Goal: Task Accomplishment & Management: Manage account settings

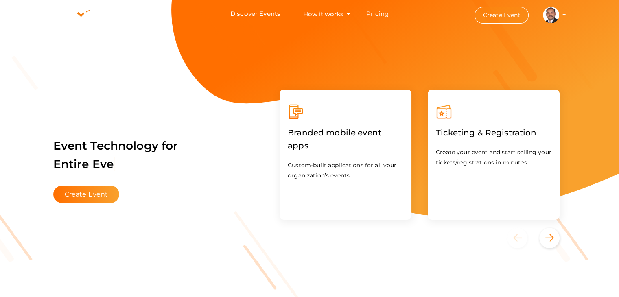
click at [503, 17] on button "Create Event" at bounding box center [501, 15] width 55 height 17
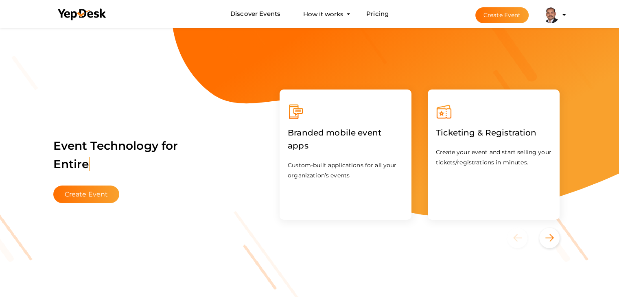
click at [559, 15] on profile-pic at bounding box center [551, 14] width 16 height 6
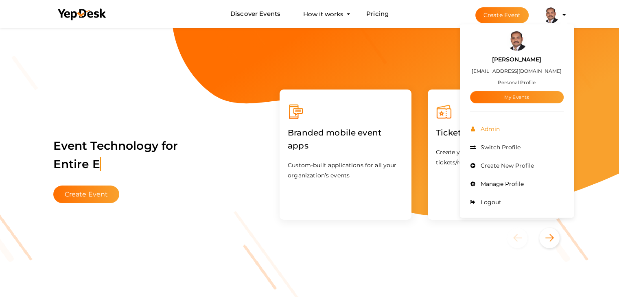
click at [493, 133] on li "Admin" at bounding box center [517, 129] width 94 height 18
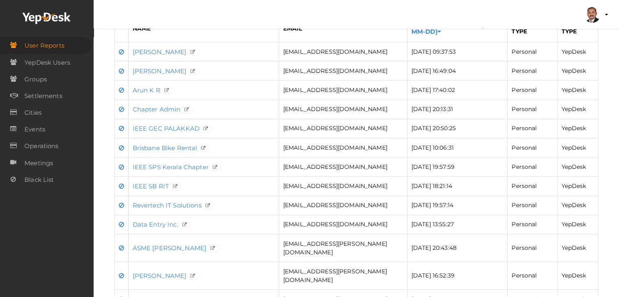
scroll to position [203, 0]
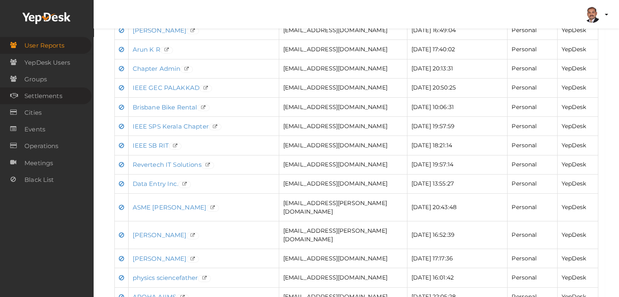
click at [67, 96] on link "Settlements" at bounding box center [46, 95] width 92 height 17
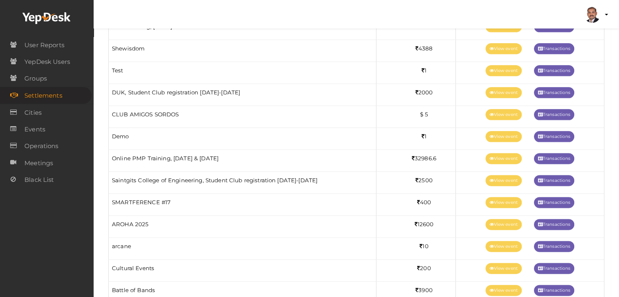
scroll to position [1017, 0]
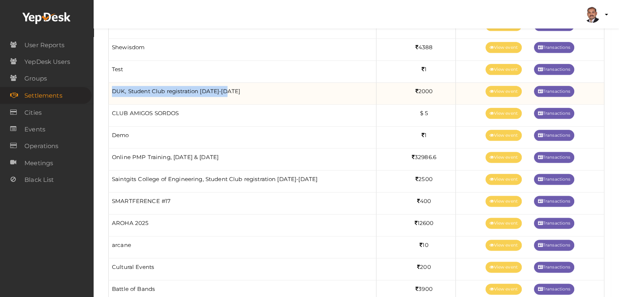
drag, startPoint x: 252, startPoint y: 88, endPoint x: 111, endPoint y: 94, distance: 141.7
click at [111, 94] on td "DUK, Student Club registration 2024-2025" at bounding box center [243, 94] width 268 height 22
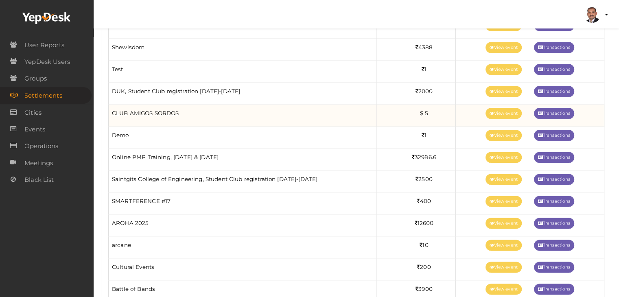
click at [187, 116] on td "CLUB AMIGOS SORDOS" at bounding box center [243, 116] width 268 height 22
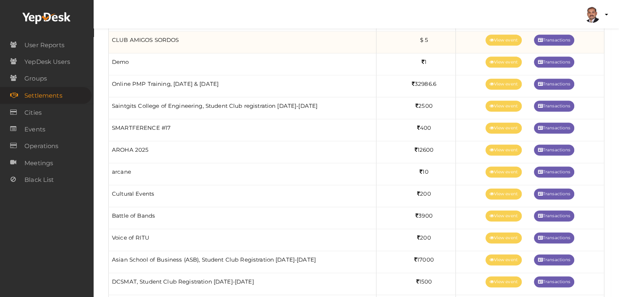
scroll to position [1098, 0]
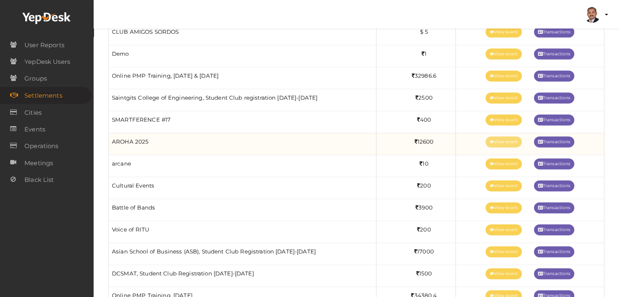
click at [501, 140] on link "View event" at bounding box center [503, 141] width 36 height 11
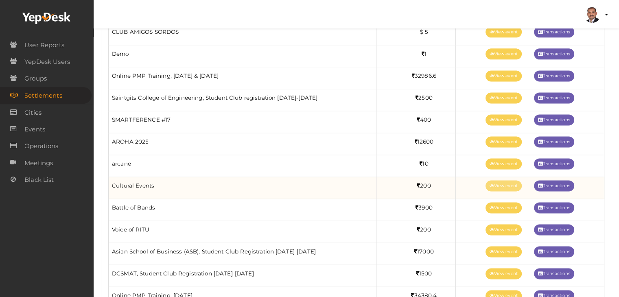
click at [495, 180] on link "View event" at bounding box center [503, 185] width 36 height 11
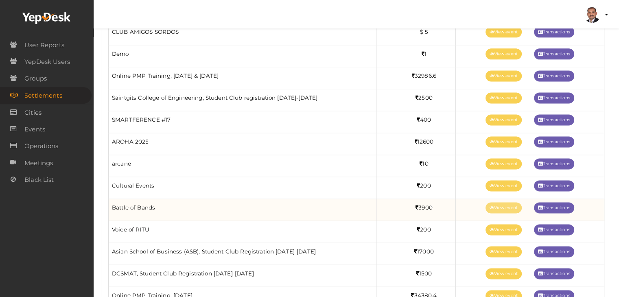
click at [491, 204] on link "View event" at bounding box center [503, 207] width 36 height 11
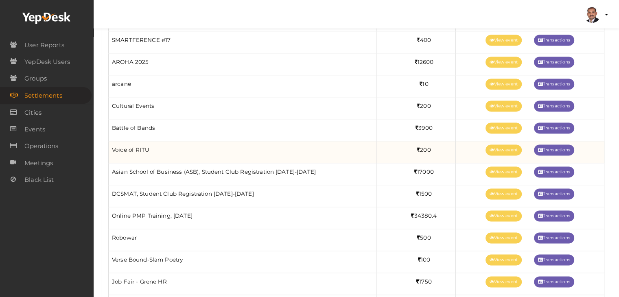
scroll to position [1180, 0]
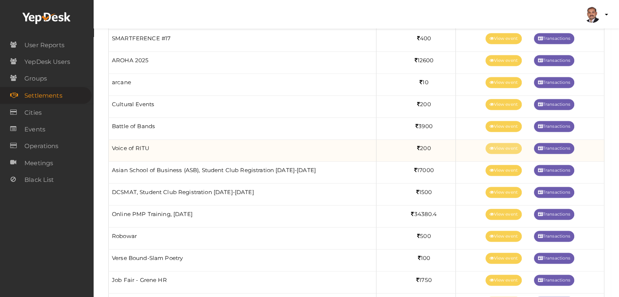
click at [497, 143] on link "View event" at bounding box center [503, 148] width 36 height 11
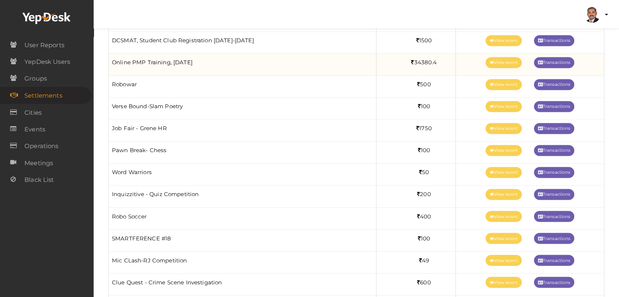
scroll to position [1342, 0]
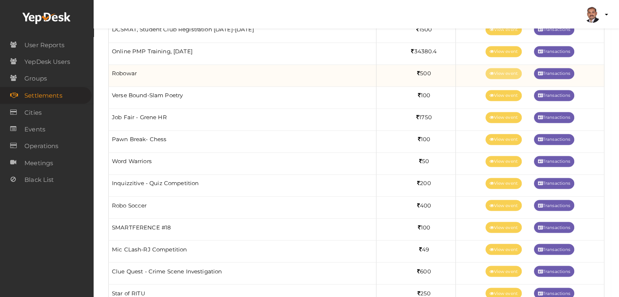
click at [493, 71] on link "View event" at bounding box center [503, 73] width 36 height 11
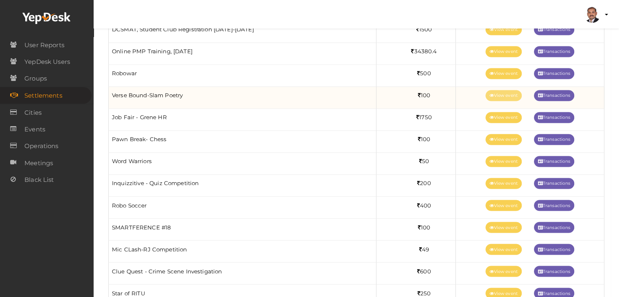
click at [508, 90] on link "View event" at bounding box center [503, 95] width 36 height 11
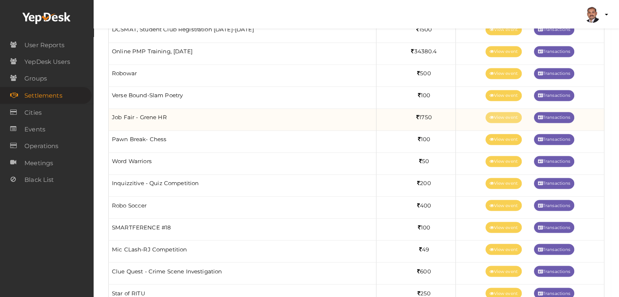
click at [500, 113] on link "View event" at bounding box center [503, 117] width 36 height 11
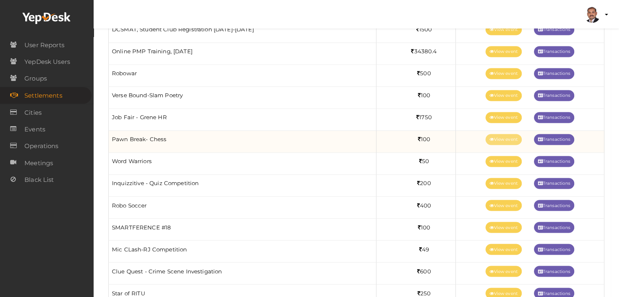
click at [491, 134] on link "View event" at bounding box center [503, 139] width 36 height 11
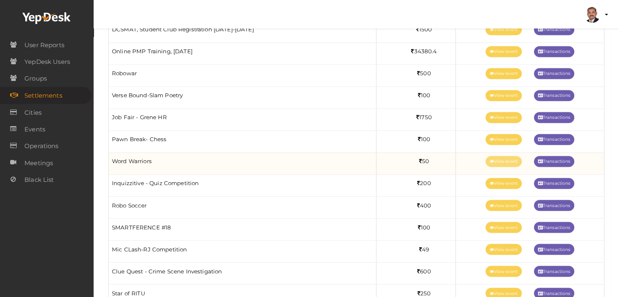
click at [492, 156] on link "View event" at bounding box center [503, 161] width 36 height 11
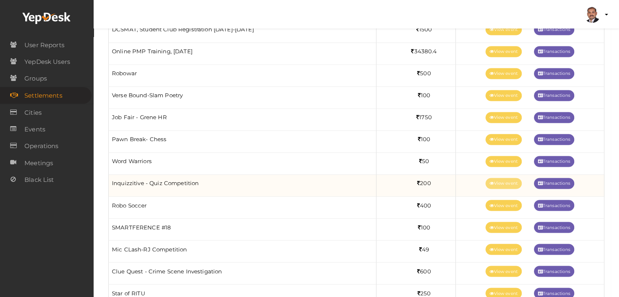
click at [501, 178] on link "View event" at bounding box center [503, 183] width 36 height 11
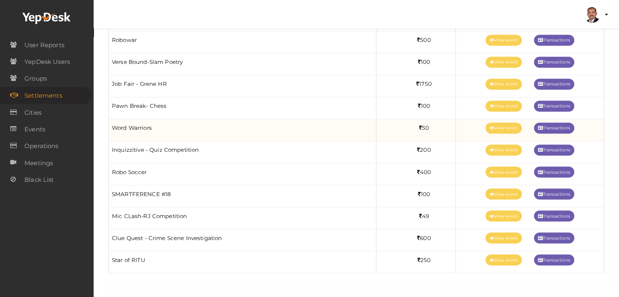
scroll to position [1377, 0]
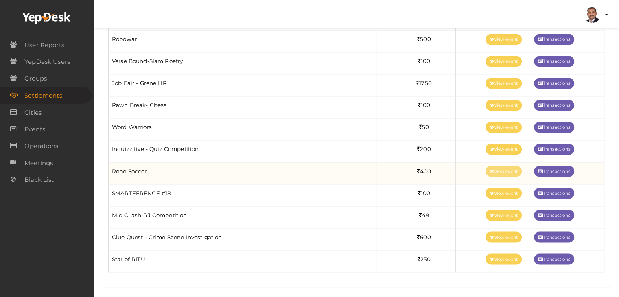
click at [491, 166] on link "View event" at bounding box center [503, 171] width 36 height 11
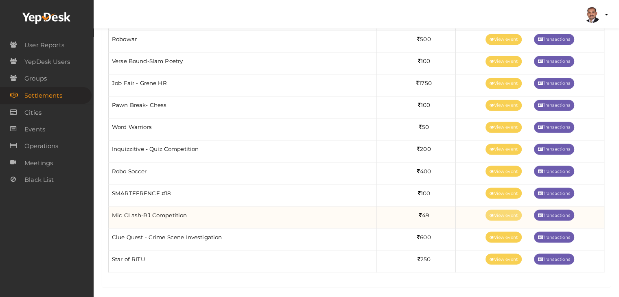
click at [496, 210] on link "View event" at bounding box center [503, 215] width 36 height 11
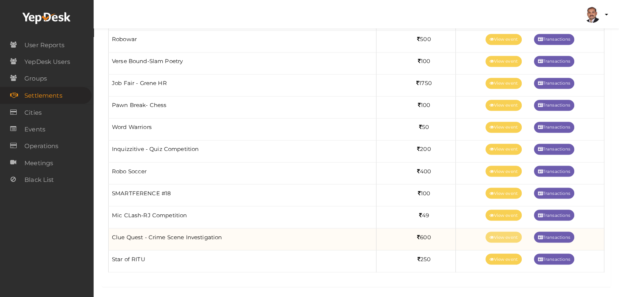
click at [490, 235] on icon at bounding box center [491, 237] width 4 height 4
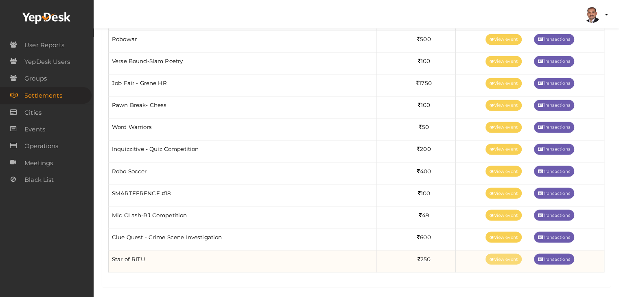
click at [495, 253] on link "View event" at bounding box center [503, 258] width 36 height 11
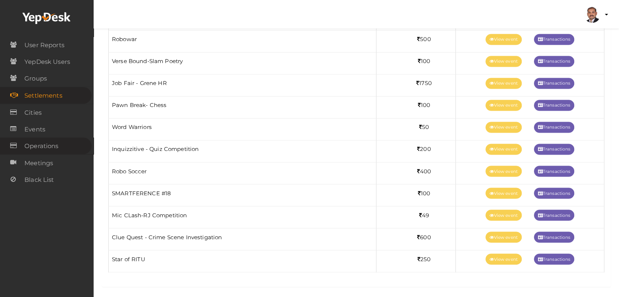
click at [58, 146] on span "Operations" at bounding box center [41, 146] width 34 height 16
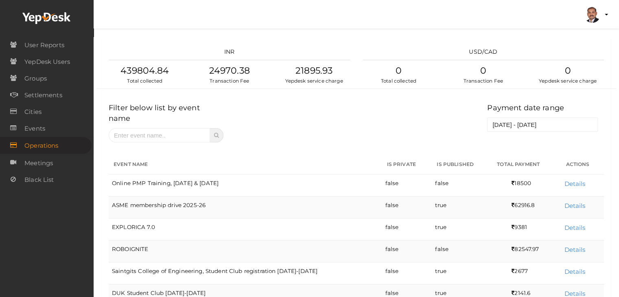
scroll to position [264, 0]
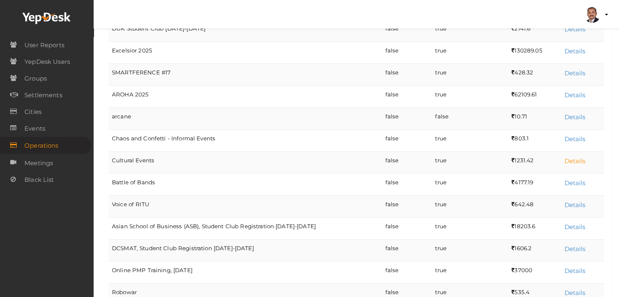
click at [566, 157] on link "Details" at bounding box center [574, 161] width 21 height 8
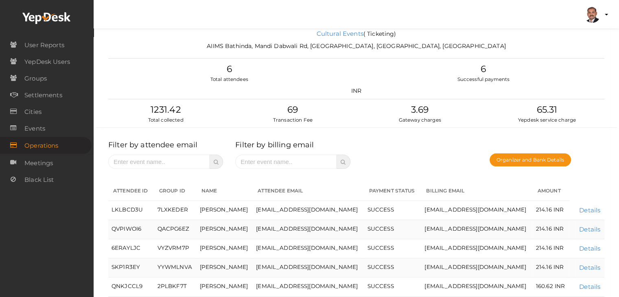
scroll to position [0, 0]
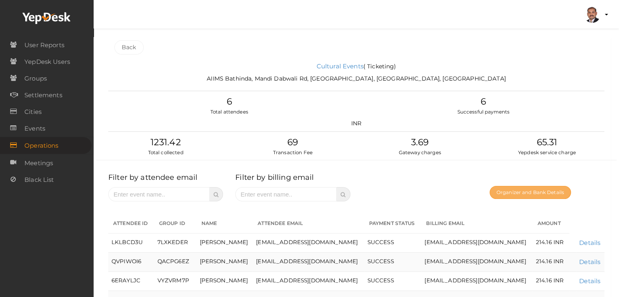
click at [531, 189] on button "Organizer and Bank Details" at bounding box center [529, 192] width 81 height 13
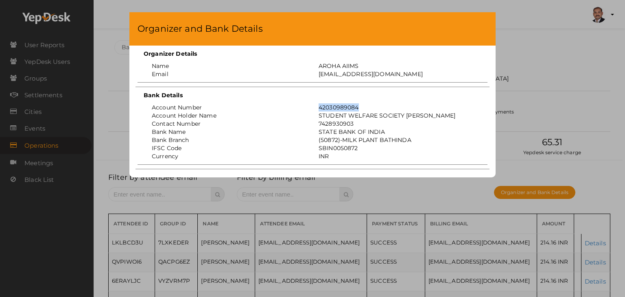
drag, startPoint x: 359, startPoint y: 105, endPoint x: 311, endPoint y: 105, distance: 48.0
click at [311, 105] on div "Account Number 42030989084" at bounding box center [313, 107] width 346 height 8
copy div "42030989084"
drag, startPoint x: 369, startPoint y: 67, endPoint x: 273, endPoint y: 67, distance: 95.6
click at [273, 67] on div "Name AROHA AIIMS" at bounding box center [313, 66] width 346 height 8
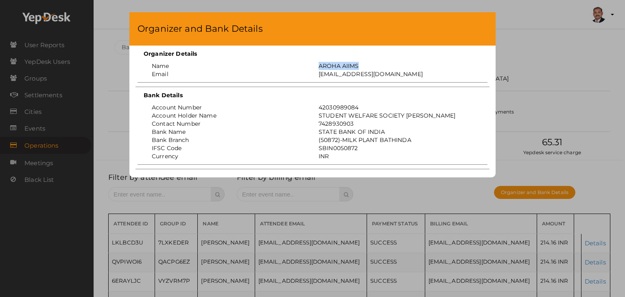
copy div "AROHA AIIMS"
drag, startPoint x: 565, startPoint y: 81, endPoint x: 521, endPoint y: 80, distance: 43.9
click at [564, 81] on div "Organizer and Bank Details Organizer Details Name AROHA AIIMS Email projectofcf…" at bounding box center [312, 148] width 625 height 297
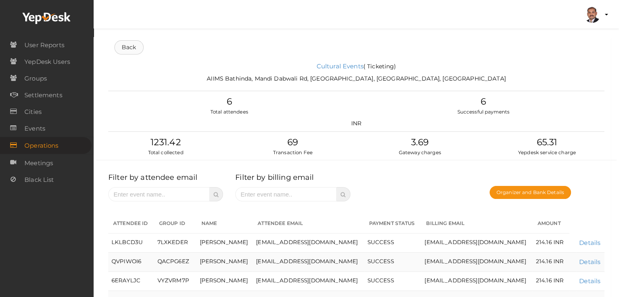
click at [131, 48] on link "Back" at bounding box center [128, 47] width 29 height 14
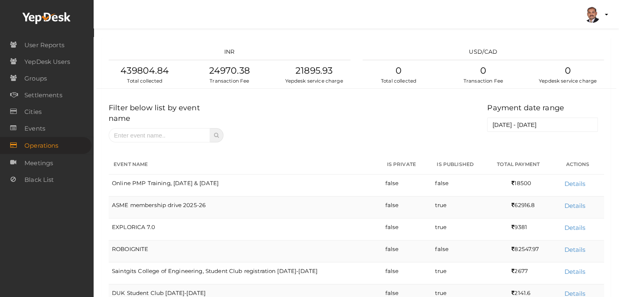
scroll to position [535, 0]
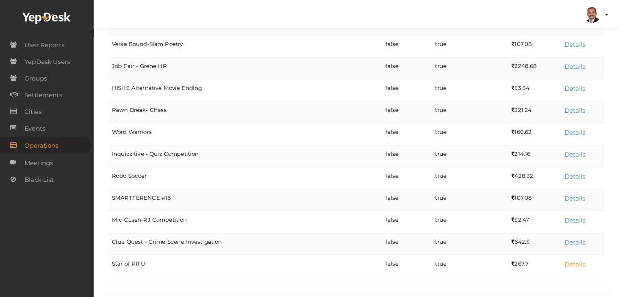
click at [578, 260] on link "Details" at bounding box center [574, 264] width 21 height 8
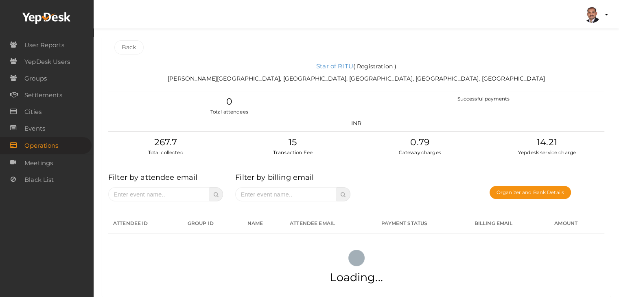
scroll to position [0, 0]
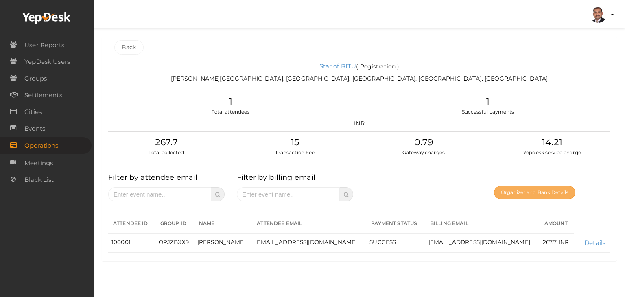
click at [552, 192] on button "Organizer and Bank Details" at bounding box center [534, 192] width 81 height 13
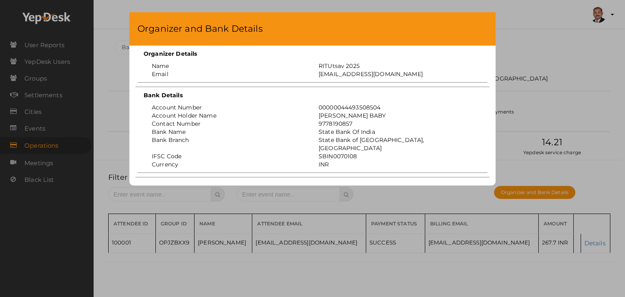
click at [570, 94] on div "Organizer and Bank Details Organizer Details Name RITUtsav 2025 Email ritticket…" at bounding box center [312, 148] width 625 height 297
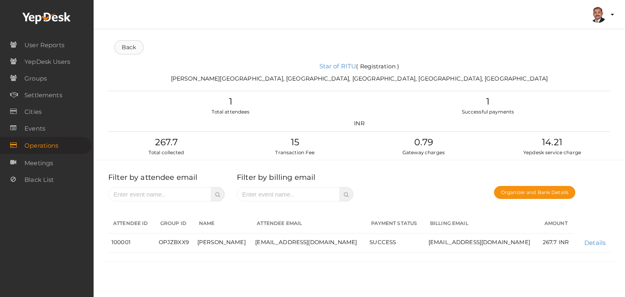
click at [133, 54] on link "Back" at bounding box center [128, 47] width 29 height 14
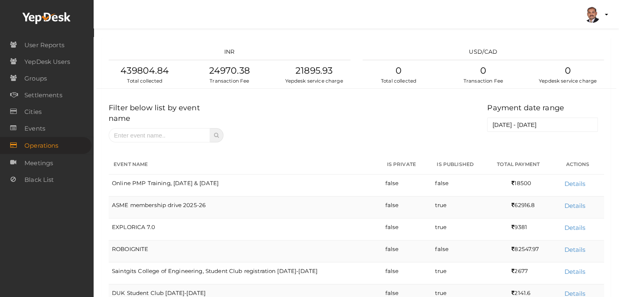
scroll to position [535, 0]
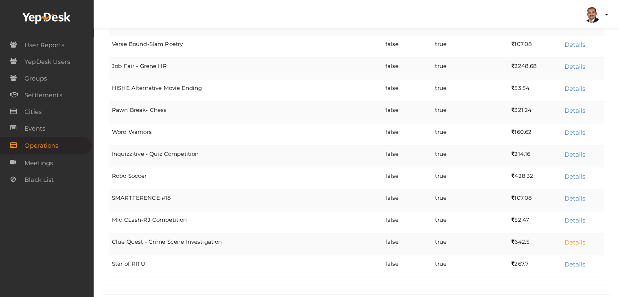
click at [571, 238] on link "Details" at bounding box center [574, 242] width 21 height 8
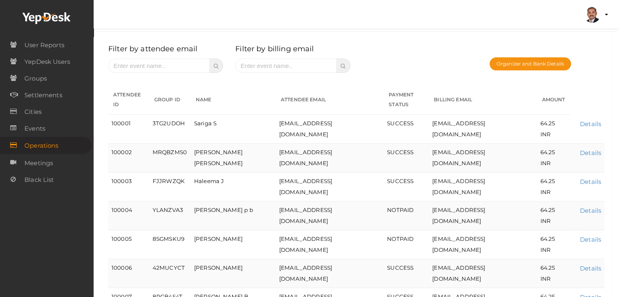
scroll to position [127, 0]
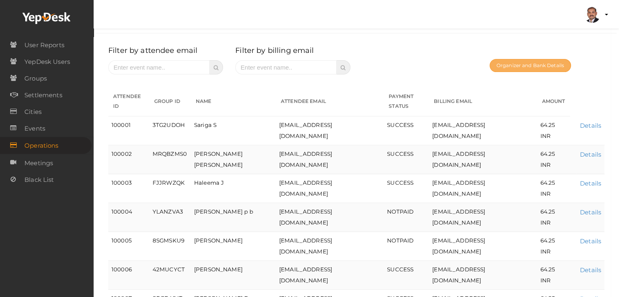
click at [517, 66] on button "Organizer and Bank Details" at bounding box center [529, 65] width 81 height 13
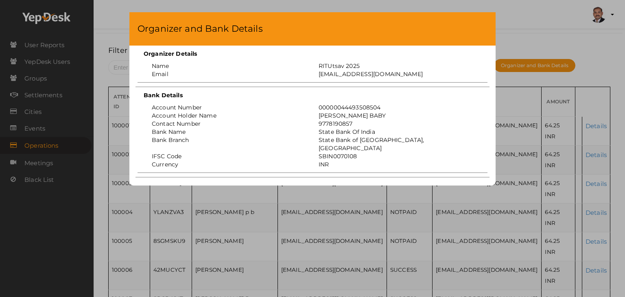
click at [538, 49] on div "Organizer and Bank Details Organizer Details Name RITUtsav 2025 Email ritticket…" at bounding box center [312, 148] width 625 height 297
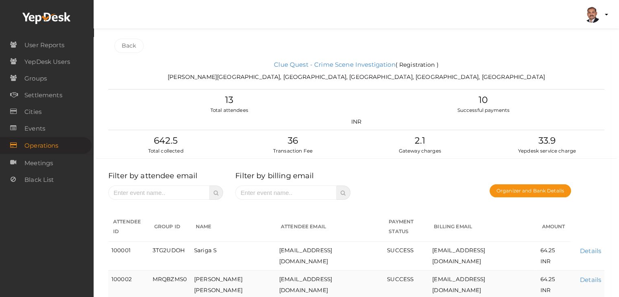
scroll to position [0, 0]
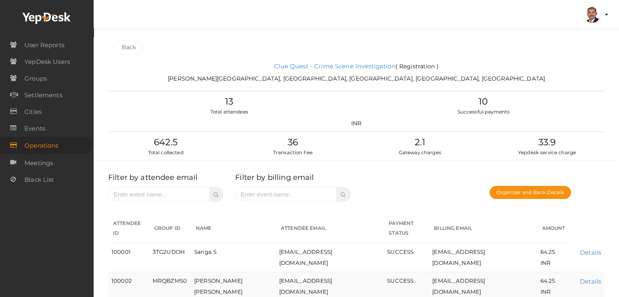
click at [133, 47] on link "Back" at bounding box center [128, 47] width 29 height 14
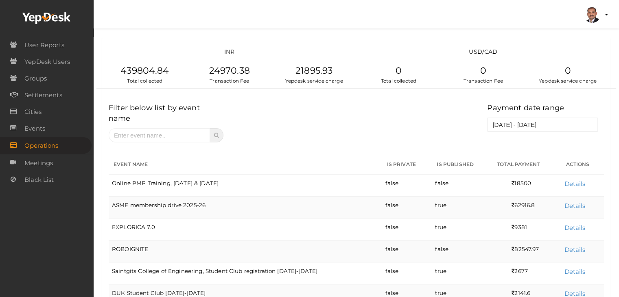
scroll to position [527, 0]
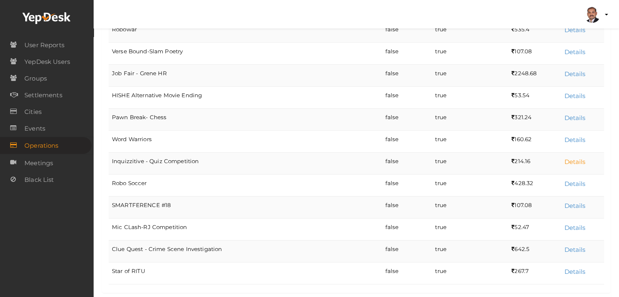
click at [577, 158] on link "Details" at bounding box center [574, 162] width 21 height 8
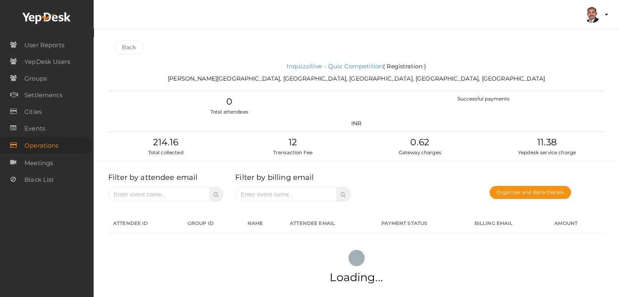
scroll to position [0, 0]
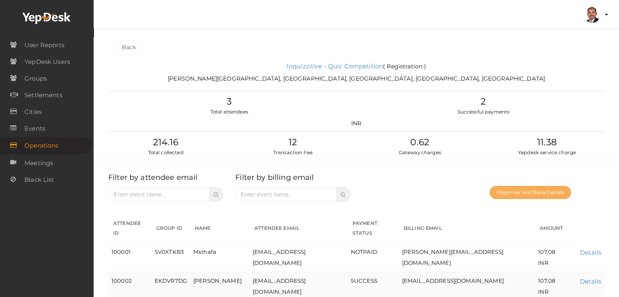
click at [536, 194] on button "Organizer and Bank Details" at bounding box center [529, 192] width 81 height 13
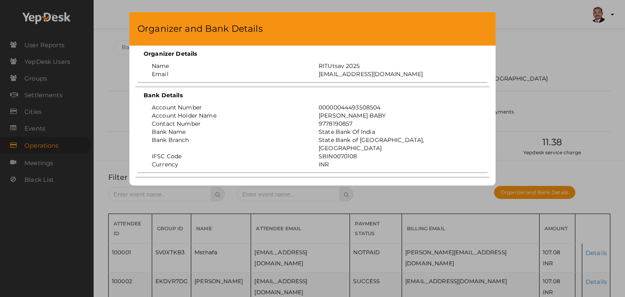
click at [550, 39] on div "Organizer and Bank Details Organizer Details Name RITUtsav 2025 Email ritticket…" at bounding box center [312, 148] width 625 height 297
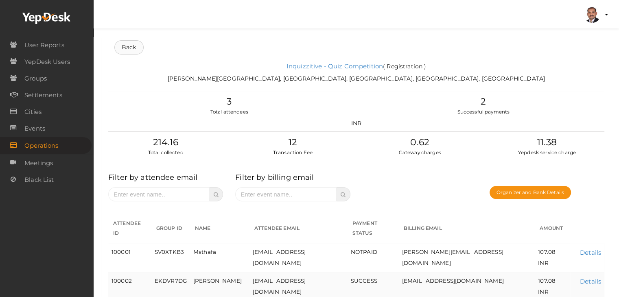
click at [131, 48] on link "Back" at bounding box center [128, 47] width 29 height 14
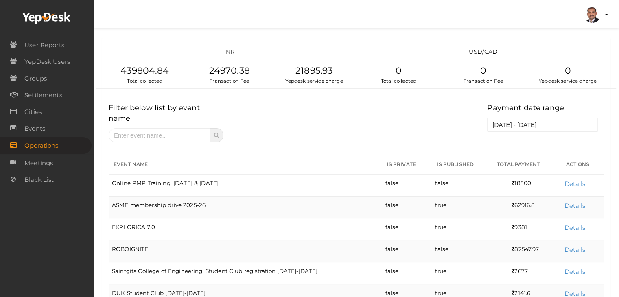
scroll to position [417, 0]
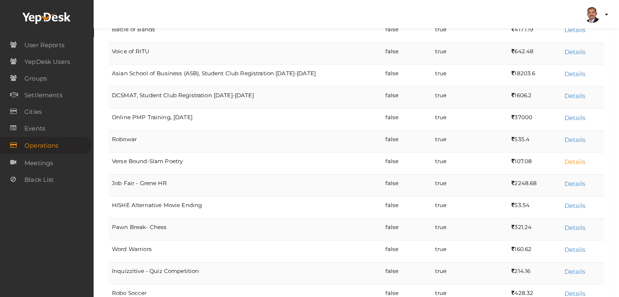
click at [570, 158] on link "Details" at bounding box center [574, 162] width 21 height 8
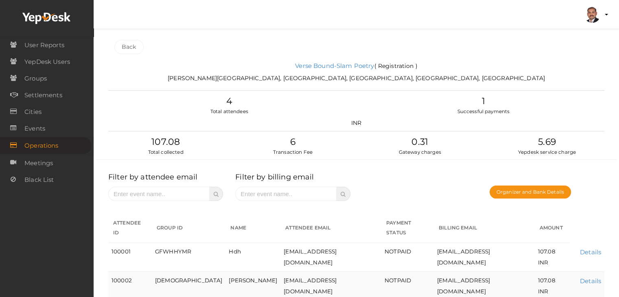
scroll to position [0, 0]
click at [511, 190] on button "Organizer and Bank Details" at bounding box center [529, 192] width 81 height 13
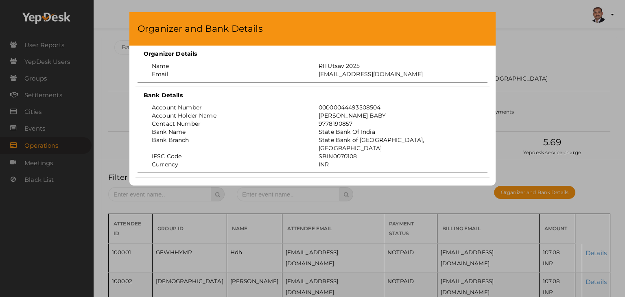
click at [548, 106] on div "Organizer and Bank Details Organizer Details Name RITUtsav 2025 Email ritticket…" at bounding box center [312, 148] width 625 height 297
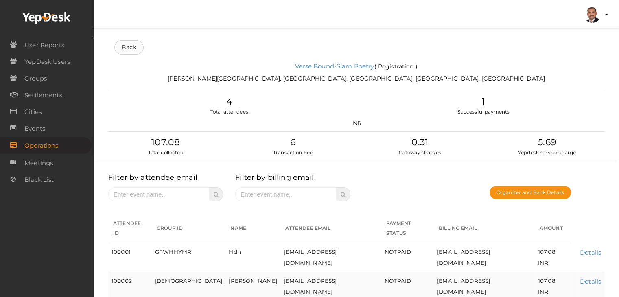
click at [134, 46] on link "Back" at bounding box center [128, 47] width 29 height 14
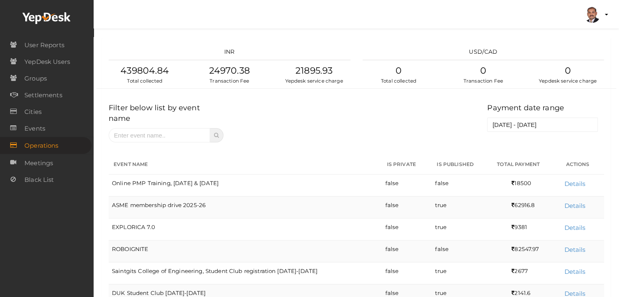
scroll to position [417, 0]
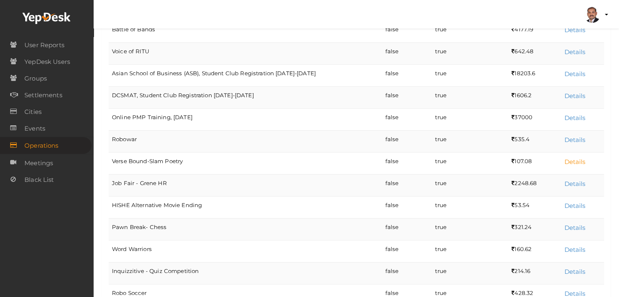
click at [574, 158] on link "Details" at bounding box center [574, 162] width 21 height 8
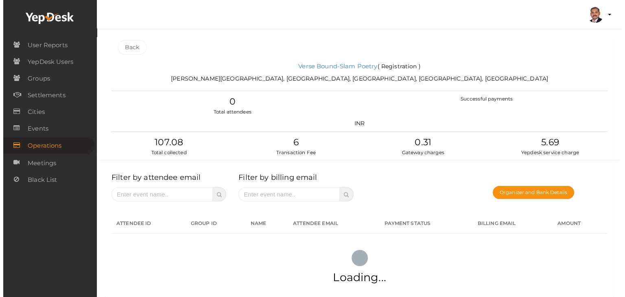
scroll to position [0, 0]
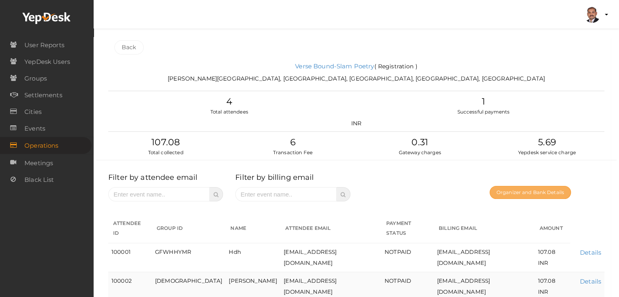
click at [511, 194] on button "Organizer and Bank Details" at bounding box center [529, 192] width 81 height 13
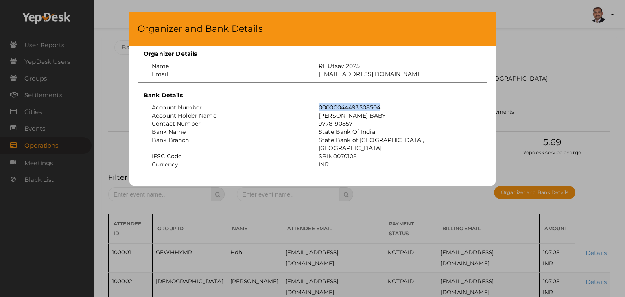
drag, startPoint x: 382, startPoint y: 105, endPoint x: 314, endPoint y: 108, distance: 67.2
click at [314, 108] on div "00000044493508504" at bounding box center [395, 107] width 167 height 8
copy div "00000044493508504"
drag, startPoint x: 361, startPoint y: 67, endPoint x: 302, endPoint y: 68, distance: 59.4
click at [302, 68] on div "Name RITUtsav 2025" at bounding box center [313, 66] width 346 height 8
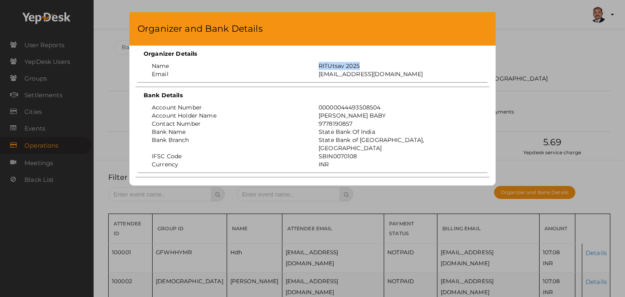
copy div "RITUtsav 2025"
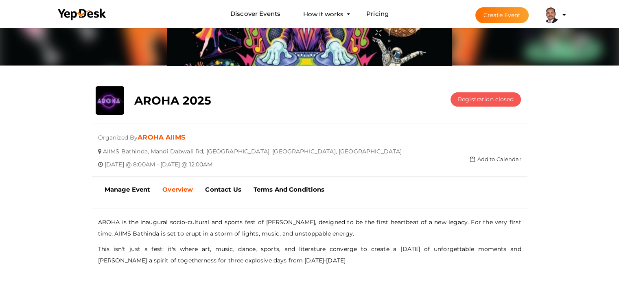
scroll to position [107, 0]
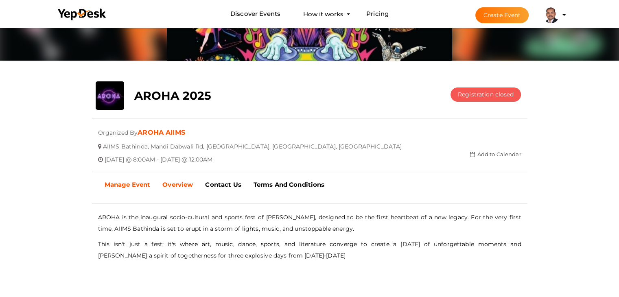
click at [135, 183] on b "Manage Event" at bounding box center [128, 185] width 46 height 8
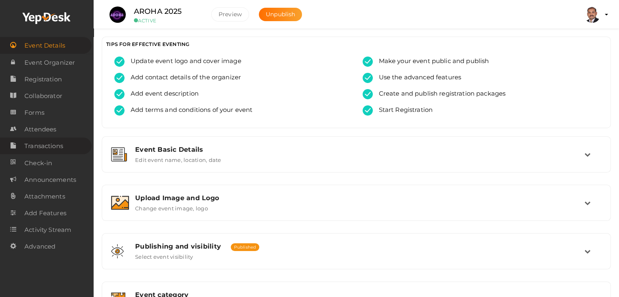
click at [49, 150] on span "Transactions" at bounding box center [43, 146] width 39 height 16
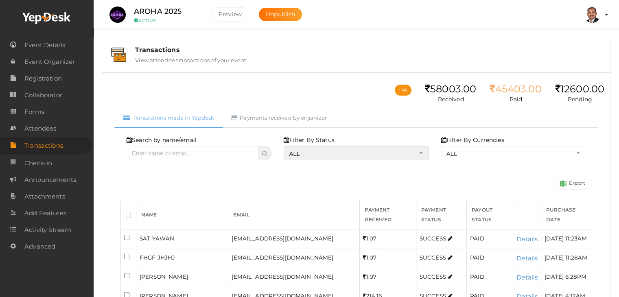
click at [321, 147] on select "ALL SUCCESS DECLINED UNAUTHORIZED FAILED NOTPAID FREE REFUNDED NA" at bounding box center [356, 153] width 145 height 14
click at [286, 146] on select "ALL SUCCESS DECLINED UNAUTHORIZED FAILED NOTPAID FREE REFUNDED NA" at bounding box center [356, 153] width 145 height 14
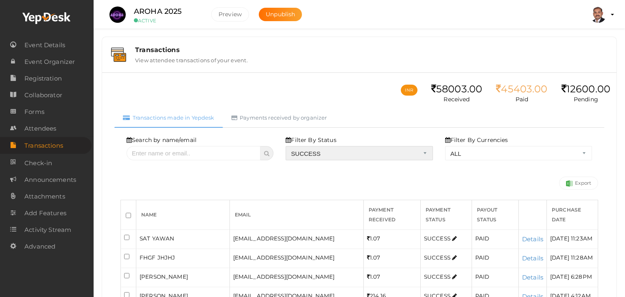
select select "? string:SUCCESS ?"
select select "? string:ALL ?"
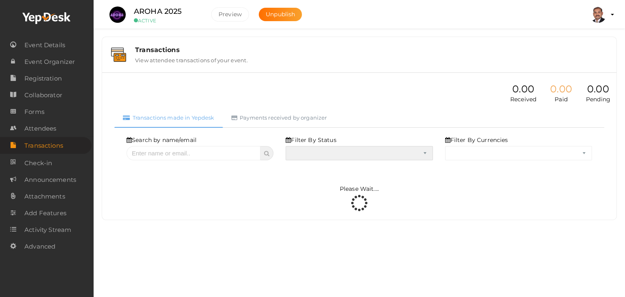
select select "SUCCESS"
select select "ALL"
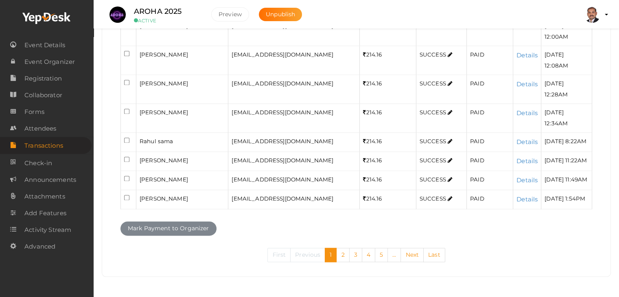
scroll to position [1157, 0]
click at [382, 253] on link "5" at bounding box center [381, 255] width 13 height 14
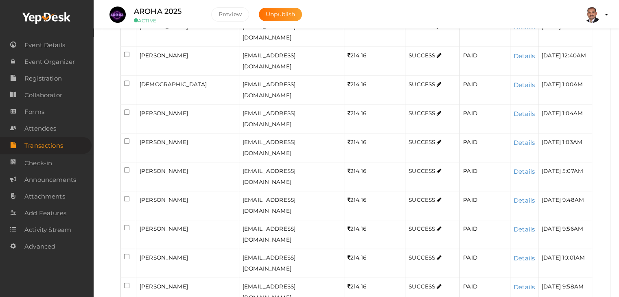
scroll to position [732, 0]
checkbox input "true"
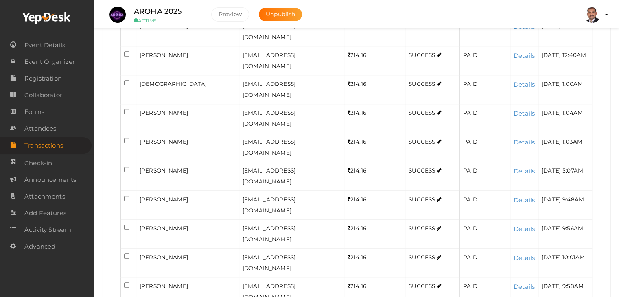
checkbox input "true"
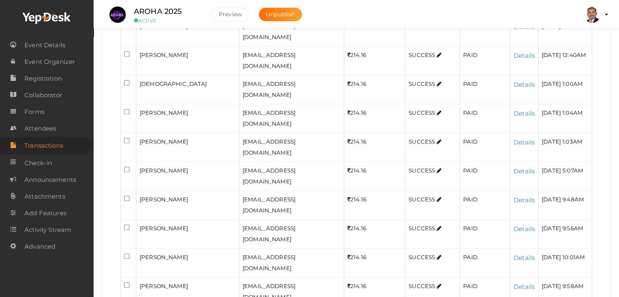
checkbox input "true"
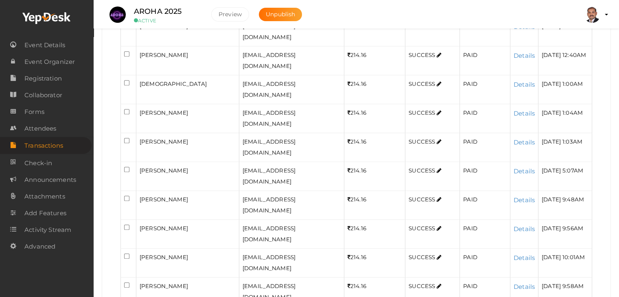
checkbox input "true"
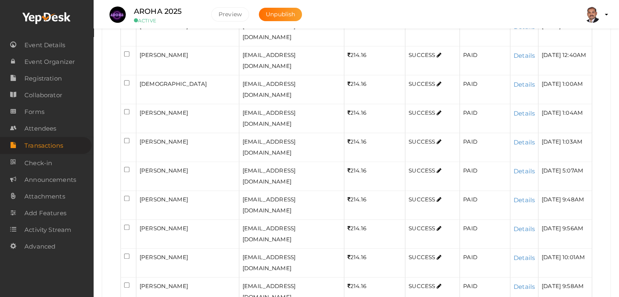
checkbox input "true"
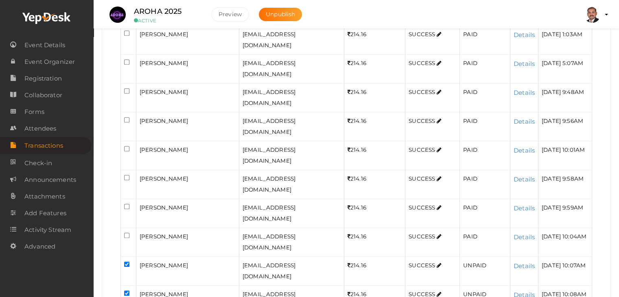
scroll to position [895, 0]
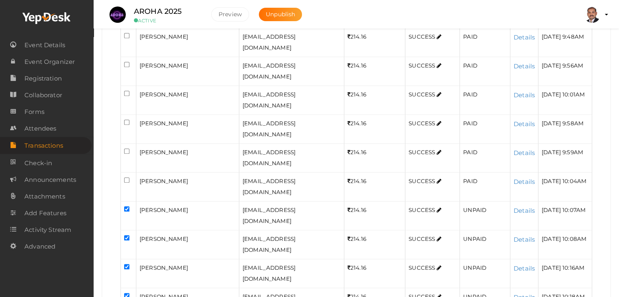
checkbox input "true"
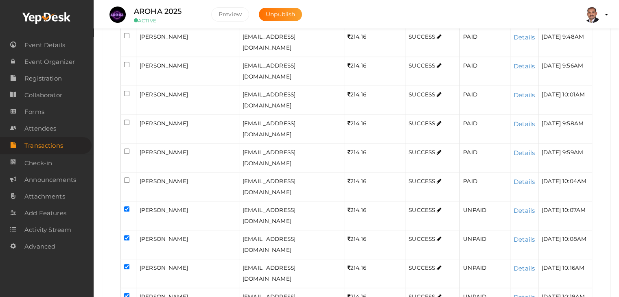
checkbox input "true"
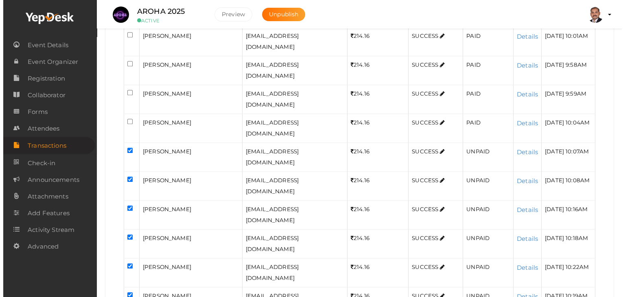
scroll to position [962, 0]
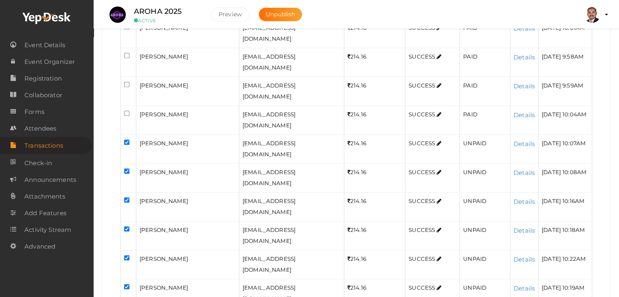
checkbox input "true"
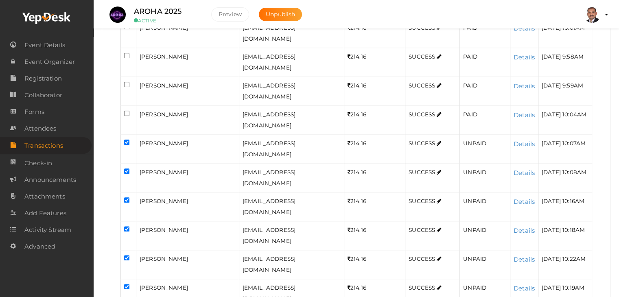
checkbox input "true"
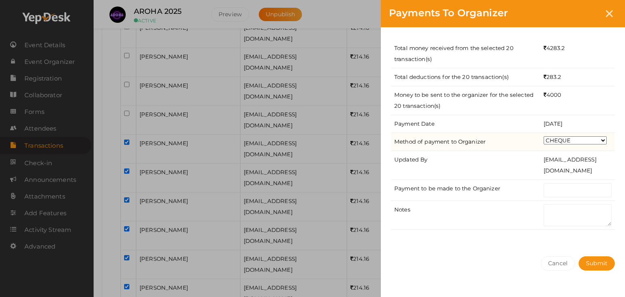
click at [575, 138] on select "CHEQUE ONLINE TRANSFER WIRE TRANSFER CASH BANK DRAFT OTHERS" at bounding box center [575, 140] width 63 height 8
select select "ONLINE TRANSFER"
click at [544, 136] on select "CHEQUE ONLINE TRANSFER WIRE TRANSFER CASH BANK DRAFT OTHERS" at bounding box center [575, 140] width 63 height 8
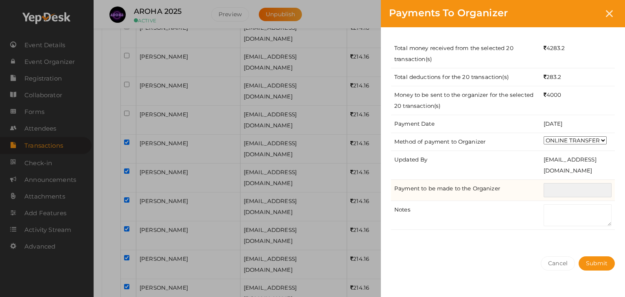
click at [574, 191] on input "text" at bounding box center [578, 190] width 68 height 14
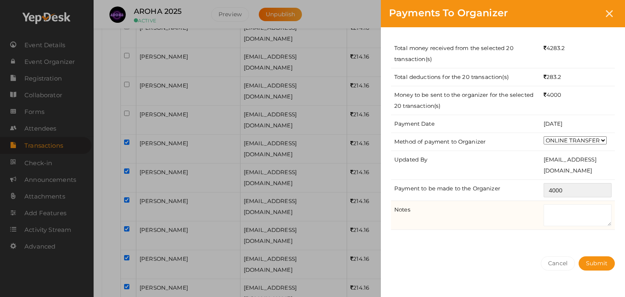
type input "4000"
click at [578, 220] on textarea at bounding box center [578, 215] width 68 height 22
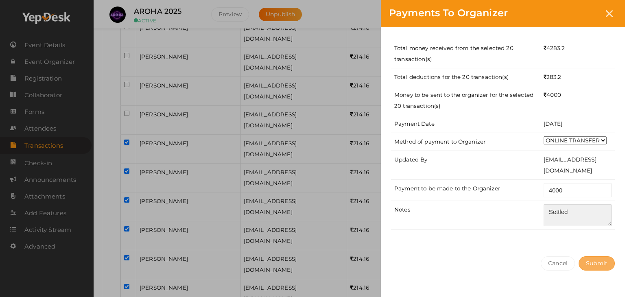
type textarea "Settled"
click at [595, 260] on span "Submit" at bounding box center [597, 263] width 22 height 7
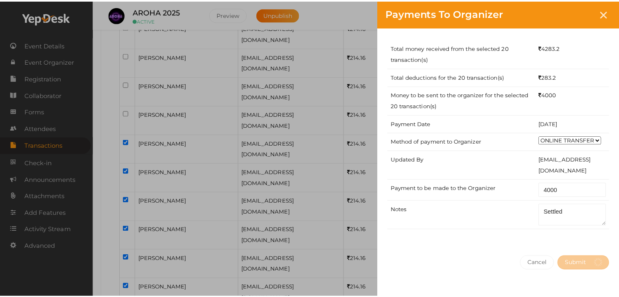
scroll to position [0, 0]
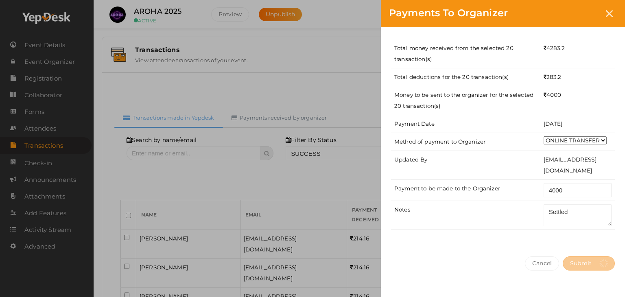
select select "? string:SUCCESS ?"
select select "? string:ALL ?"
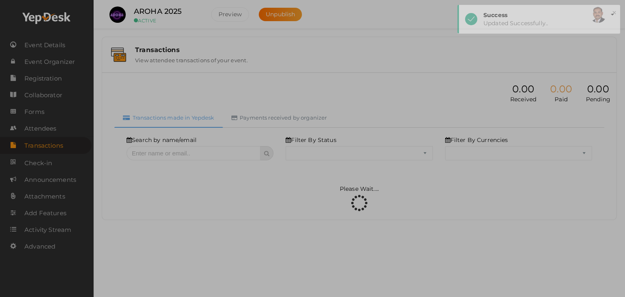
select select "SUCCESS"
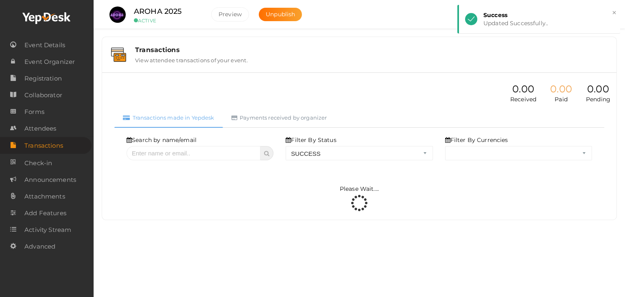
select select "ALL"
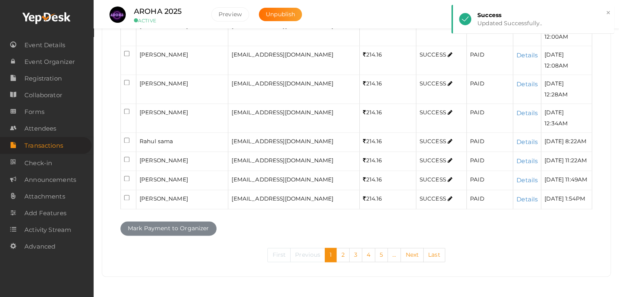
scroll to position [1157, 0]
click at [395, 255] on link "..." at bounding box center [393, 255] width 13 height 14
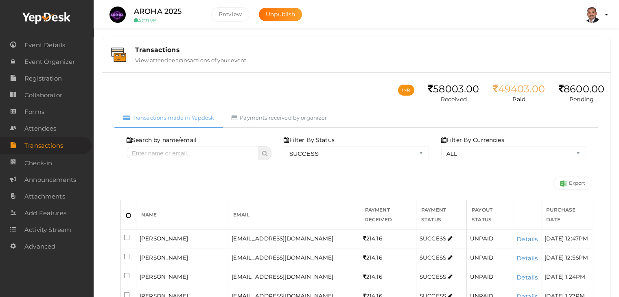
click at [127, 214] on input "checkbox" at bounding box center [128, 215] width 5 height 5
checkbox input "true"
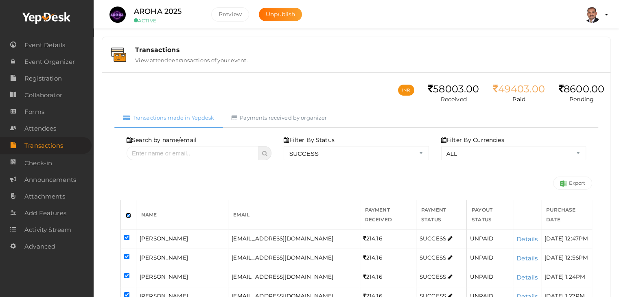
checkbox input "true"
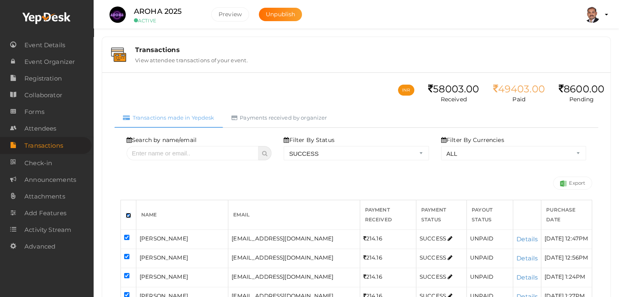
checkbox input "true"
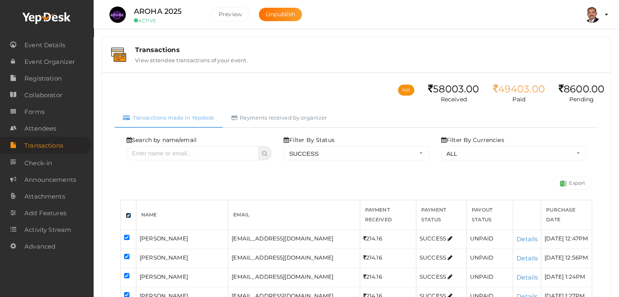
checkbox input "true"
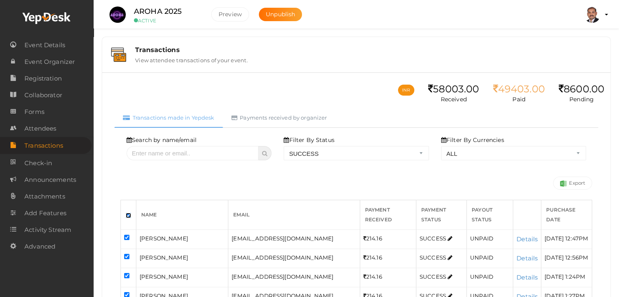
checkbox input "true"
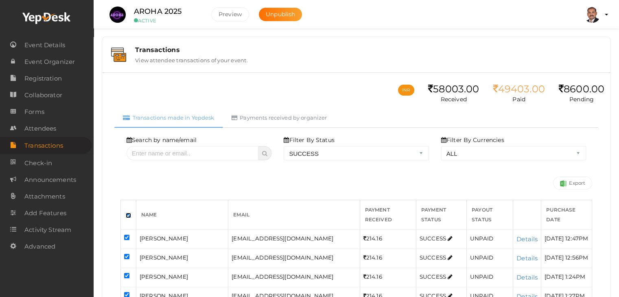
checkbox input "true"
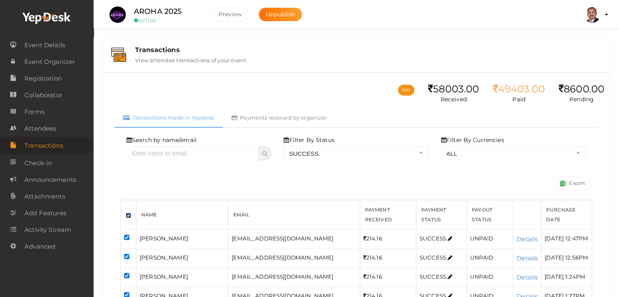
checkbox input "true"
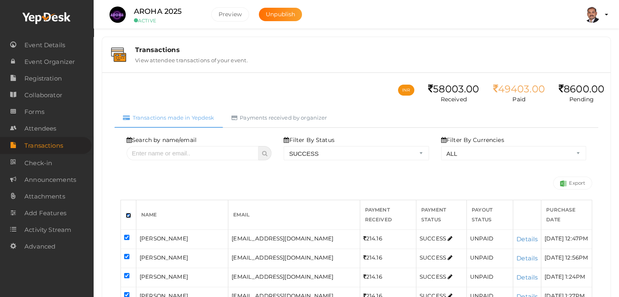
checkbox input "true"
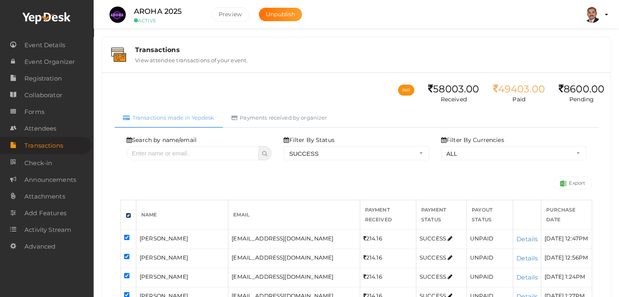
checkbox input "true"
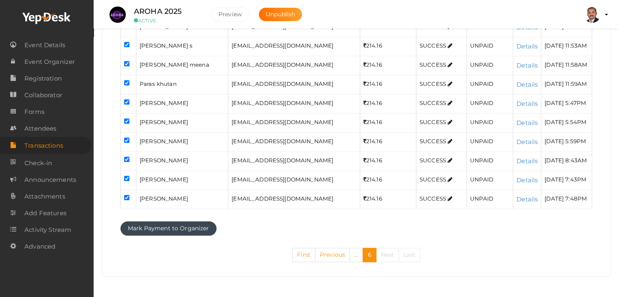
scroll to position [866, 0]
click at [170, 227] on button "Mark Payment to Organizer" at bounding box center [168, 228] width 96 height 14
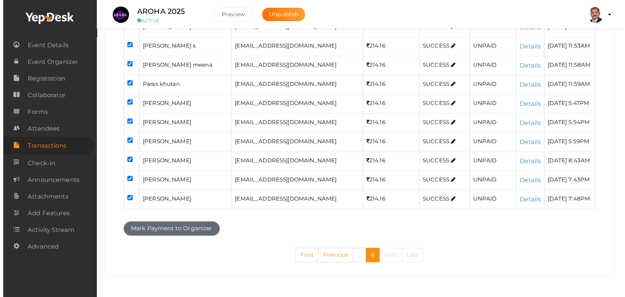
scroll to position [828, 0]
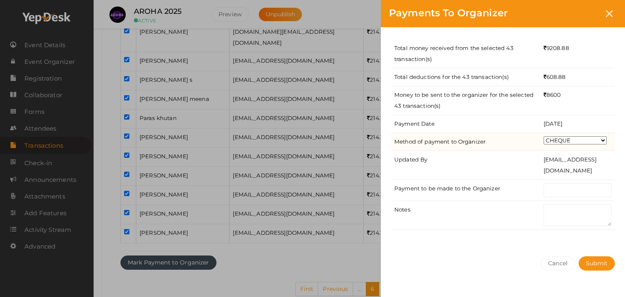
click at [559, 136] on select "CHEQUE ONLINE TRANSFER WIRE TRANSFER CASH BANK DRAFT OTHERS" at bounding box center [575, 140] width 63 height 8
select select "ONLINE TRANSFER"
click at [544, 136] on select "CHEQUE ONLINE TRANSFER WIRE TRANSFER CASH BANK DRAFT OTHERS" at bounding box center [575, 140] width 63 height 8
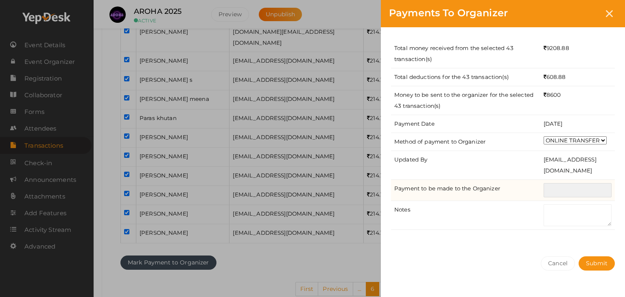
click at [566, 185] on input "text" at bounding box center [578, 190] width 68 height 14
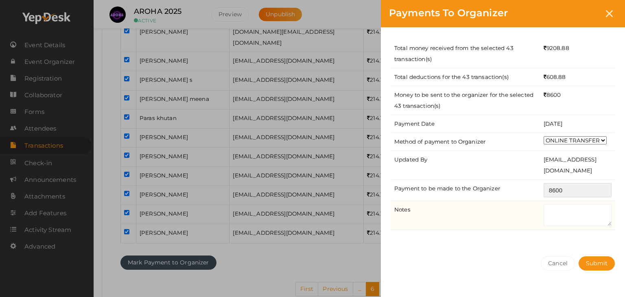
type input "8600"
click at [565, 212] on textarea at bounding box center [578, 215] width 68 height 22
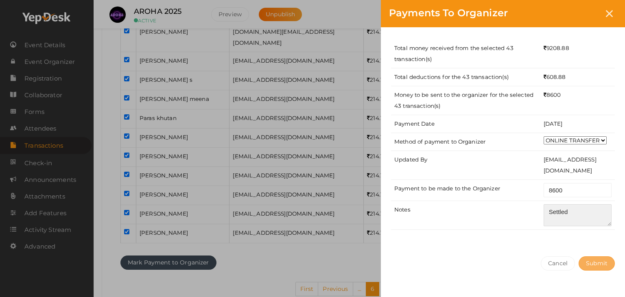
type textarea "Settled"
click at [589, 269] on button "Submit" at bounding box center [596, 263] width 36 height 14
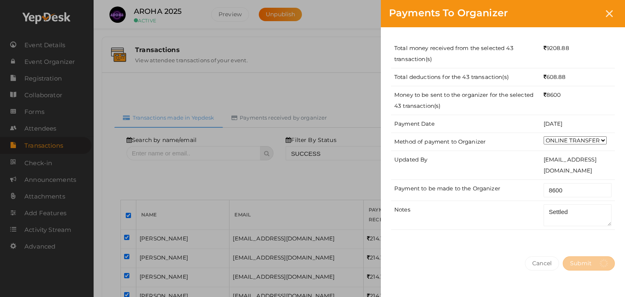
select select "? string:SUCCESS ?"
select select "? string:ALL ?"
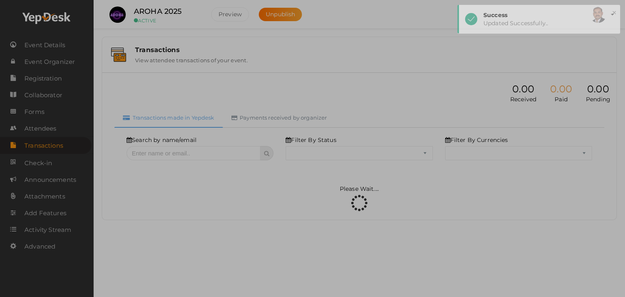
select select "SUCCESS"
select select "ALL"
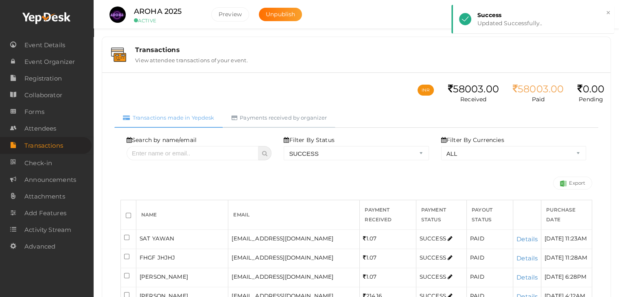
click at [317, 116] on link "Payments received by organizer" at bounding box center [279, 118] width 113 height 20
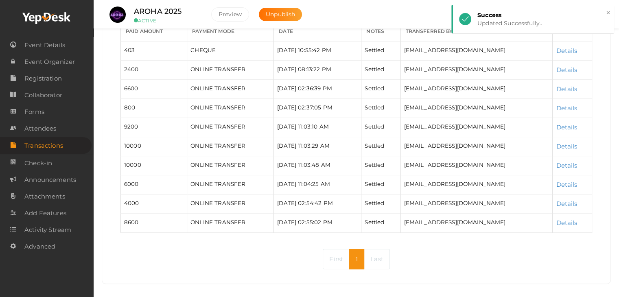
scroll to position [114, 0]
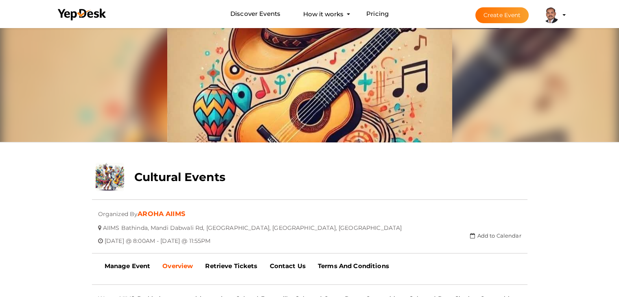
scroll to position [26, 0]
click at [118, 267] on b "Manage Event" at bounding box center [128, 266] width 46 height 8
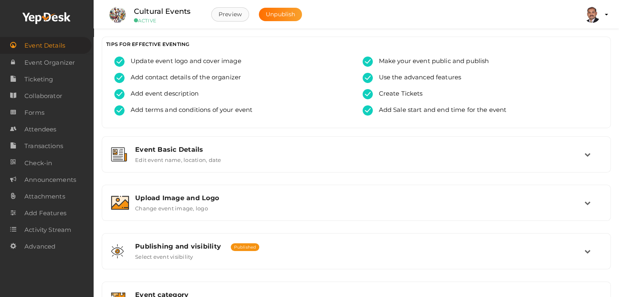
click at [229, 13] on button "Preview" at bounding box center [230, 14] width 38 height 14
click at [52, 144] on span "Transactions" at bounding box center [43, 146] width 39 height 16
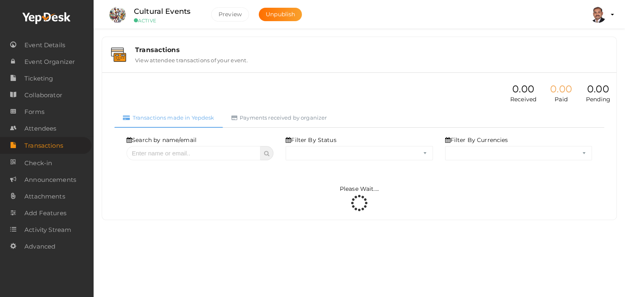
select select "ALL"
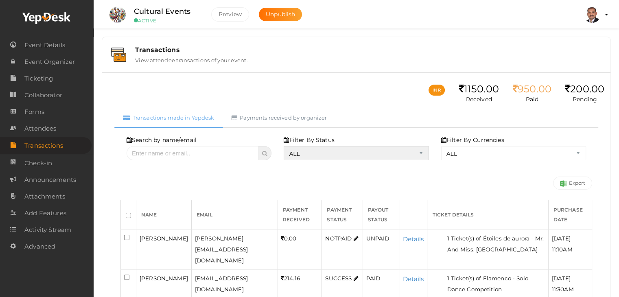
click at [343, 153] on select "ALL SUCCESS DECLINED UNAUTHORIZED FAILED NOTPAID FREE REFUNDED NA" at bounding box center [356, 153] width 145 height 14
click at [286, 146] on select "ALL SUCCESS DECLINED UNAUTHORIZED FAILED NOTPAID FREE REFUNDED NA" at bounding box center [356, 153] width 145 height 14
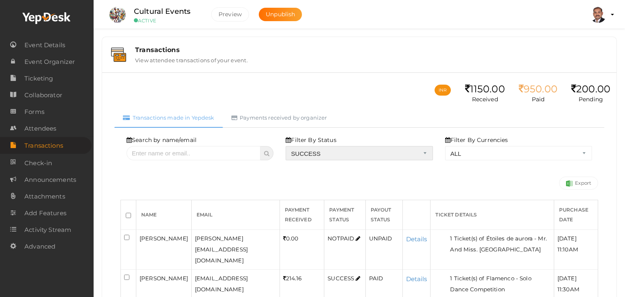
select select "? string:SUCCESS ?"
select select "? string:ALL ?"
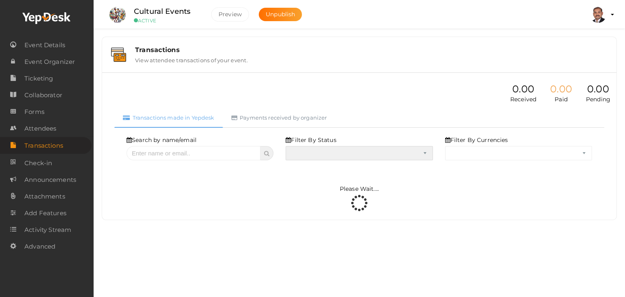
select select "SUCCESS"
select select "ALL"
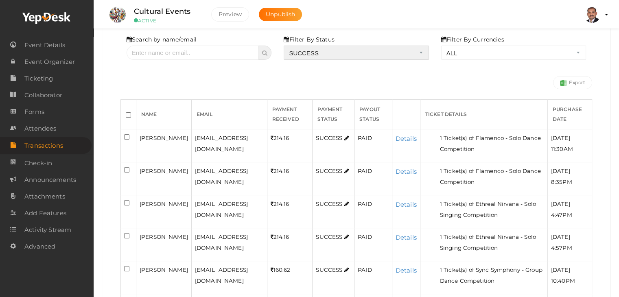
scroll to position [228, 0]
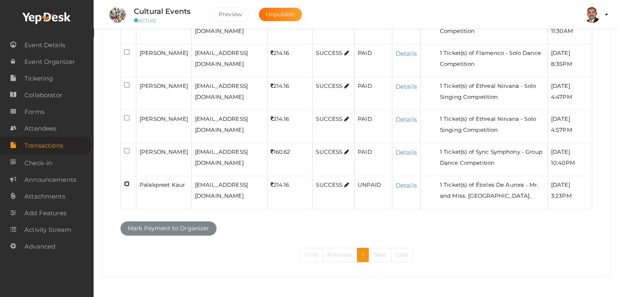
click at [127, 184] on input "checkbox" at bounding box center [126, 183] width 5 height 5
checkbox input "true"
click at [144, 228] on button "Mark Payment to Organizer" at bounding box center [168, 228] width 96 height 14
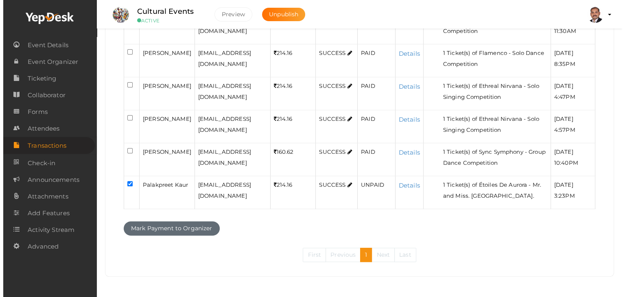
scroll to position [217, 0]
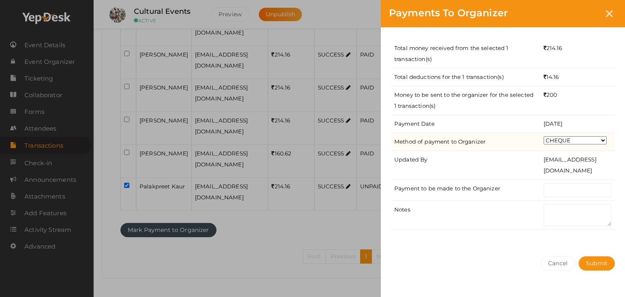
click at [563, 139] on select "CHEQUE ONLINE TRANSFER WIRE TRANSFER CASH BANK DRAFT OTHERS" at bounding box center [575, 140] width 63 height 8
select select "ONLINE TRANSFER"
click at [544, 136] on select "CHEQUE ONLINE TRANSFER WIRE TRANSFER CASH BANK DRAFT OTHERS" at bounding box center [575, 140] width 63 height 8
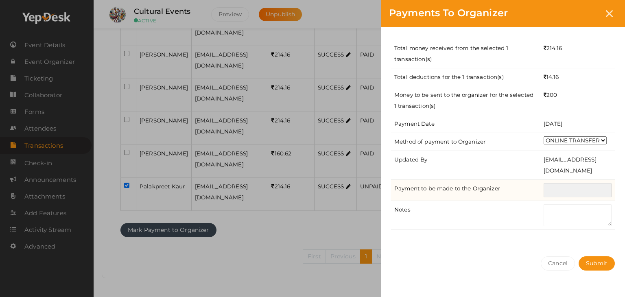
click at [567, 188] on input "text" at bounding box center [578, 190] width 68 height 14
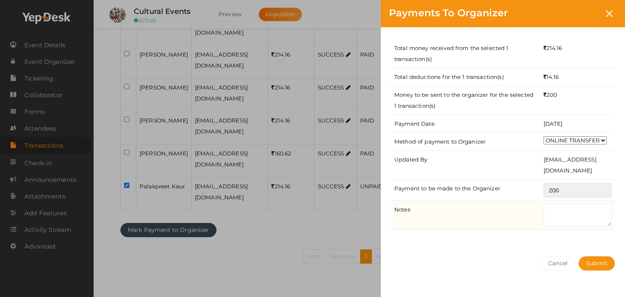
type input "200"
click at [570, 220] on textarea at bounding box center [578, 215] width 68 height 22
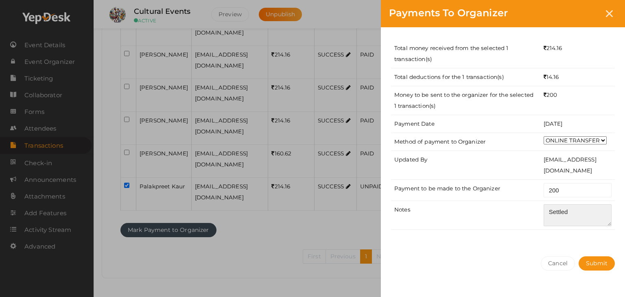
type textarea "Settled"
click at [563, 234] on div "Total money received from the selected 1 transaction(s) 214.16 Total deductions…" at bounding box center [503, 137] width 244 height 221
click at [588, 265] on span "Submit" at bounding box center [597, 263] width 22 height 7
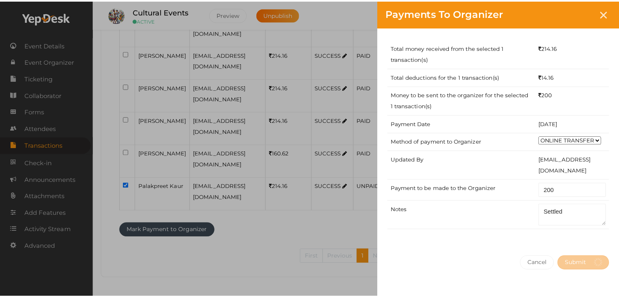
scroll to position [0, 0]
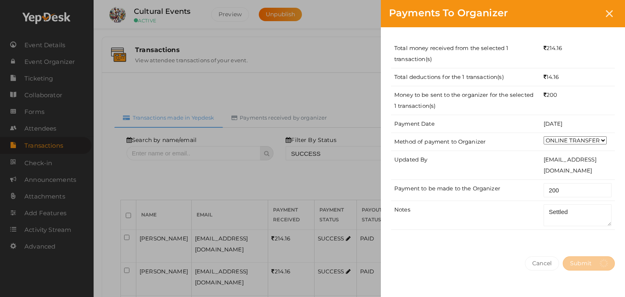
select select "? string:SUCCESS ?"
select select "? string:ALL ?"
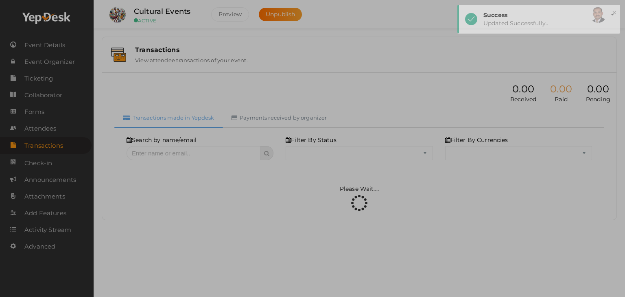
select select "SUCCESS"
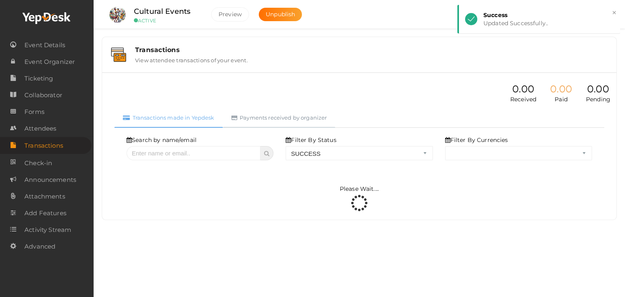
select select "ALL"
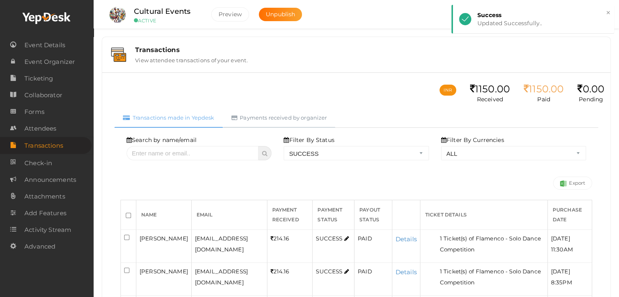
click at [309, 117] on link "Payments received by organizer" at bounding box center [279, 118] width 113 height 20
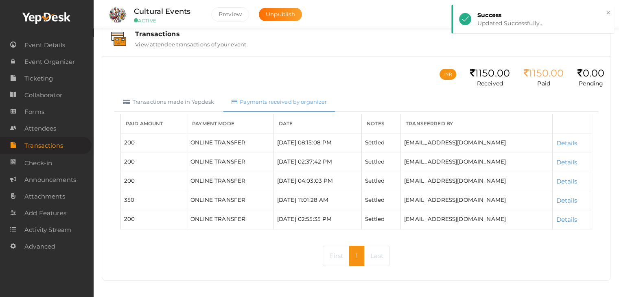
scroll to position [19, 0]
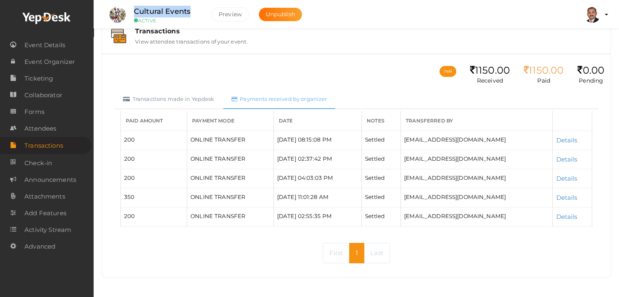
drag, startPoint x: 198, startPoint y: 10, endPoint x: 132, endPoint y: 13, distance: 65.6
click at [132, 13] on div "Cultural Events ACTIVE" at bounding box center [166, 15] width 81 height 18
copy label "Cultural Events"
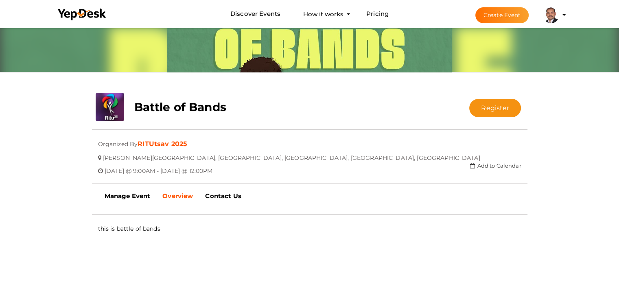
scroll to position [107, 0]
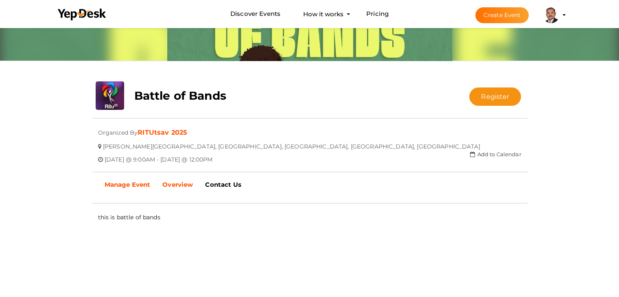
click at [121, 184] on b "Manage Event" at bounding box center [128, 185] width 46 height 8
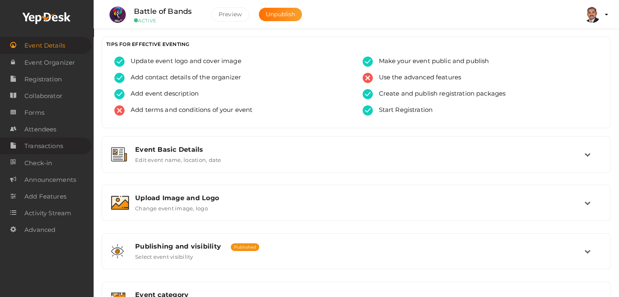
click at [62, 142] on span "Transactions" at bounding box center [43, 146] width 39 height 16
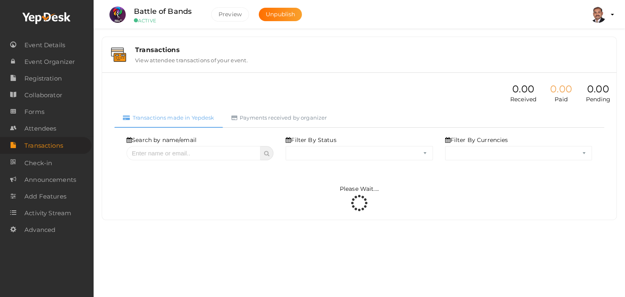
select select "ALL"
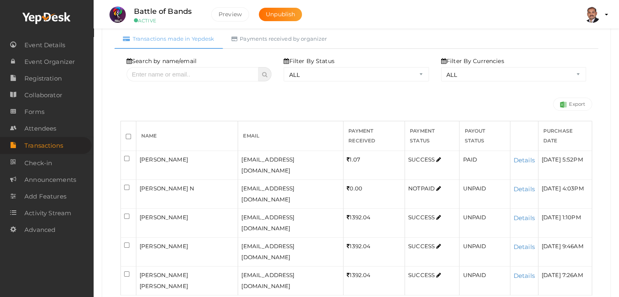
scroll to position [105, 0]
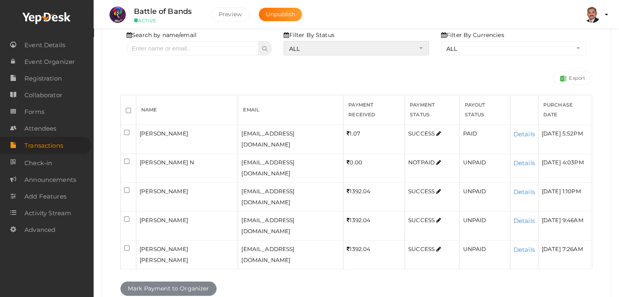
click at [355, 51] on select "ALL SUCCESS DECLINED UNAUTHORIZED FAILED NOTPAID FREE REFUNDED NA" at bounding box center [356, 48] width 145 height 14
click at [286, 55] on select "ALL SUCCESS DECLINED UNAUTHORIZED FAILED NOTPAID FREE REFUNDED NA" at bounding box center [356, 48] width 145 height 14
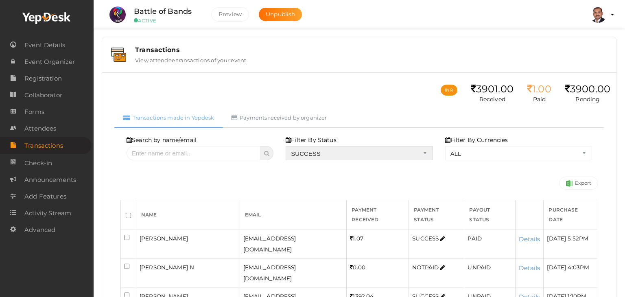
select select "? string:SUCCESS ?"
select select "? string:ALL ?"
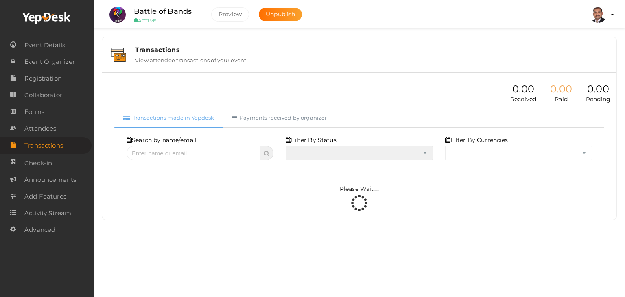
select select "SUCCESS"
select select "ALL"
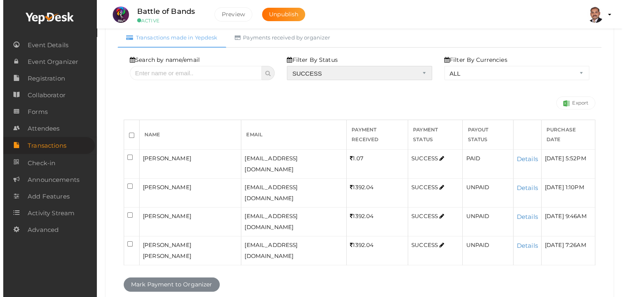
scroll to position [81, 0]
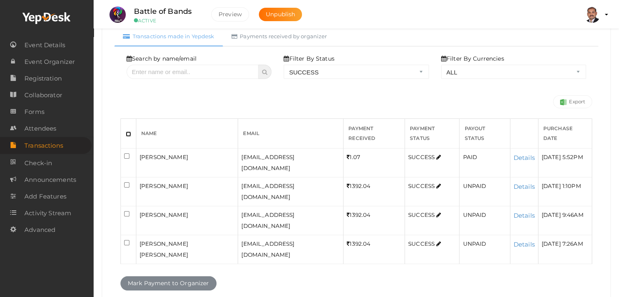
click at [128, 131] on input "checkbox" at bounding box center [128, 133] width 5 height 5
checkbox input "true"
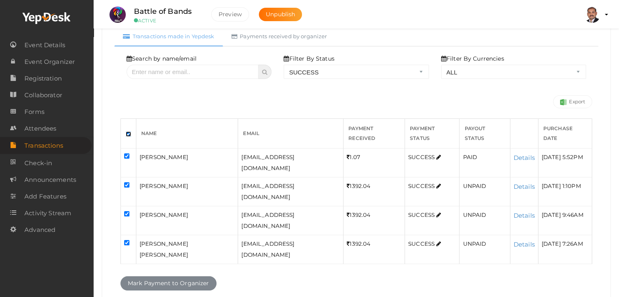
checkbox input "true"
click at [126, 153] on input "checkbox" at bounding box center [126, 155] width 5 height 5
checkbox input "false"
click at [198, 276] on button "Mark Payment to Organizer" at bounding box center [168, 283] width 96 height 14
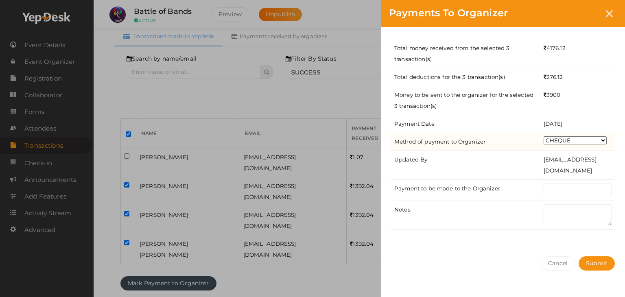
click at [571, 144] on td "CHEQUE ONLINE TRANSFER WIRE TRANSFER CASH BANK DRAFT OTHERS" at bounding box center [577, 142] width 74 height 18
click at [571, 140] on select "CHEQUE ONLINE TRANSFER WIRE TRANSFER CASH BANK DRAFT OTHERS" at bounding box center [575, 140] width 63 height 8
select select "ONLINE TRANSFER"
click at [544, 136] on select "CHEQUE ONLINE TRANSFER WIRE TRANSFER CASH BANK DRAFT OTHERS" at bounding box center [575, 140] width 63 height 8
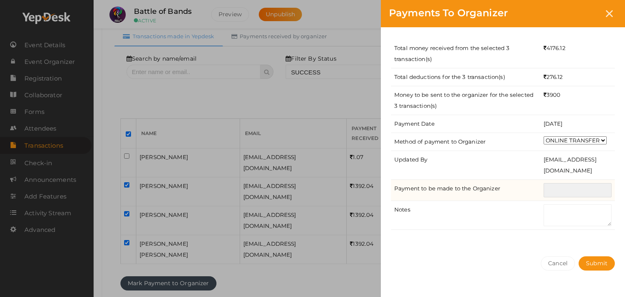
click at [578, 192] on input "text" at bounding box center [578, 190] width 68 height 14
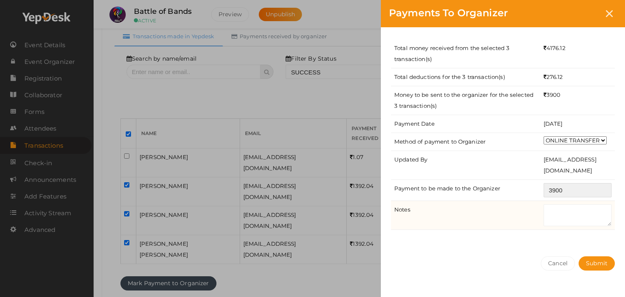
type input "3900"
click at [591, 212] on textarea at bounding box center [578, 215] width 68 height 22
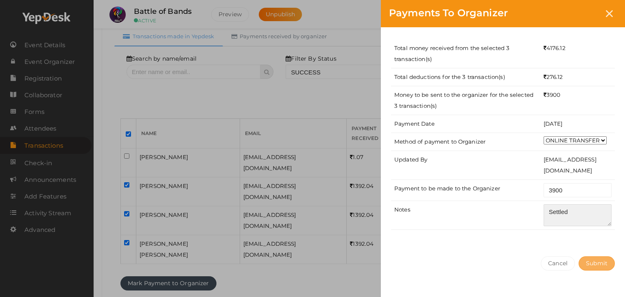
type textarea "Settled"
click at [596, 267] on button "Submit" at bounding box center [596, 263] width 36 height 14
select select "? string:SUCCESS ?"
select select "? string:ALL ?"
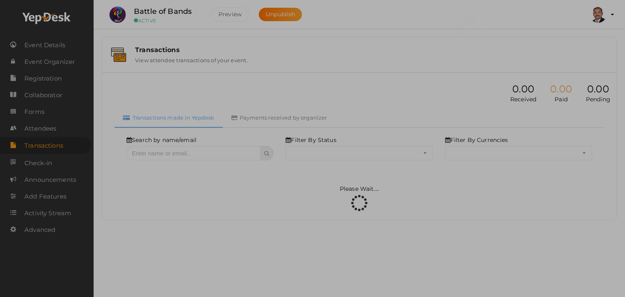
scroll to position [0, 0]
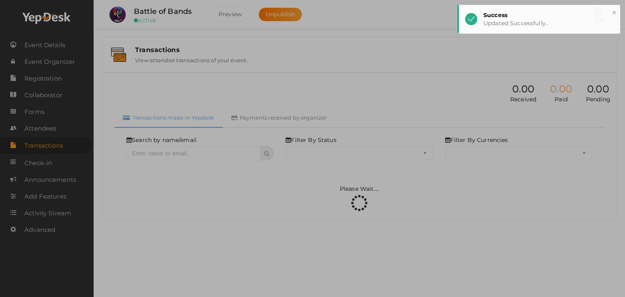
select select "SUCCESS"
select select "ALL"
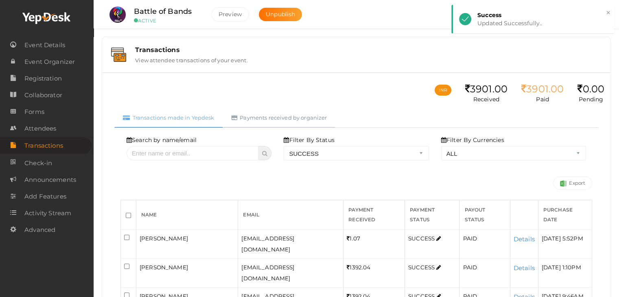
click at [304, 121] on link "Payments received by organizer" at bounding box center [279, 118] width 113 height 20
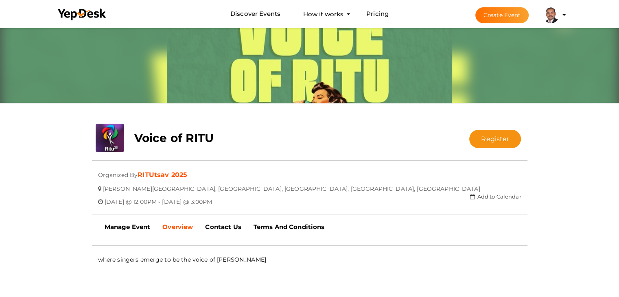
scroll to position [148, 0]
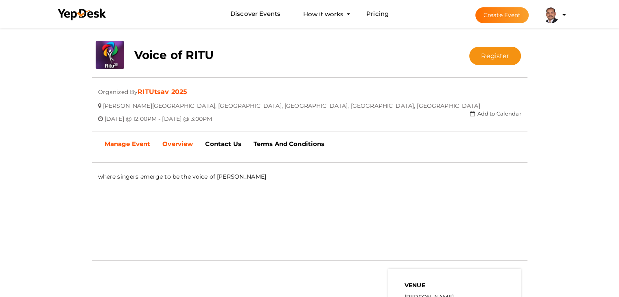
click at [125, 140] on b "Manage Event" at bounding box center [128, 144] width 46 height 8
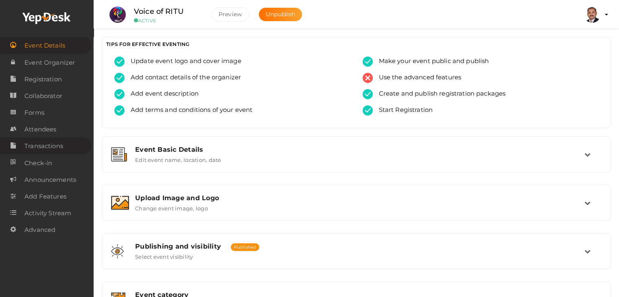
click at [58, 145] on span "Transactions" at bounding box center [43, 146] width 39 height 16
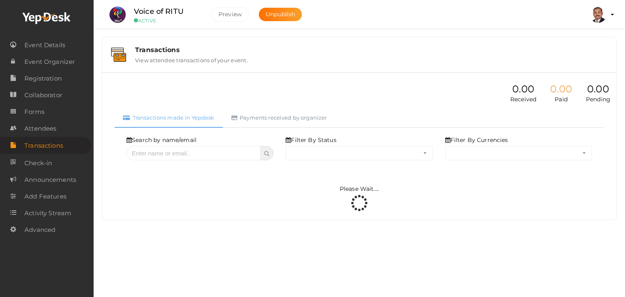
select select "ALL"
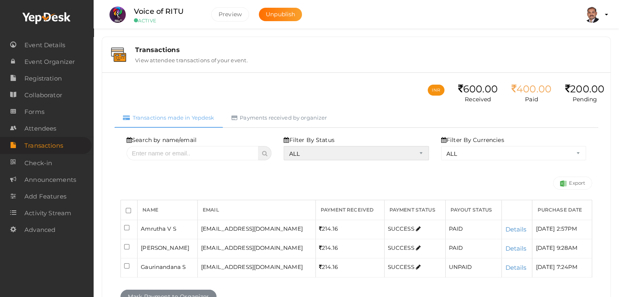
click at [324, 155] on select "ALL SUCCESS DECLINED UNAUTHORIZED FAILED NOTPAID FREE REFUNDED NA" at bounding box center [356, 153] width 145 height 14
click at [286, 146] on select "ALL SUCCESS DECLINED UNAUTHORIZED FAILED NOTPAID FREE REFUNDED NA" at bounding box center [356, 153] width 145 height 14
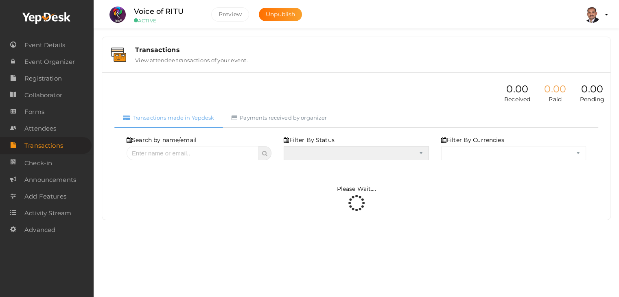
select select "? string:SUCCESS ?"
select select "? string:ALL ?"
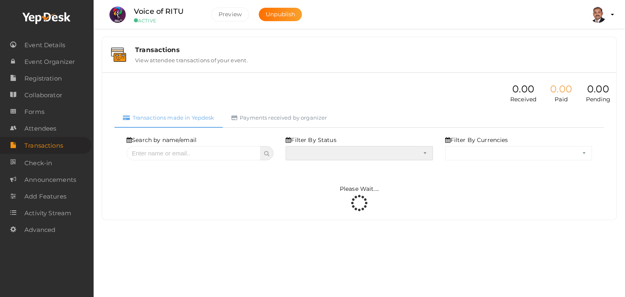
select select "SUCCESS"
select select "ALL"
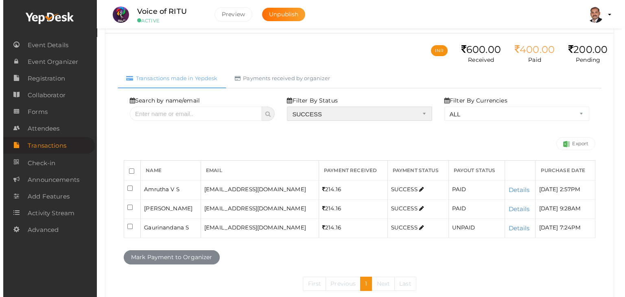
scroll to position [41, 0]
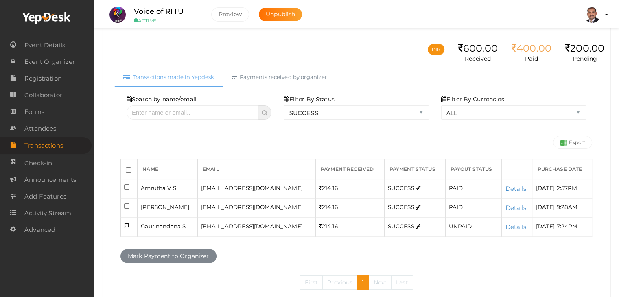
click at [128, 225] on input "checkbox" at bounding box center [126, 225] width 5 height 5
checkbox input "true"
click at [146, 254] on button "Mark Payment to Organizer" at bounding box center [168, 256] width 96 height 14
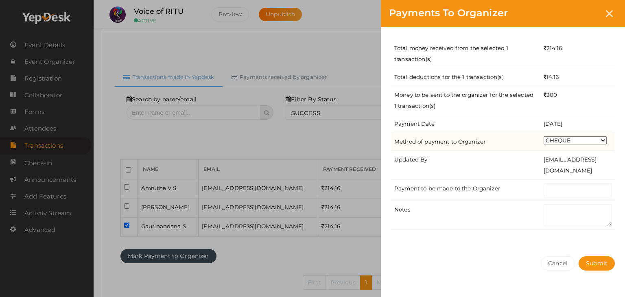
drag, startPoint x: 548, startPoint y: 138, endPoint x: 548, endPoint y: 143, distance: 4.5
click at [548, 138] on select "CHEQUE ONLINE TRANSFER WIRE TRANSFER CASH BANK DRAFT OTHERS" at bounding box center [575, 140] width 63 height 8
select select "ONLINE TRANSFER"
click at [544, 136] on select "CHEQUE ONLINE TRANSFER WIRE TRANSFER CASH BANK DRAFT OTHERS" at bounding box center [575, 140] width 63 height 8
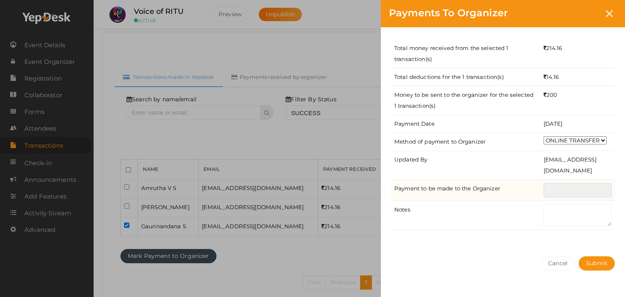
click at [551, 192] on input "text" at bounding box center [578, 190] width 68 height 14
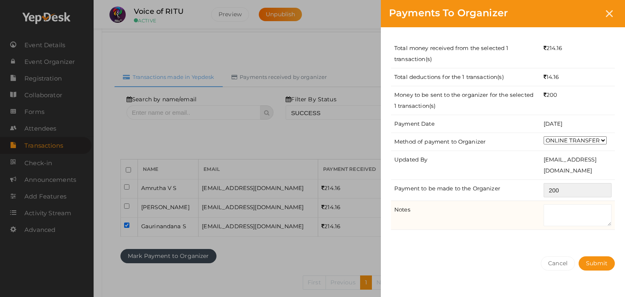
type input "200"
click at [559, 221] on textarea at bounding box center [578, 215] width 68 height 22
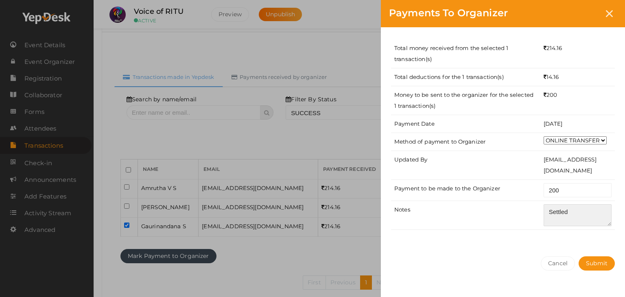
type textarea "Settled"
click at [568, 240] on div "Total money received from the selected 1 transaction(s) 214.16 Total deductions…" at bounding box center [503, 137] width 244 height 221
click at [602, 262] on span "Submit" at bounding box center [597, 263] width 22 height 7
select select "? string:SUCCESS ?"
select select "? string:ALL ?"
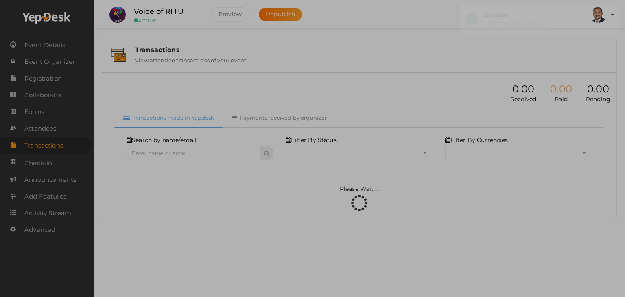
scroll to position [0, 0]
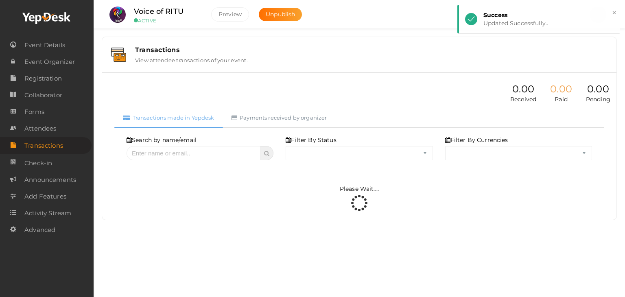
select select "SUCCESS"
select select "ALL"
click at [283, 114] on link "Payments received by organizer" at bounding box center [279, 118] width 113 height 20
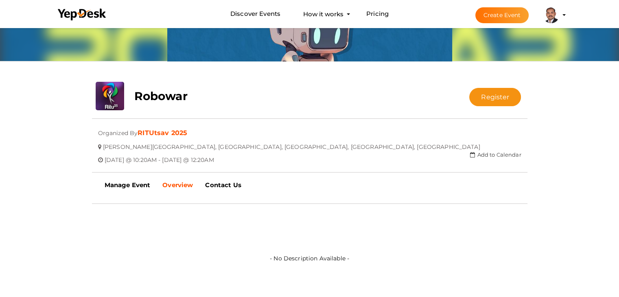
scroll to position [107, 0]
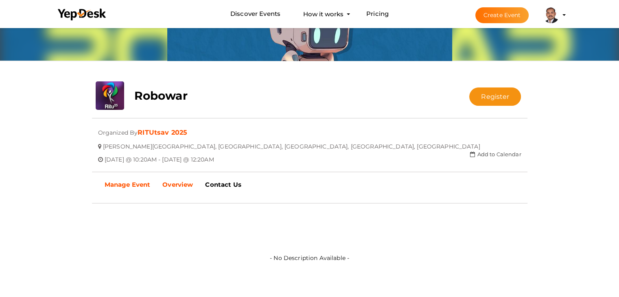
click at [122, 186] on b "Manage Event" at bounding box center [128, 185] width 46 height 8
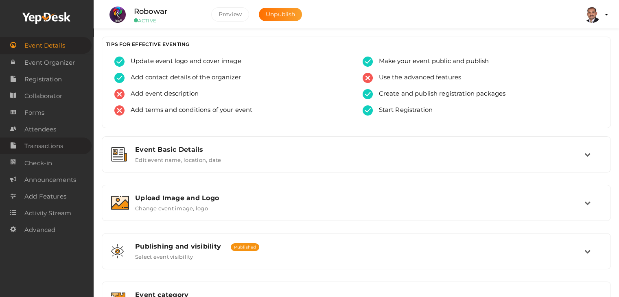
click at [32, 145] on span "Transactions" at bounding box center [43, 146] width 39 height 16
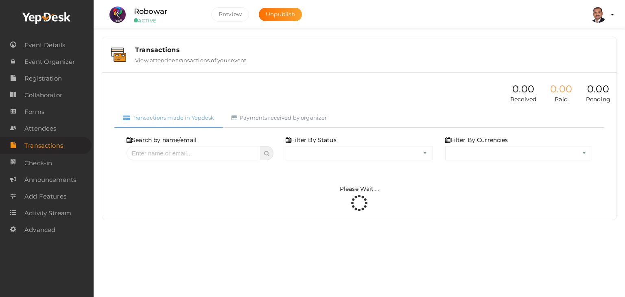
select select "ALL"
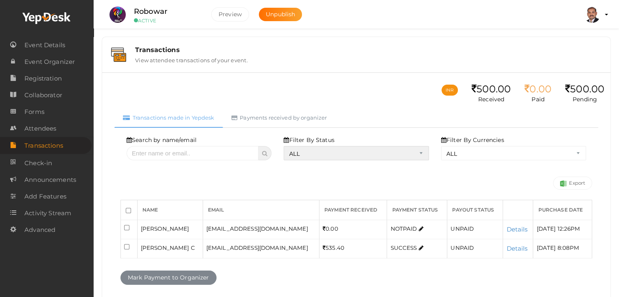
click at [303, 156] on select "ALL SUCCESS DECLINED UNAUTHORIZED FAILED NOTPAID FREE REFUNDED NA" at bounding box center [356, 153] width 145 height 14
click at [286, 146] on select "ALL SUCCESS DECLINED UNAUTHORIZED FAILED NOTPAID FREE REFUNDED NA" at bounding box center [356, 153] width 145 height 14
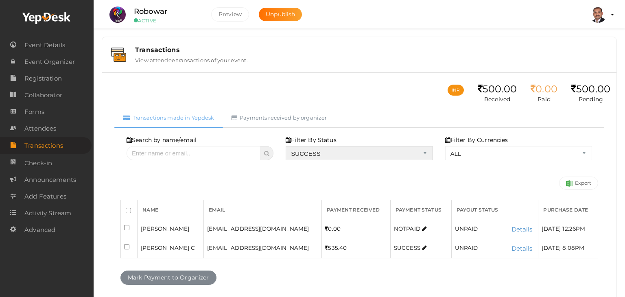
select select "? string:SUCCESS ?"
select select "? string:ALL ?"
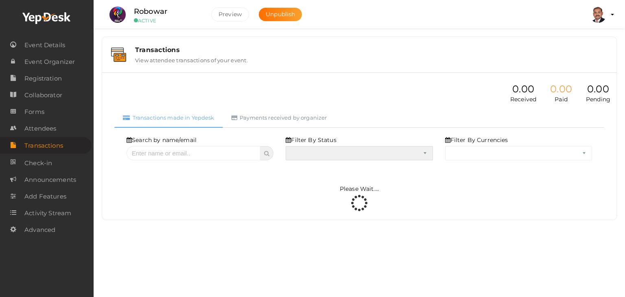
select select "SUCCESS"
select select "ALL"
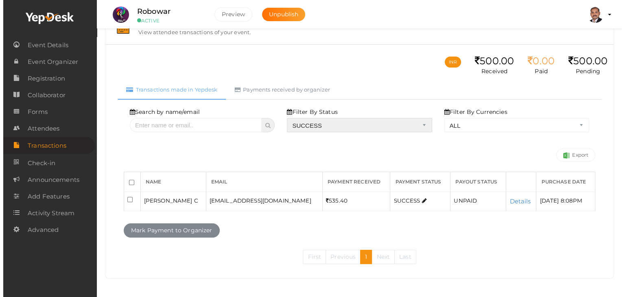
scroll to position [29, 0]
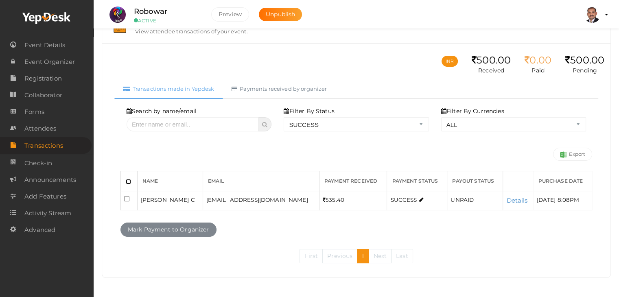
click at [130, 179] on input "checkbox" at bounding box center [128, 181] width 5 height 5
checkbox input "true"
click at [171, 230] on button "Mark Payment to Organizer" at bounding box center [168, 230] width 96 height 14
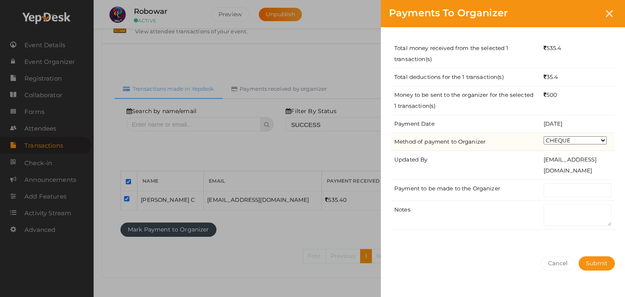
click at [557, 141] on select "CHEQUE ONLINE TRANSFER WIRE TRANSFER CASH BANK DRAFT OTHERS" at bounding box center [575, 140] width 63 height 8
select select "ONLINE TRANSFER"
click at [544, 136] on select "CHEQUE ONLINE TRANSFER WIRE TRANSFER CASH BANK DRAFT OTHERS" at bounding box center [575, 140] width 63 height 8
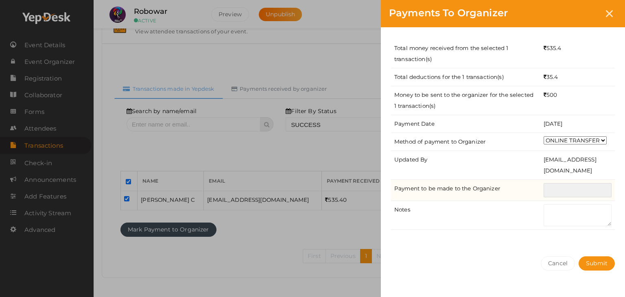
click at [571, 189] on input "text" at bounding box center [578, 190] width 68 height 14
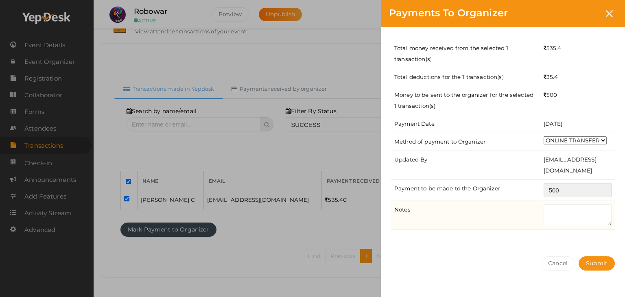
type input "500"
click at [569, 212] on textarea at bounding box center [578, 215] width 68 height 22
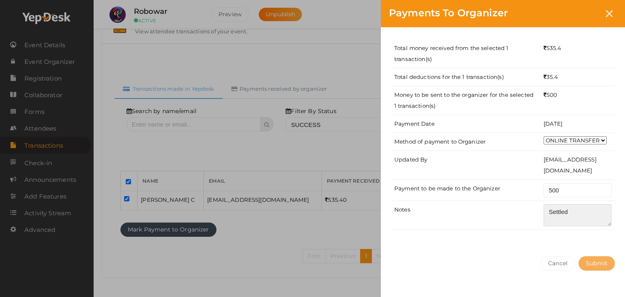
type textarea "Settled"
click at [604, 261] on span "Submit" at bounding box center [597, 263] width 22 height 7
select select "? string:SUCCESS ?"
select select "? string:ALL ?"
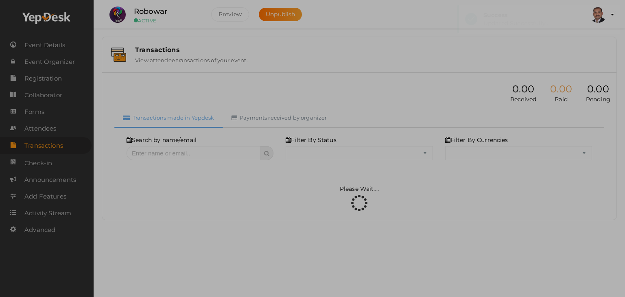
scroll to position [0, 0]
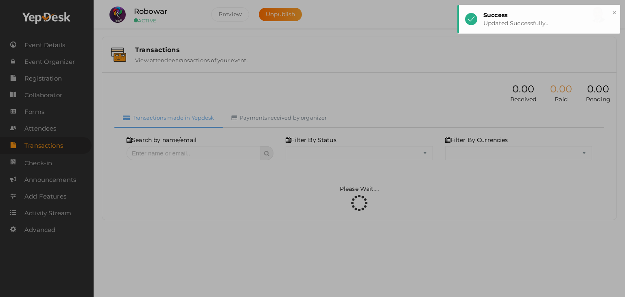
select select "SUCCESS"
select select "ALL"
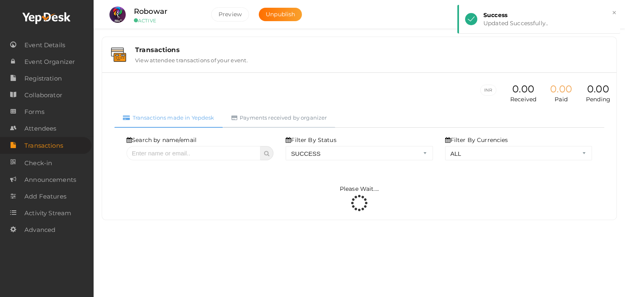
click at [309, 122] on link "Payments received by organizer" at bounding box center [279, 118] width 113 height 20
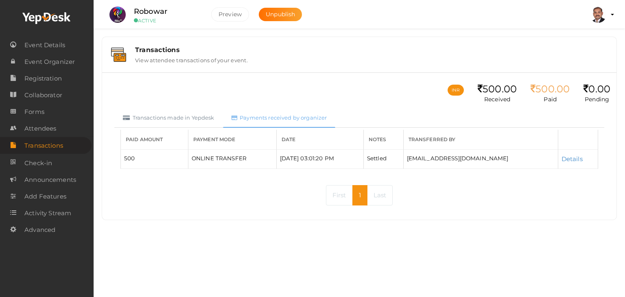
click at [295, 116] on link "Payments received by organizer" at bounding box center [279, 118] width 113 height 20
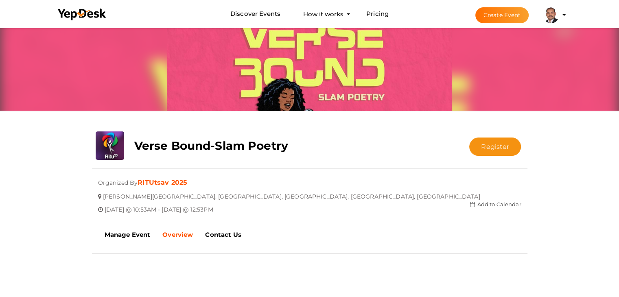
scroll to position [67, 0]
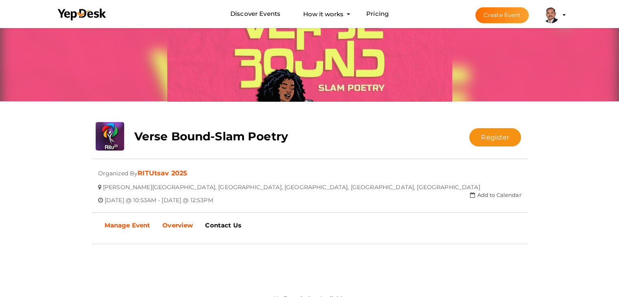
click at [117, 224] on b "Manage Event" at bounding box center [128, 225] width 46 height 8
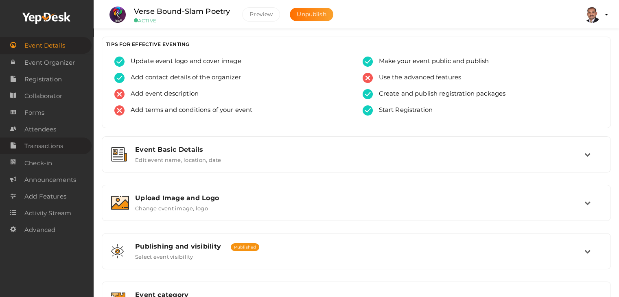
click at [37, 148] on span "Transactions" at bounding box center [43, 146] width 39 height 16
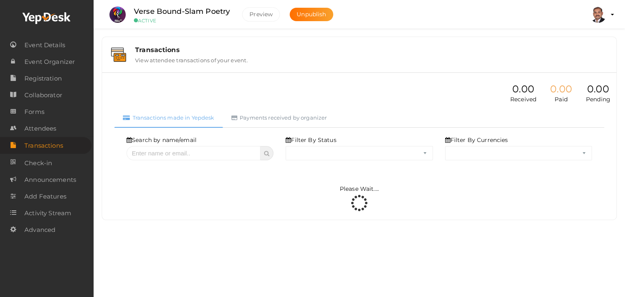
select select "ALL"
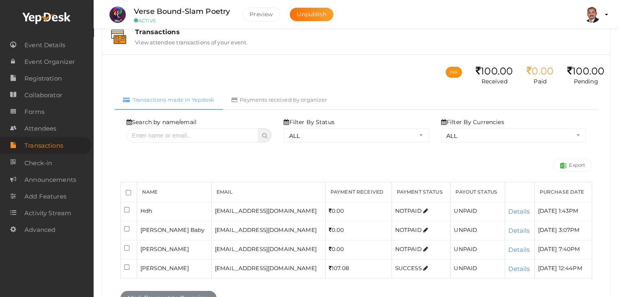
scroll to position [41, 0]
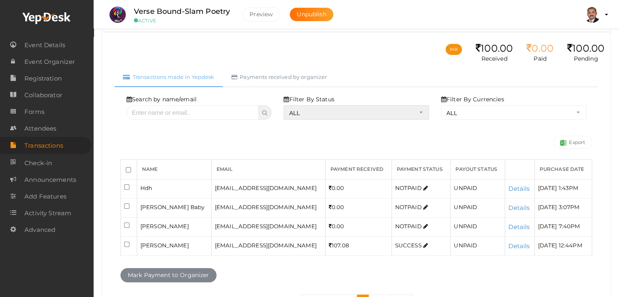
click at [327, 112] on select "ALL SUCCESS DECLINED UNAUTHORIZED FAILED NOTPAID FREE REFUNDED NA" at bounding box center [356, 112] width 145 height 14
click at [286, 120] on select "ALL SUCCESS DECLINED UNAUTHORIZED FAILED NOTPAID FREE REFUNDED NA" at bounding box center [356, 112] width 145 height 14
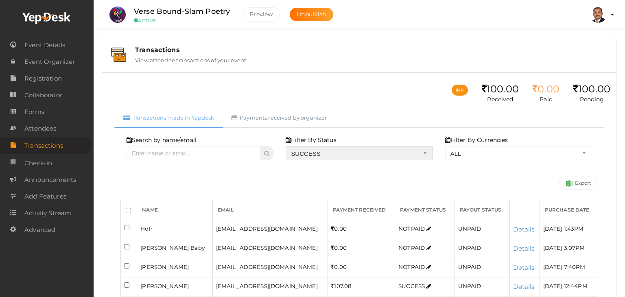
select select "? string:SUCCESS ?"
select select "? string:ALL ?"
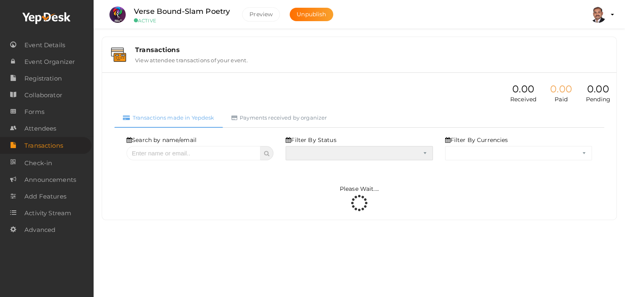
select select "SUCCESS"
select select "ALL"
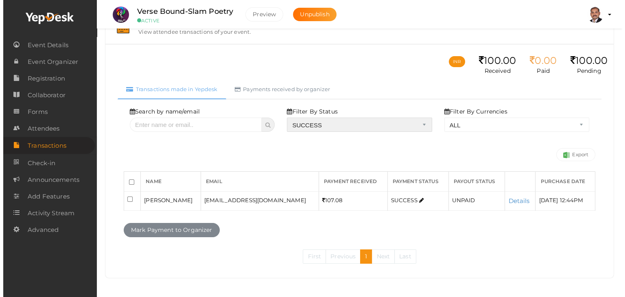
scroll to position [29, 0]
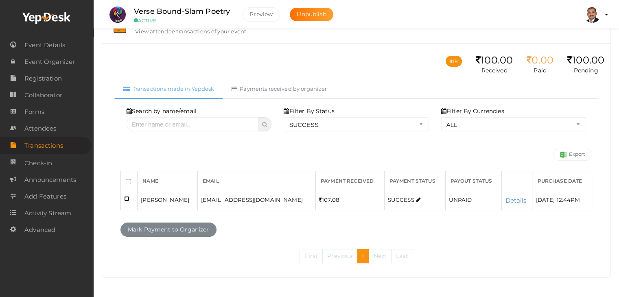
click at [125, 198] on input "checkbox" at bounding box center [126, 198] width 5 height 5
checkbox input "true"
click at [156, 229] on button "Mark Payment to Organizer" at bounding box center [168, 230] width 96 height 14
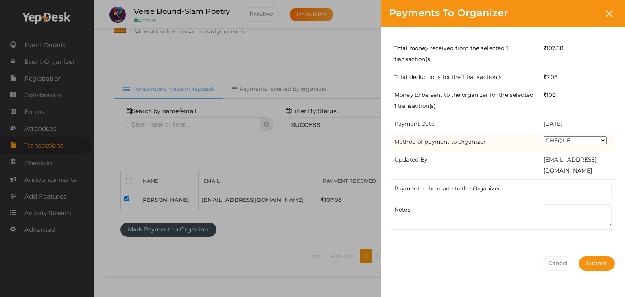
click at [557, 142] on select "CHEQUE ONLINE TRANSFER WIRE TRANSFER CASH BANK DRAFT OTHERS" at bounding box center [575, 140] width 63 height 8
select select "ONLINE TRANSFER"
click at [544, 136] on select "CHEQUE ONLINE TRANSFER WIRE TRANSFER CASH BANK DRAFT OTHERS" at bounding box center [575, 140] width 63 height 8
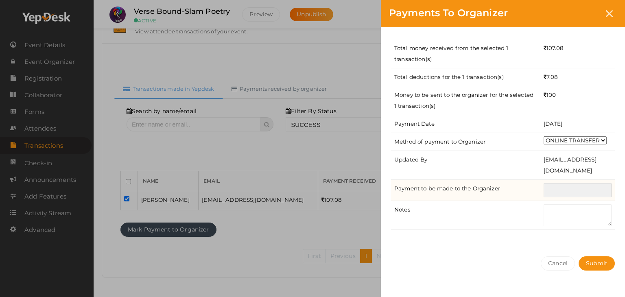
click at [564, 191] on input "text" at bounding box center [578, 190] width 68 height 14
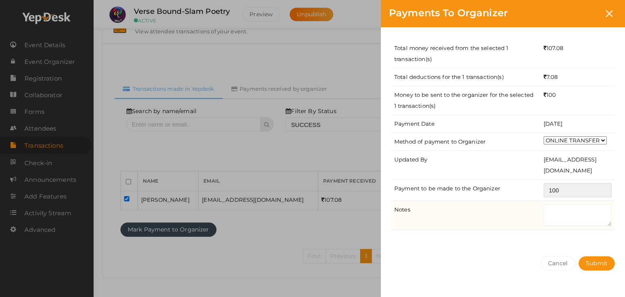
type input "100"
click at [559, 216] on textarea at bounding box center [578, 215] width 68 height 22
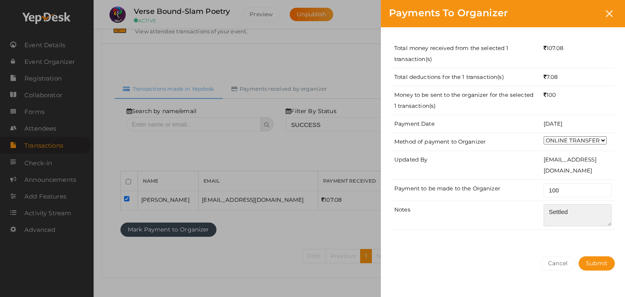
type textarea "Settled"
click at [579, 247] on div "Total money received from the selected 1 transaction(s) 107.08 Total deductions…" at bounding box center [503, 137] width 244 height 221
click at [589, 260] on span "Submit" at bounding box center [597, 263] width 22 height 7
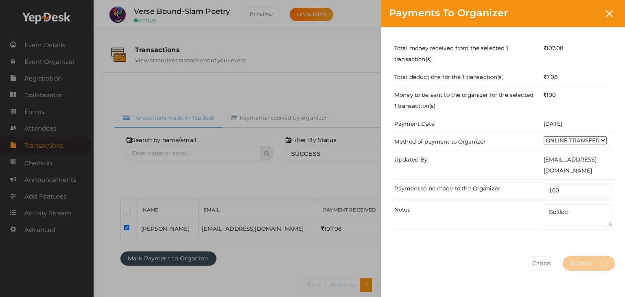
select select "? string:SUCCESS ?"
select select "? string:ALL ?"
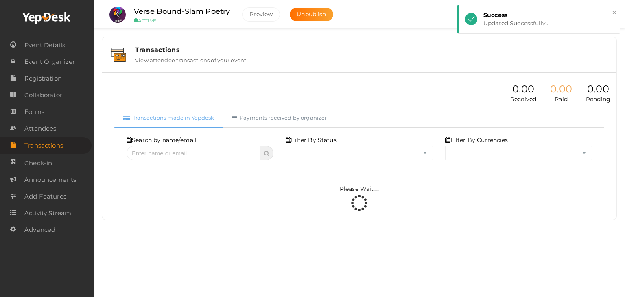
select select "SUCCESS"
select select "ALL"
click at [294, 117] on link "Payments received by organizer" at bounding box center [279, 118] width 113 height 20
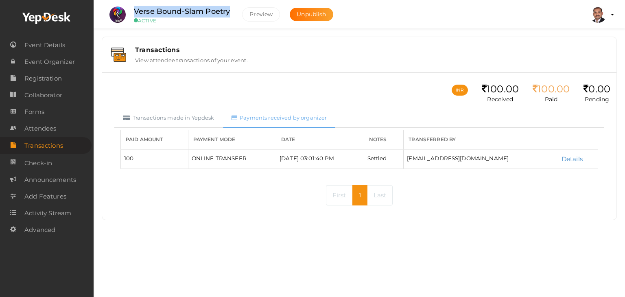
drag, startPoint x: 135, startPoint y: 11, endPoint x: 230, endPoint y: 11, distance: 94.8
click at [230, 11] on label "Verse Bound-Slam Poetry" at bounding box center [182, 12] width 96 height 12
copy label "Verse Bound-Slam Poetry"
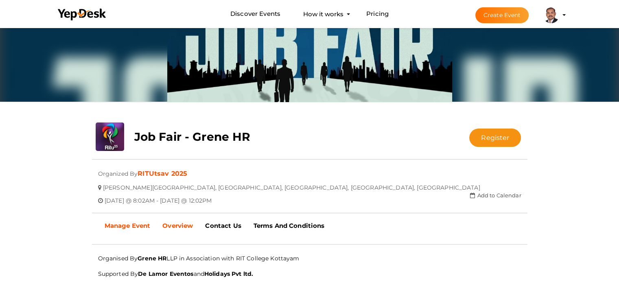
scroll to position [67, 0]
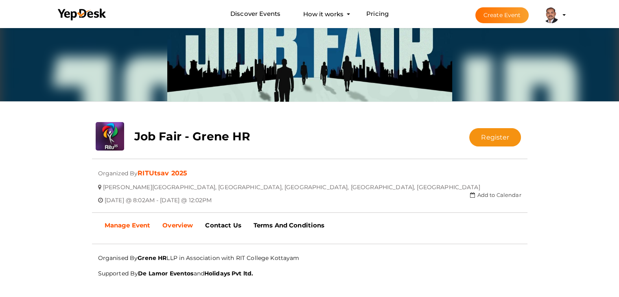
click at [108, 221] on b "Manage Event" at bounding box center [128, 225] width 46 height 8
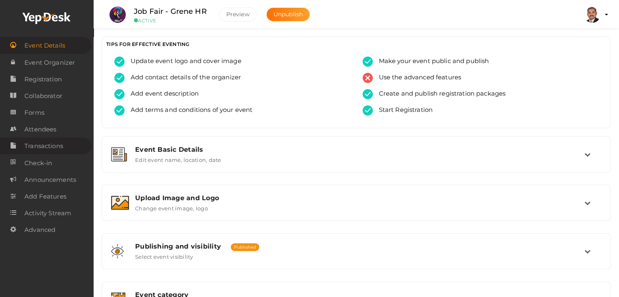
click at [42, 150] on span "Transactions" at bounding box center [43, 146] width 39 height 16
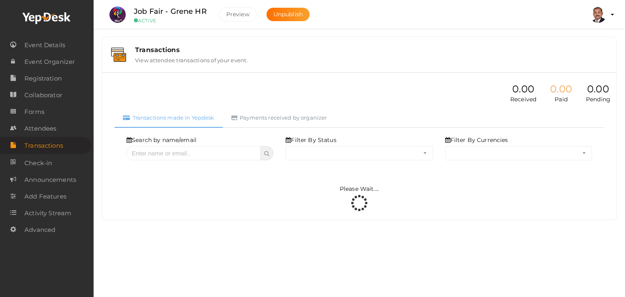
select select "ALL"
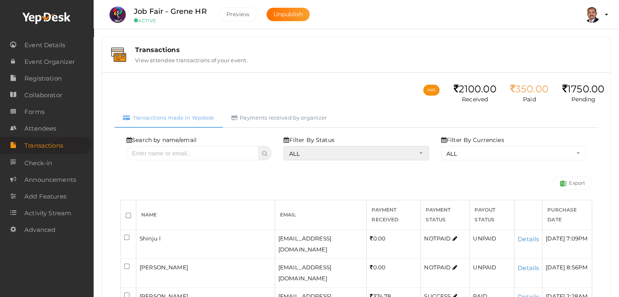
click at [350, 151] on select "ALL SUCCESS DECLINED UNAUTHORIZED FAILED NOTPAID FREE REFUNDED NA" at bounding box center [356, 153] width 145 height 14
click at [286, 146] on select "ALL SUCCESS DECLINED UNAUTHORIZED FAILED NOTPAID FREE REFUNDED NA" at bounding box center [356, 153] width 145 height 14
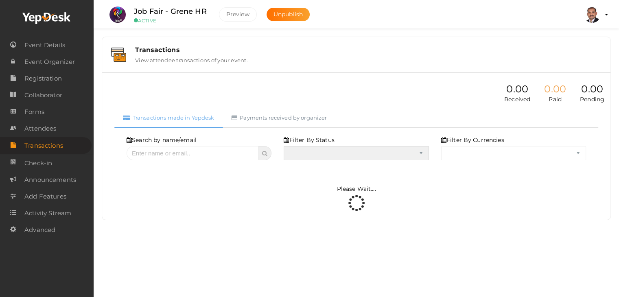
select select "? string:SUCCESS ?"
select select "? string:ALL ?"
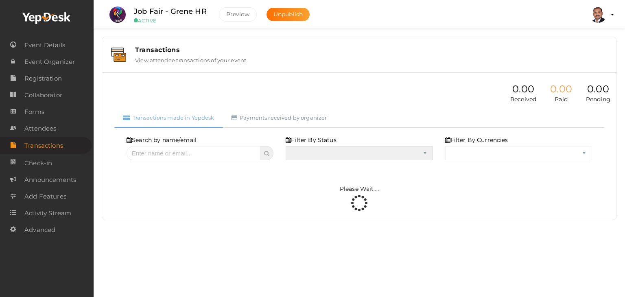
select select "SUCCESS"
select select "ALL"
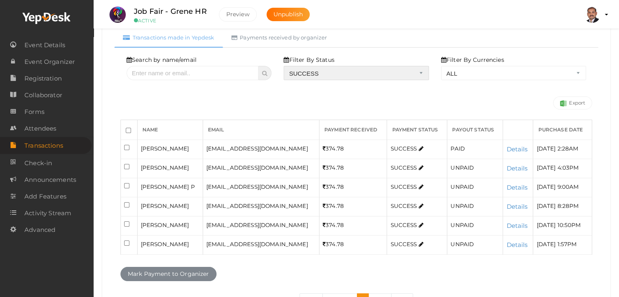
scroll to position [81, 0]
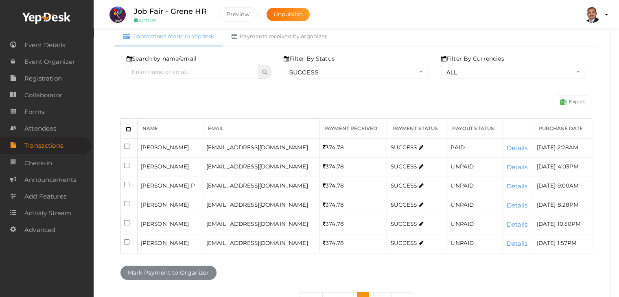
click at [130, 130] on input "checkbox" at bounding box center [128, 129] width 5 height 5
checkbox input "true"
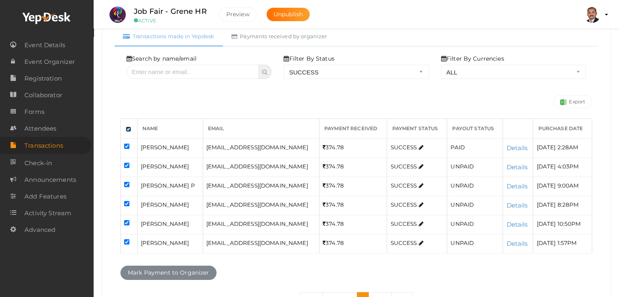
checkbox input "true"
click at [124, 146] on input "checkbox" at bounding box center [126, 146] width 5 height 5
checkbox input "false"
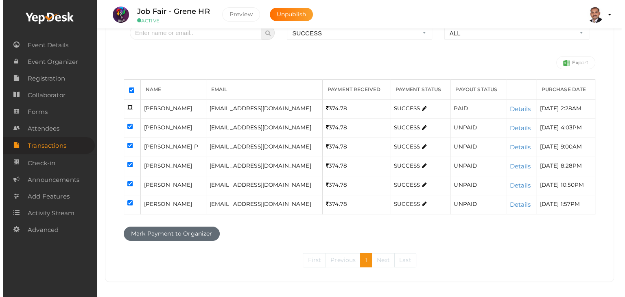
scroll to position [124, 0]
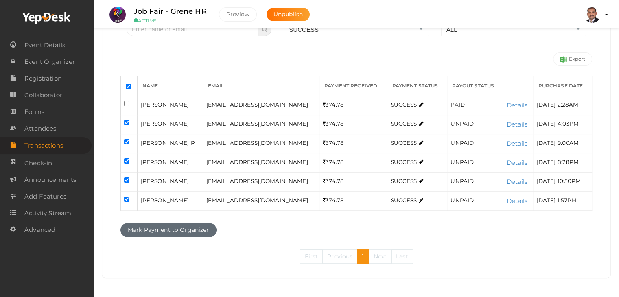
click at [197, 227] on button "Mark Payment to Organizer" at bounding box center [168, 230] width 96 height 14
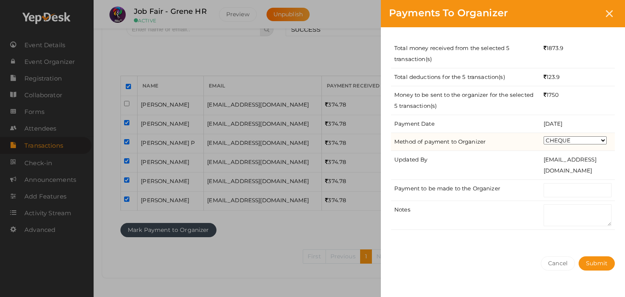
click at [563, 144] on td "CHEQUE ONLINE TRANSFER WIRE TRANSFER CASH BANK DRAFT OTHERS" at bounding box center [577, 142] width 74 height 18
click at [564, 141] on select "CHEQUE ONLINE TRANSFER WIRE TRANSFER CASH BANK DRAFT OTHERS" at bounding box center [575, 140] width 63 height 8
select select "ONLINE TRANSFER"
click at [544, 136] on select "CHEQUE ONLINE TRANSFER WIRE TRANSFER CASH BANK DRAFT OTHERS" at bounding box center [575, 140] width 63 height 8
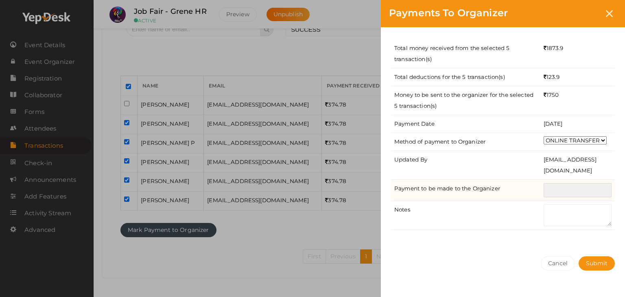
click at [579, 192] on input "text" at bounding box center [578, 190] width 68 height 14
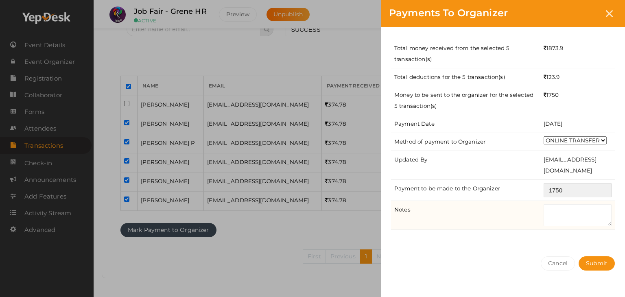
type input "1750"
click at [562, 222] on textarea at bounding box center [578, 215] width 68 height 22
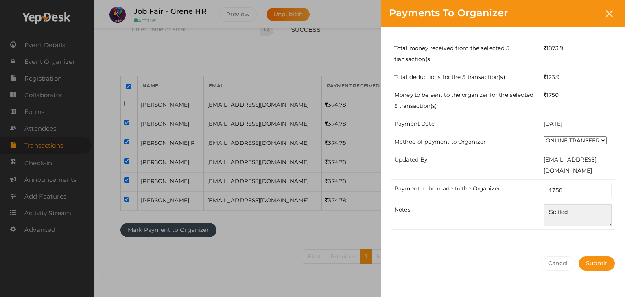
type textarea "Settled"
click at [565, 242] on div "Total money received from the selected 5 transaction(s) 1873.9 Total deductions…" at bounding box center [503, 137] width 244 height 221
click at [587, 264] on span "Submit" at bounding box center [597, 263] width 22 height 7
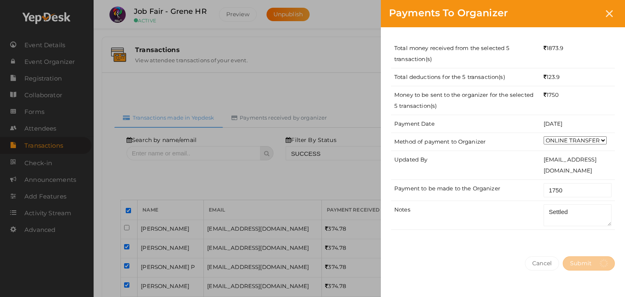
select select "? string:SUCCESS ?"
select select "? string:ALL ?"
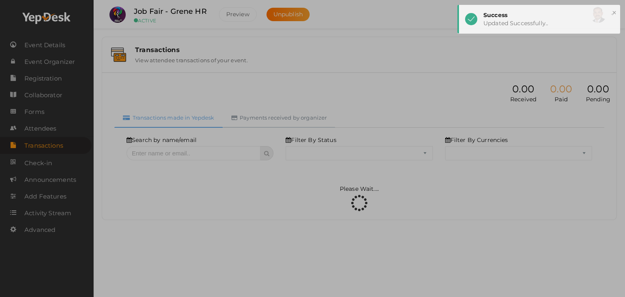
select select "SUCCESS"
select select "ALL"
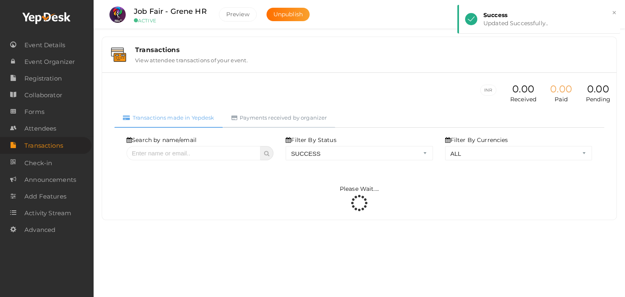
click at [287, 118] on link "Payments received by organizer" at bounding box center [279, 118] width 113 height 20
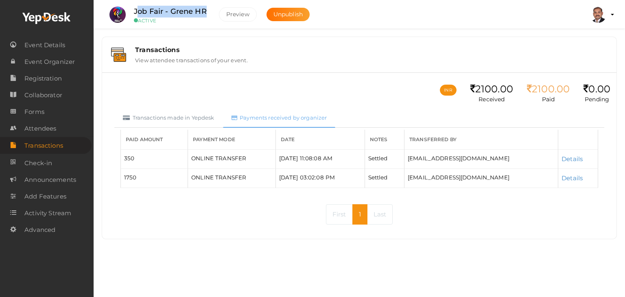
drag, startPoint x: 136, startPoint y: 13, endPoint x: 208, endPoint y: 12, distance: 72.0
click at [208, 12] on div "Job Fair - Grene HR ACTIVE" at bounding box center [170, 15] width 89 height 18
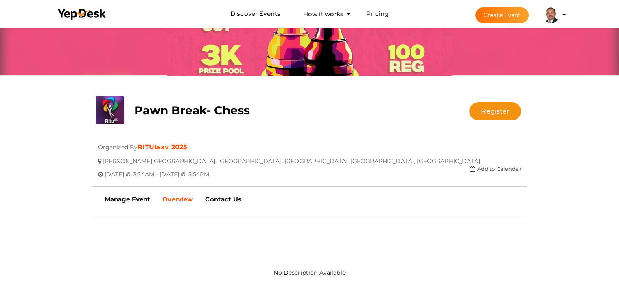
scroll to position [189, 0]
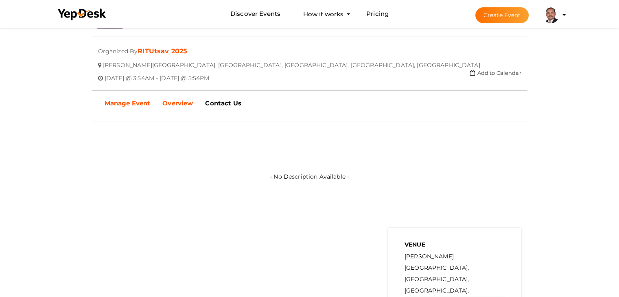
click at [132, 105] on b "Manage Event" at bounding box center [128, 103] width 46 height 8
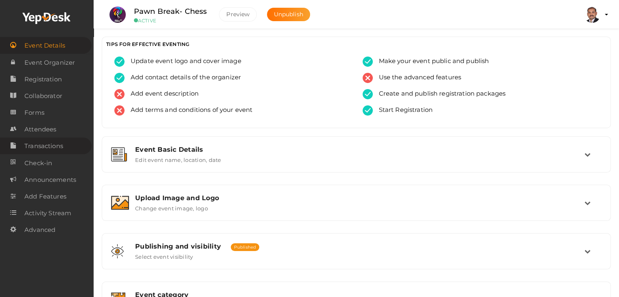
click at [59, 147] on span "Transactions" at bounding box center [43, 146] width 39 height 16
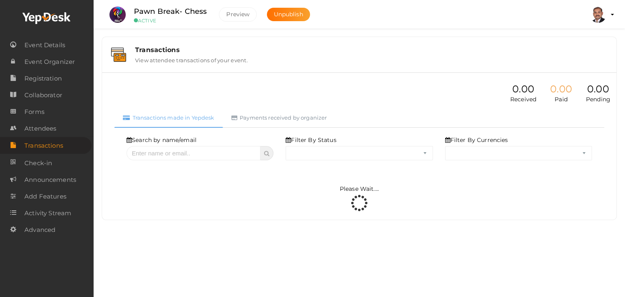
select select "ALL"
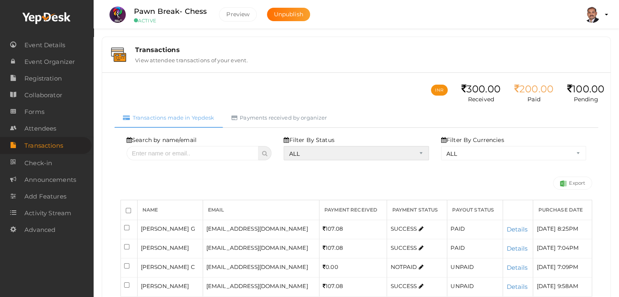
click at [325, 150] on select "ALL SUCCESS DECLINED UNAUTHORIZED FAILED NOTPAID FREE REFUNDED NA" at bounding box center [356, 153] width 145 height 14
click at [286, 146] on select "ALL SUCCESS DECLINED UNAUTHORIZED FAILED NOTPAID FREE REFUNDED NA" at bounding box center [356, 153] width 145 height 14
select select "? string:SUCCESS ?"
select select "? string:ALL ?"
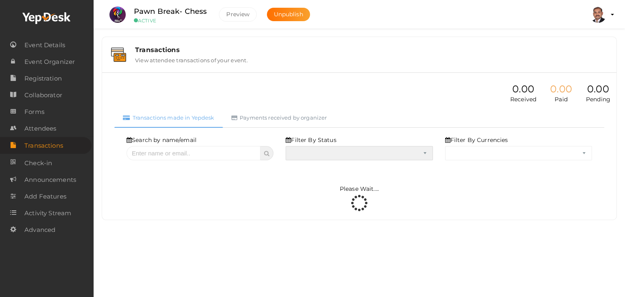
select select "SUCCESS"
select select "ALL"
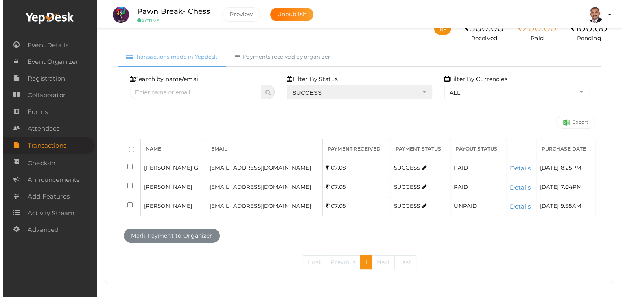
scroll to position [67, 0]
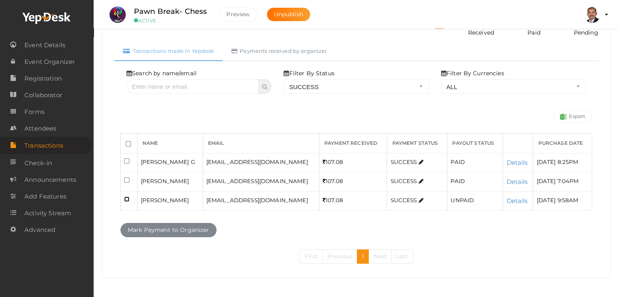
click at [125, 199] on input "checkbox" at bounding box center [126, 198] width 5 height 5
checkbox input "true"
click at [171, 224] on button "Mark Payment to Organizer" at bounding box center [168, 230] width 96 height 14
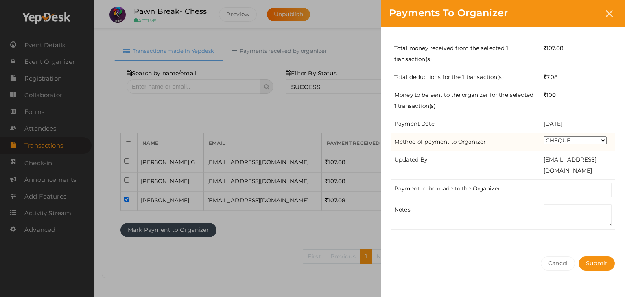
click at [571, 136] on select "CHEQUE ONLINE TRANSFER WIRE TRANSFER CASH BANK DRAFT OTHERS" at bounding box center [575, 140] width 63 height 8
select select "ONLINE TRANSFER"
click at [544, 136] on select "CHEQUE ONLINE TRANSFER WIRE TRANSFER CASH BANK DRAFT OTHERS" at bounding box center [575, 140] width 63 height 8
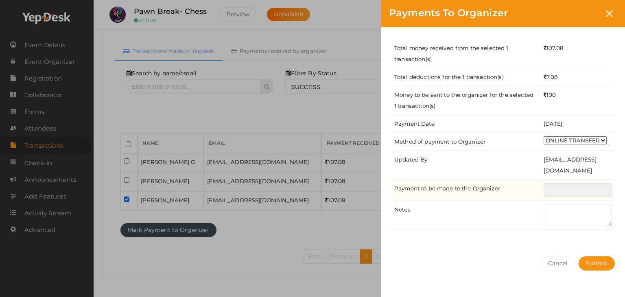
click at [560, 185] on input "text" at bounding box center [578, 190] width 68 height 14
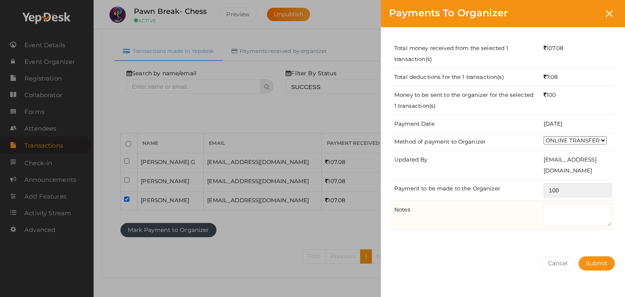
type input "100"
click at [563, 214] on textarea at bounding box center [578, 215] width 68 height 22
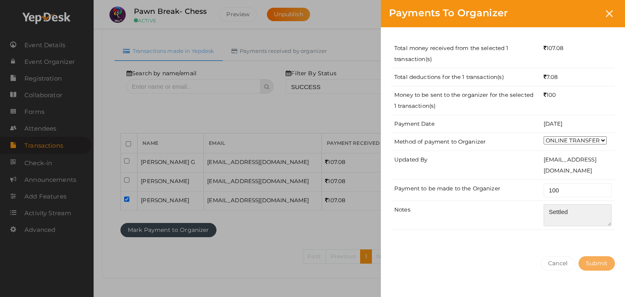
type textarea "Settled"
click at [593, 266] on span "Submit" at bounding box center [597, 263] width 22 height 7
select select "? string:SUCCESS ?"
select select "? string:ALL ?"
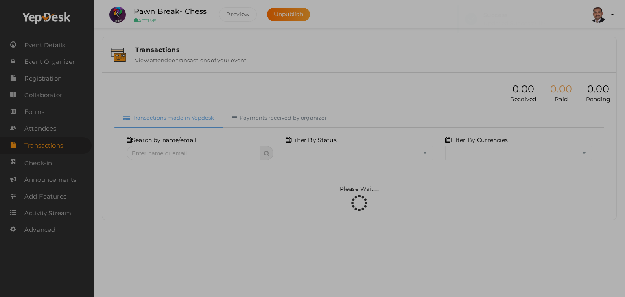
scroll to position [0, 0]
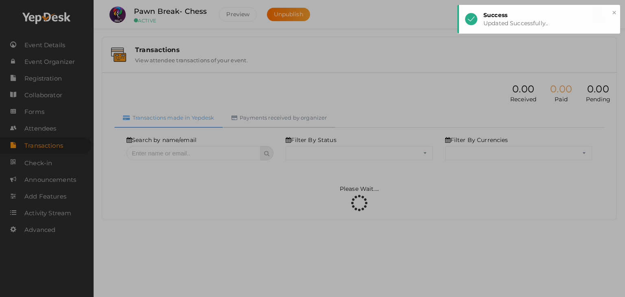
select select "SUCCESS"
select select "ALL"
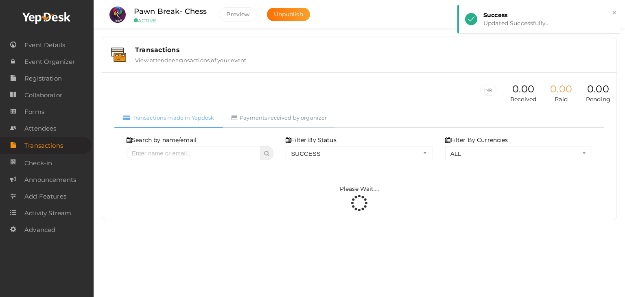
click at [299, 112] on link "Payments received by organizer" at bounding box center [279, 118] width 113 height 20
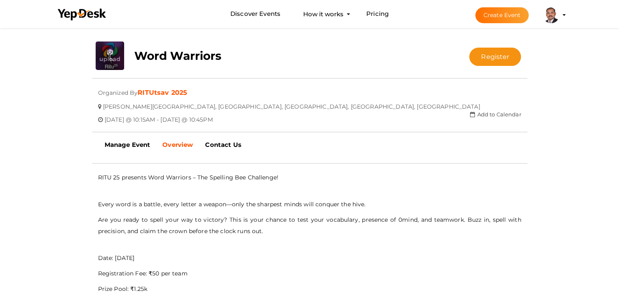
scroll to position [148, 0]
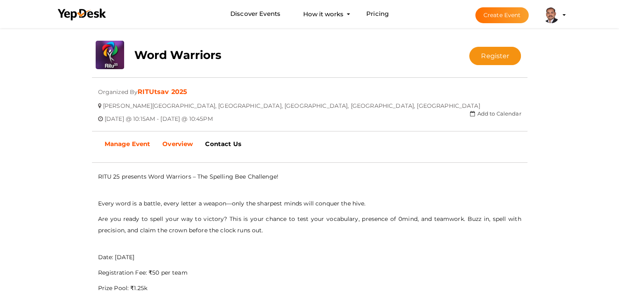
click at [136, 140] on b "Manage Event" at bounding box center [128, 144] width 46 height 8
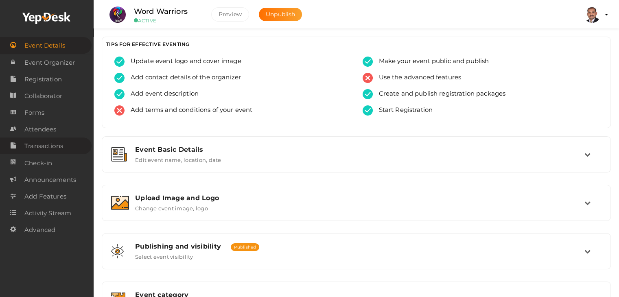
click at [53, 145] on span "Transactions" at bounding box center [43, 146] width 39 height 16
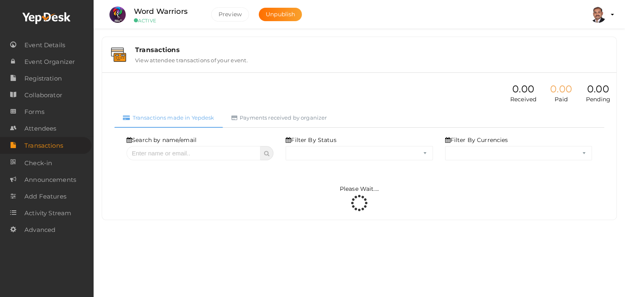
select select "ALL"
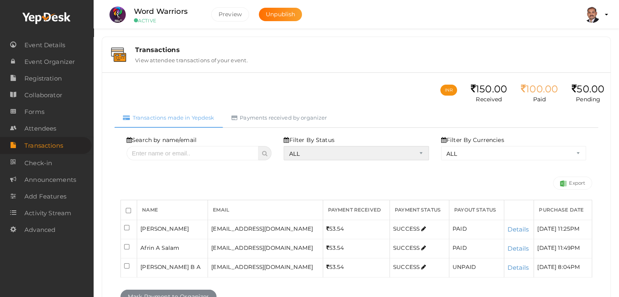
click at [319, 155] on select "ALL SUCCESS DECLINED UNAUTHORIZED FAILED NOTPAID FREE REFUNDED NA" at bounding box center [356, 153] width 145 height 14
click at [286, 146] on select "ALL SUCCESS DECLINED UNAUTHORIZED FAILED NOTPAID FREE REFUNDED NA" at bounding box center [356, 153] width 145 height 14
select select "? string:SUCCESS ?"
select select "? string:ALL ?"
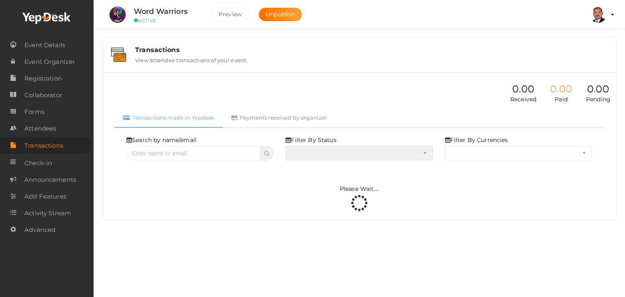
select select "SUCCESS"
select select "ALL"
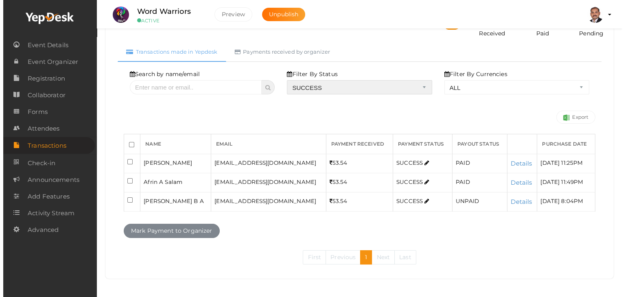
scroll to position [67, 0]
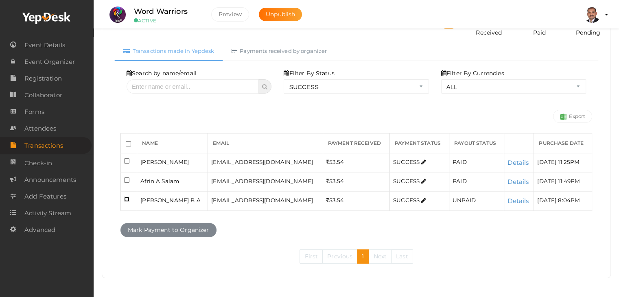
click at [127, 197] on input "checkbox" at bounding box center [126, 198] width 5 height 5
checkbox input "true"
click at [134, 229] on button "Mark Payment to Organizer" at bounding box center [168, 230] width 96 height 14
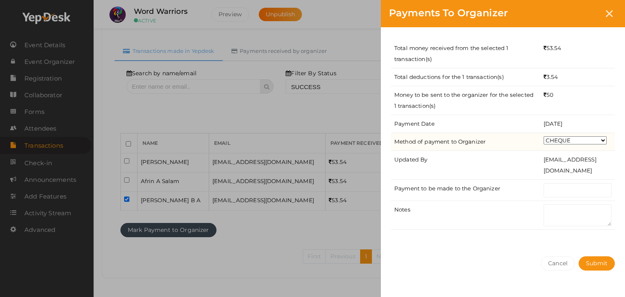
click at [550, 141] on select "CHEQUE ONLINE TRANSFER WIRE TRANSFER CASH BANK DRAFT OTHERS" at bounding box center [575, 140] width 63 height 8
select select "ONLINE TRANSFER"
click at [544, 136] on select "CHEQUE ONLINE TRANSFER WIRE TRANSFER CASH BANK DRAFT OTHERS" at bounding box center [575, 140] width 63 height 8
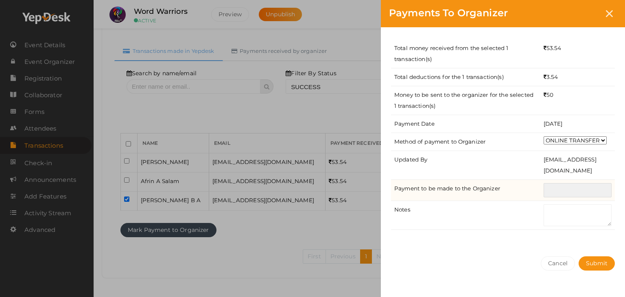
click at [557, 192] on input "text" at bounding box center [578, 190] width 68 height 14
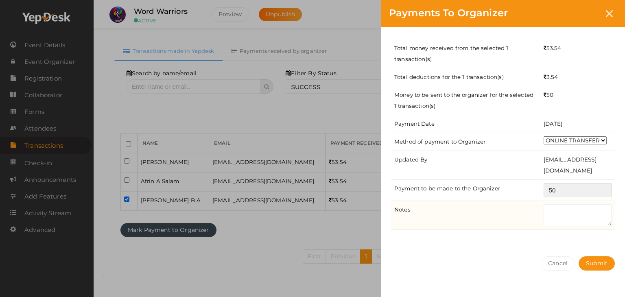
type input "50"
click at [563, 222] on textarea at bounding box center [578, 215] width 68 height 22
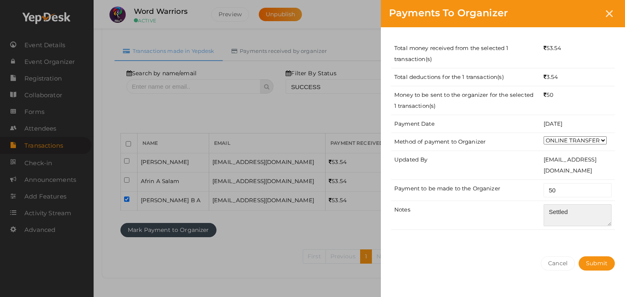
type textarea "Settled"
click at [582, 255] on div "Cancel Submit" at bounding box center [503, 279] width 244 height 63
click at [592, 265] on span "Submit" at bounding box center [597, 263] width 22 height 7
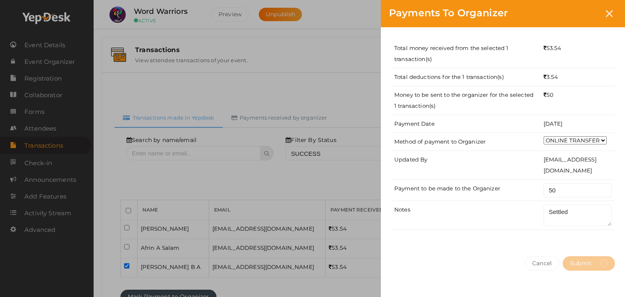
select select "? string:SUCCESS ?"
select select "? string:ALL ?"
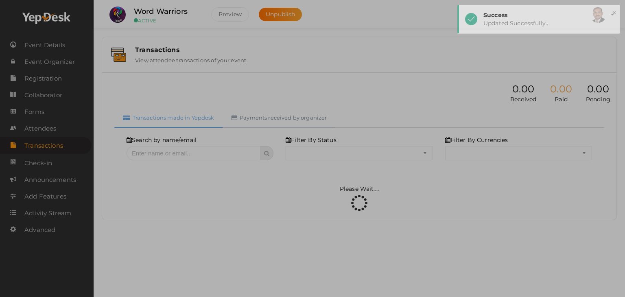
select select "SUCCESS"
select select "ALL"
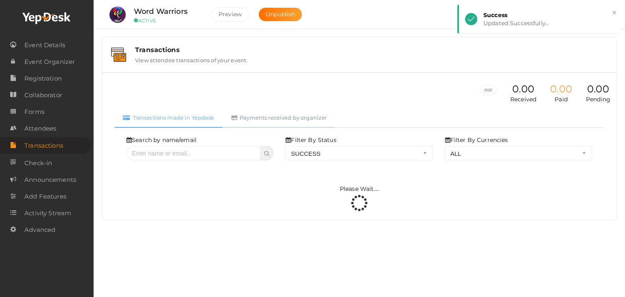
click at [321, 123] on link "Payments received by organizer" at bounding box center [279, 118] width 113 height 20
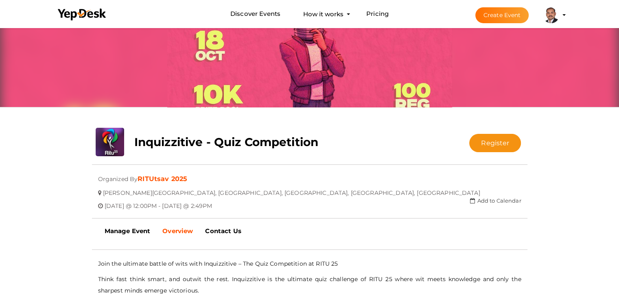
scroll to position [189, 0]
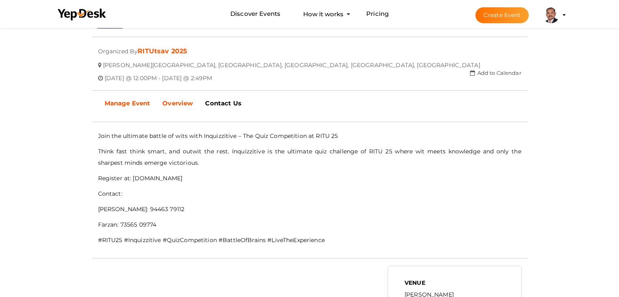
click at [120, 100] on b "Manage Event" at bounding box center [128, 103] width 46 height 8
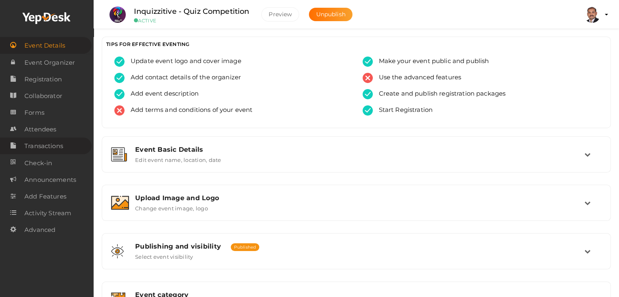
click at [60, 144] on span "Transactions" at bounding box center [43, 146] width 39 height 16
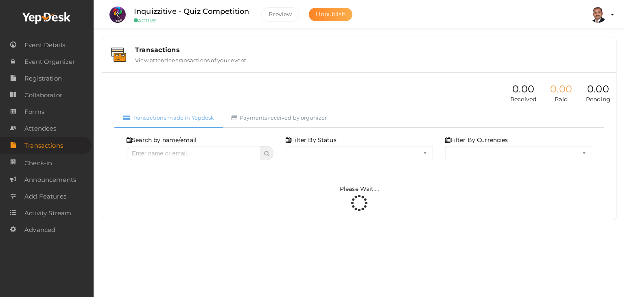
select select "ALL"
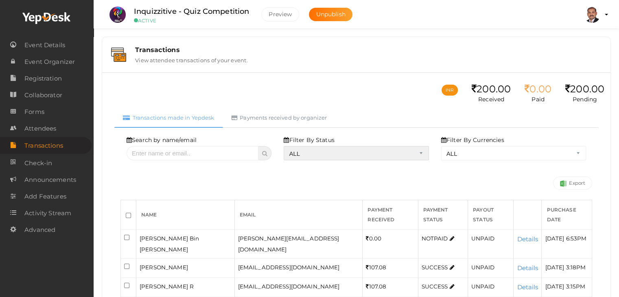
click at [287, 153] on select "ALL SUCCESS DECLINED UNAUTHORIZED FAILED NOTPAID FREE REFUNDED NA" at bounding box center [356, 153] width 145 height 14
click at [286, 146] on select "ALL SUCCESS DECLINED UNAUTHORIZED FAILED NOTPAID FREE REFUNDED NA" at bounding box center [356, 153] width 145 height 14
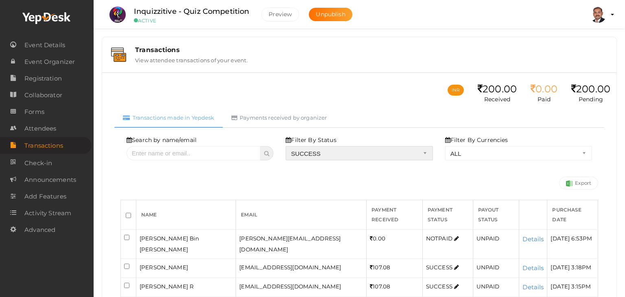
select select "? string:SUCCESS ?"
select select "? string:ALL ?"
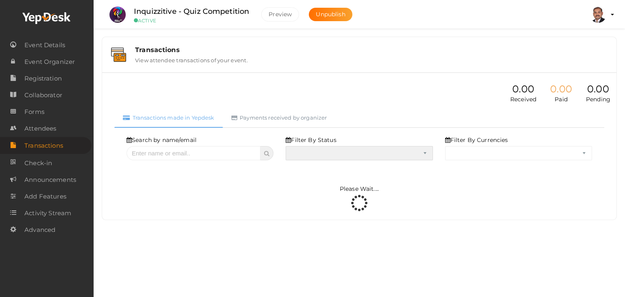
select select "SUCCESS"
select select "ALL"
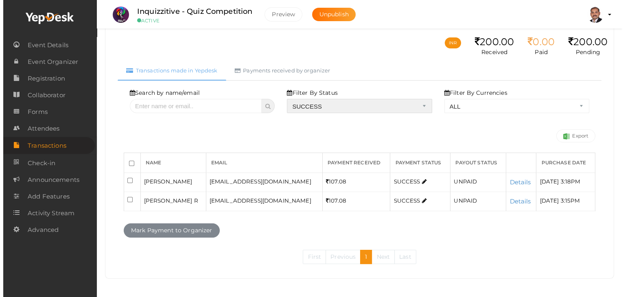
scroll to position [48, 0]
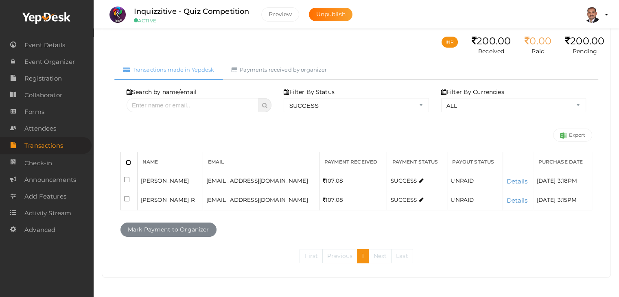
click at [129, 163] on input "checkbox" at bounding box center [128, 162] width 5 height 5
checkbox input "true"
click at [179, 228] on button "Mark Payment to Organizer" at bounding box center [168, 230] width 96 height 14
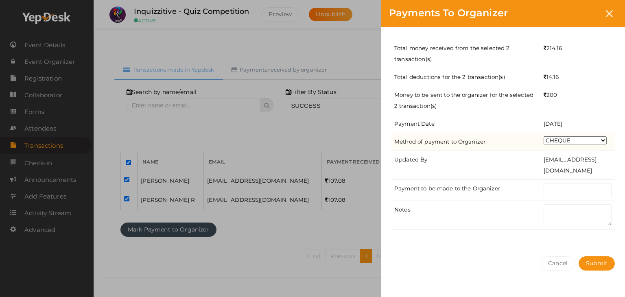
click at [572, 139] on select "CHEQUE ONLINE TRANSFER WIRE TRANSFER CASH BANK DRAFT OTHERS" at bounding box center [575, 140] width 63 height 8
select select "ONLINE TRANSFER"
click at [544, 136] on select "CHEQUE ONLINE TRANSFER WIRE TRANSFER CASH BANK DRAFT OTHERS" at bounding box center [575, 140] width 63 height 8
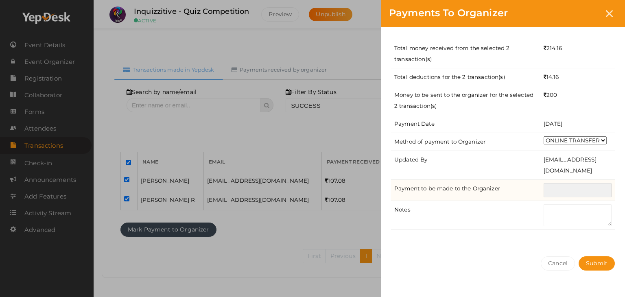
click at [574, 186] on input "text" at bounding box center [578, 190] width 68 height 14
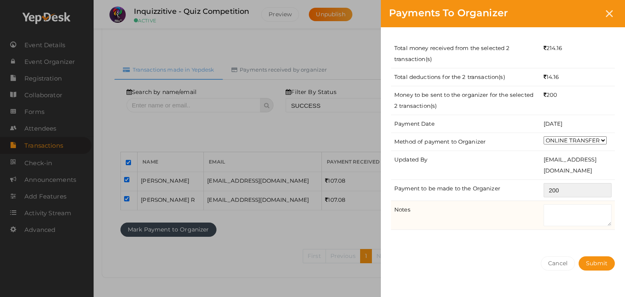
type input "200"
click at [576, 212] on textarea at bounding box center [578, 215] width 68 height 22
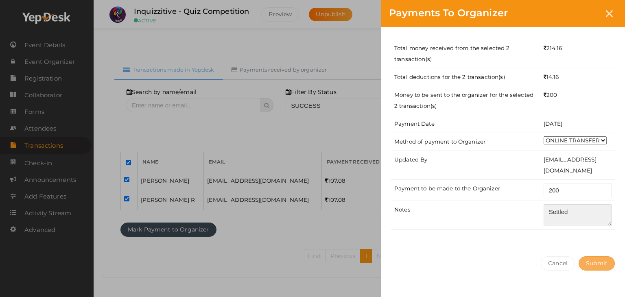
type textarea "Settled"
click at [589, 261] on span "Submit" at bounding box center [597, 263] width 22 height 7
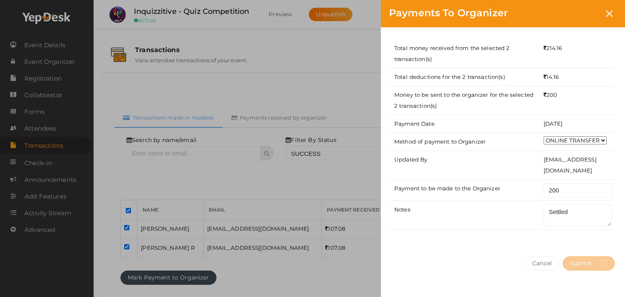
select select "? string:SUCCESS ?"
select select "? string:ALL ?"
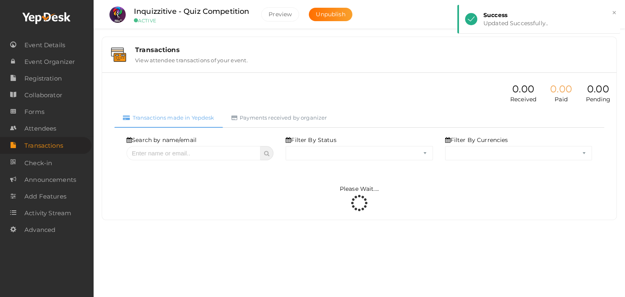
select select "SUCCESS"
select select "ALL"
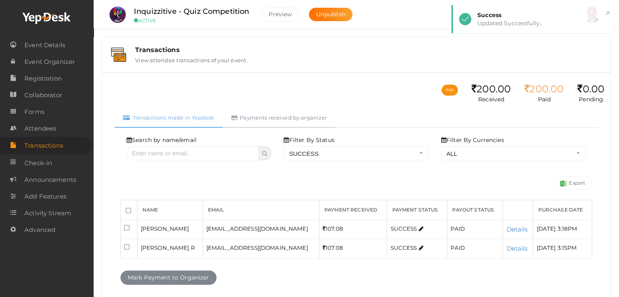
click at [298, 118] on link "Payments received by organizer" at bounding box center [279, 118] width 113 height 20
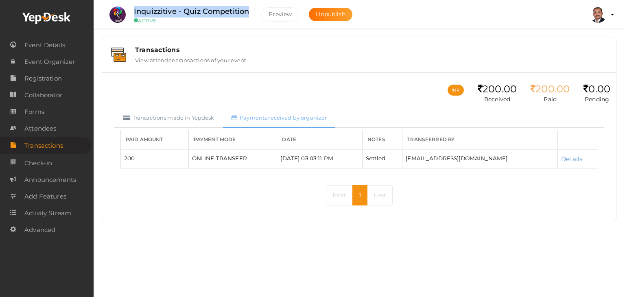
drag, startPoint x: 132, startPoint y: 10, endPoint x: 254, endPoint y: 10, distance: 122.0
click at [254, 10] on div "Inquizzitive - Quiz Competition ACTIVE" at bounding box center [191, 15] width 131 height 18
copy label "Inquizzitive - Quiz Competition"
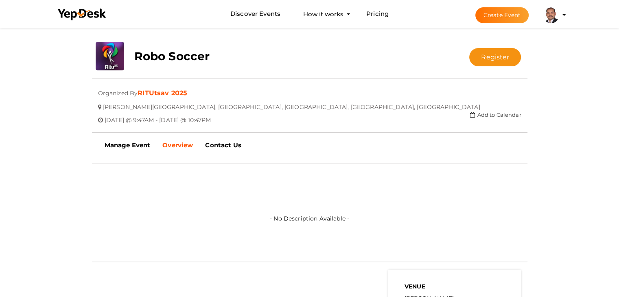
scroll to position [148, 0]
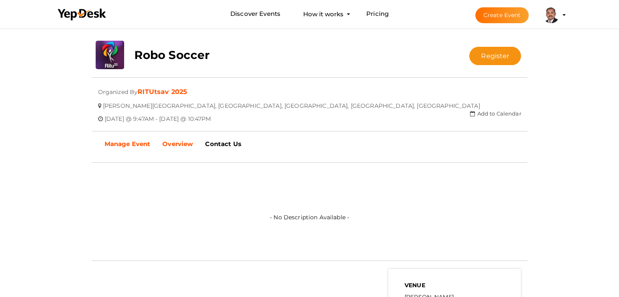
drag, startPoint x: 126, startPoint y: 145, endPoint x: 126, endPoint y: 139, distance: 6.1
click at [126, 145] on b "Manage Event" at bounding box center [128, 144] width 46 height 8
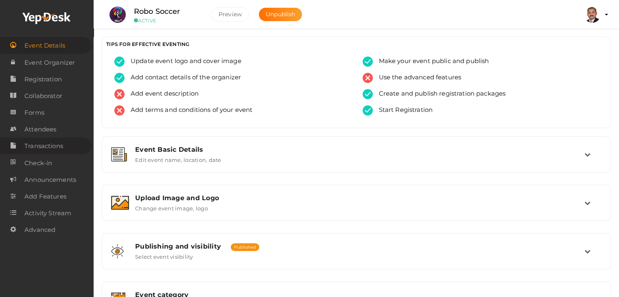
click at [56, 145] on span "Transactions" at bounding box center [43, 146] width 39 height 16
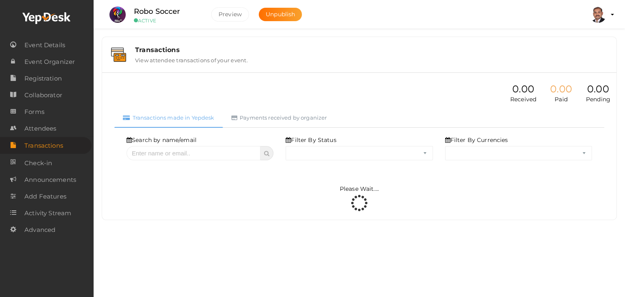
select select "ALL"
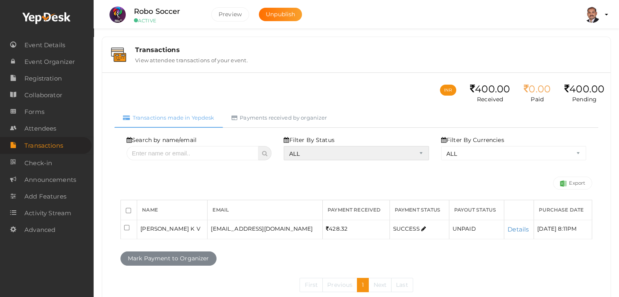
click at [317, 154] on select "ALL SUCCESS DECLINED UNAUTHORIZED FAILED NOTPAID FREE REFUNDED NA" at bounding box center [356, 153] width 145 height 14
click at [286, 146] on select "ALL SUCCESS DECLINED UNAUTHORIZED FAILED NOTPAID FREE REFUNDED NA" at bounding box center [356, 153] width 145 height 14
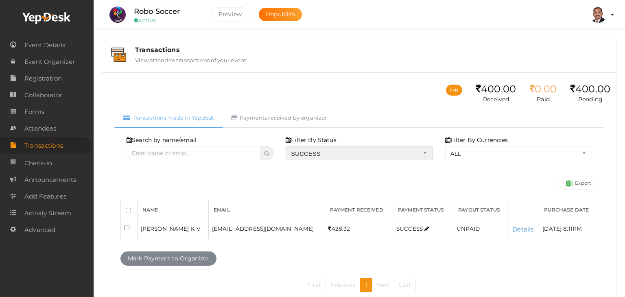
select select "? string:SUCCESS ?"
select select "? string:ALL ?"
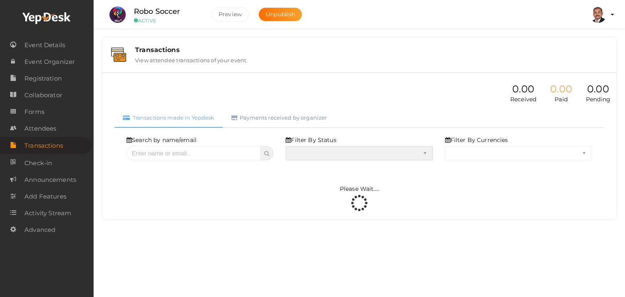
select select "SUCCESS"
select select "ALL"
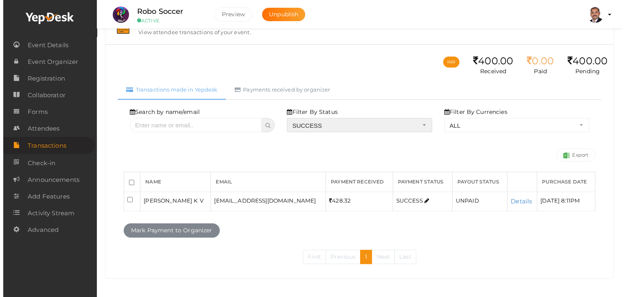
scroll to position [29, 0]
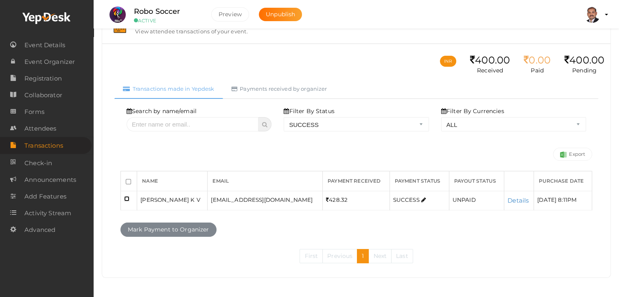
click at [128, 199] on input "checkbox" at bounding box center [126, 198] width 5 height 5
checkbox input "true"
click at [142, 227] on button "Mark Payment to Organizer" at bounding box center [168, 230] width 96 height 14
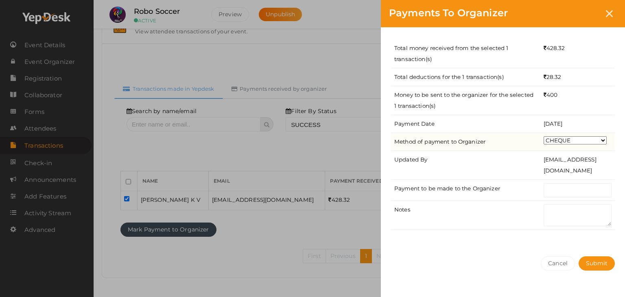
click at [552, 139] on select "CHEQUE ONLINE TRANSFER WIRE TRANSFER CASH BANK DRAFT OTHERS" at bounding box center [575, 140] width 63 height 8
select select "ONLINE TRANSFER"
click at [544, 136] on select "CHEQUE ONLINE TRANSFER WIRE TRANSFER CASH BANK DRAFT OTHERS" at bounding box center [575, 140] width 63 height 8
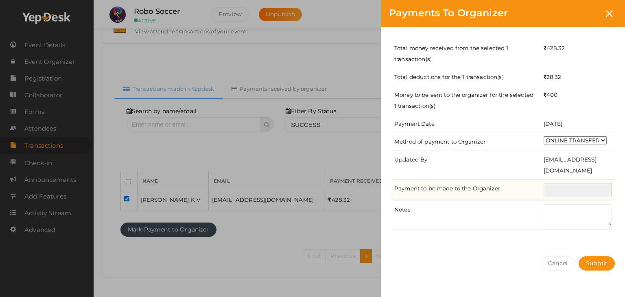
click at [565, 194] on input "text" at bounding box center [578, 190] width 68 height 14
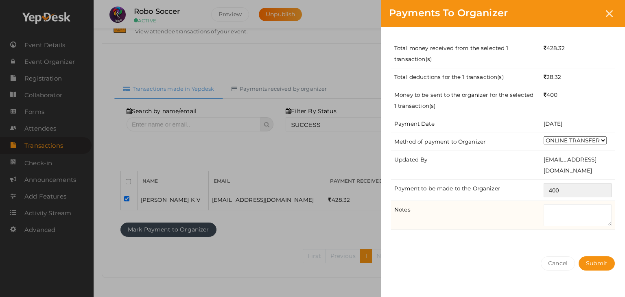
type input "400"
click at [553, 211] on textarea at bounding box center [578, 215] width 68 height 22
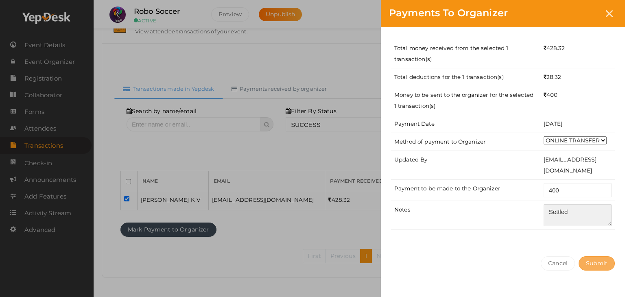
type textarea "Settled"
click at [602, 269] on button "Submit" at bounding box center [596, 263] width 36 height 14
select select "? string:SUCCESS ?"
select select "? string:ALL ?"
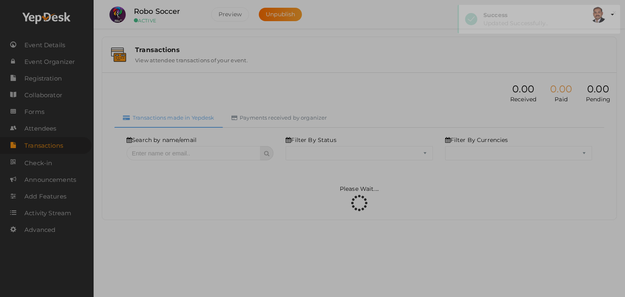
scroll to position [0, 0]
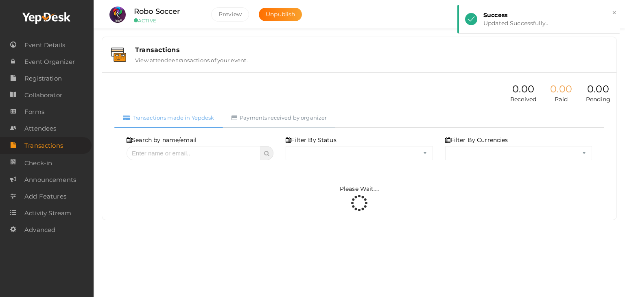
click at [308, 116] on link "Payments received by organizer" at bounding box center [279, 118] width 113 height 20
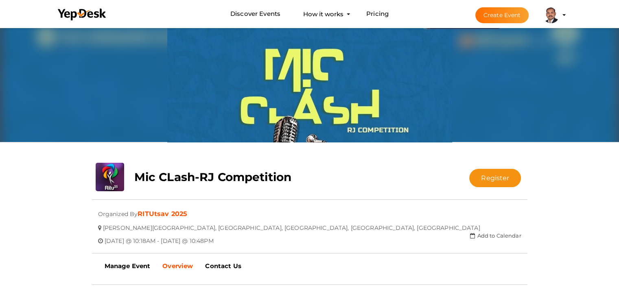
scroll to position [148, 0]
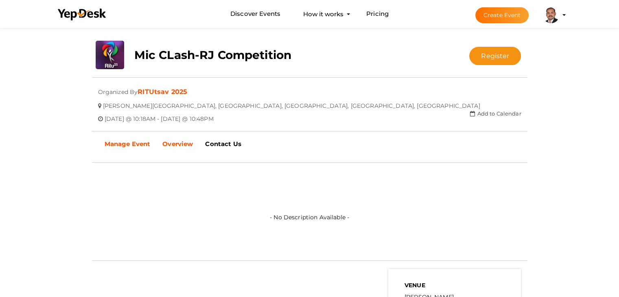
drag, startPoint x: 121, startPoint y: 142, endPoint x: 147, endPoint y: 126, distance: 30.9
click at [121, 142] on b "Manage Event" at bounding box center [128, 144] width 46 height 8
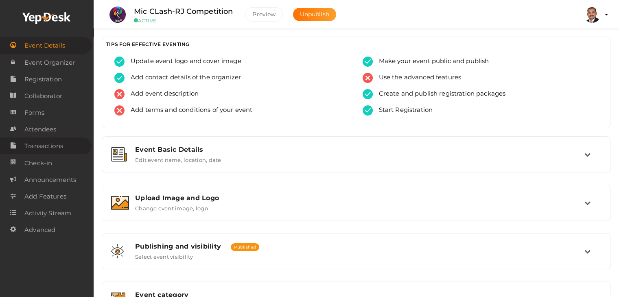
click at [73, 153] on link "Transactions" at bounding box center [46, 146] width 92 height 17
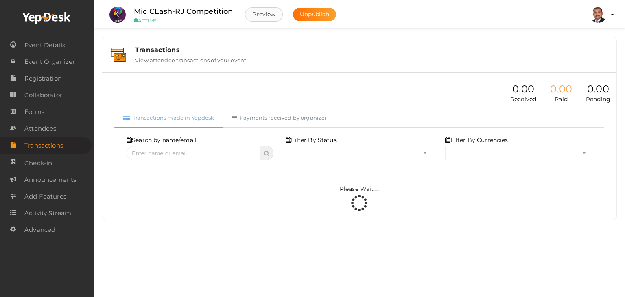
select select "ALL"
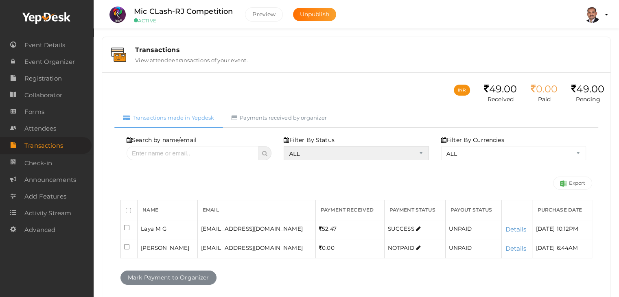
drag, startPoint x: 299, startPoint y: 152, endPoint x: 299, endPoint y: 156, distance: 4.5
click at [299, 152] on select "ALL SUCCESS DECLINED UNAUTHORIZED FAILED NOTPAID FREE REFUNDED NA" at bounding box center [356, 153] width 145 height 14
click at [286, 146] on select "ALL SUCCESS DECLINED UNAUTHORIZED FAILED NOTPAID FREE REFUNDED NA" at bounding box center [356, 153] width 145 height 14
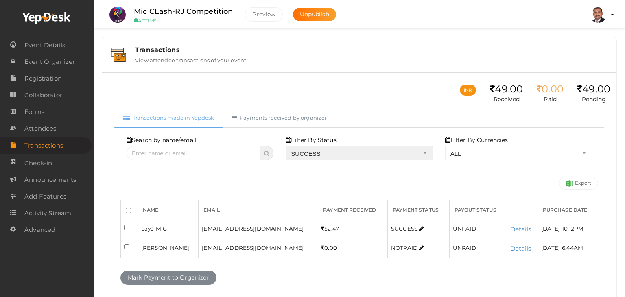
select select "? string:SUCCESS ?"
select select "? string:ALL ?"
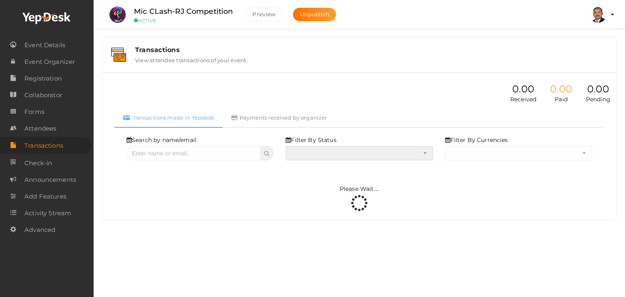
select select "SUCCESS"
select select "ALL"
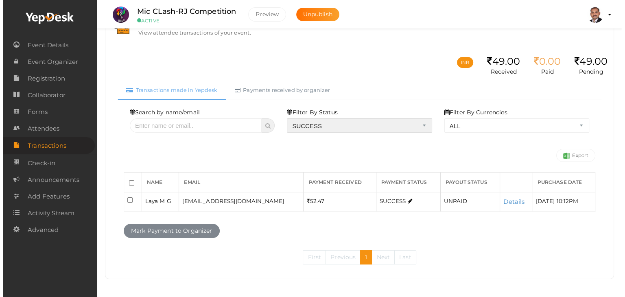
scroll to position [29, 0]
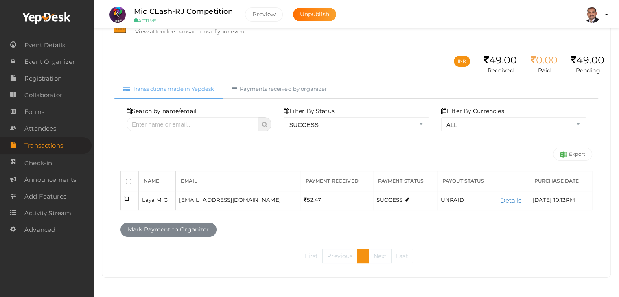
click at [125, 197] on input "checkbox" at bounding box center [126, 198] width 5 height 5
checkbox input "true"
click at [151, 225] on button "Mark Payment to Organizer" at bounding box center [168, 230] width 96 height 14
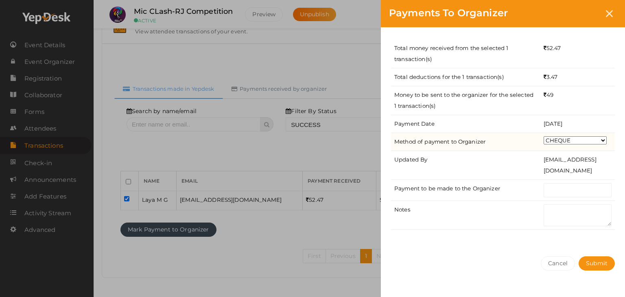
click at [561, 140] on select "CHEQUE ONLINE TRANSFER WIRE TRANSFER CASH BANK DRAFT OTHERS" at bounding box center [575, 140] width 63 height 8
select select "ONLINE TRANSFER"
click at [544, 136] on select "CHEQUE ONLINE TRANSFER WIRE TRANSFER CASH BANK DRAFT OTHERS" at bounding box center [575, 140] width 63 height 8
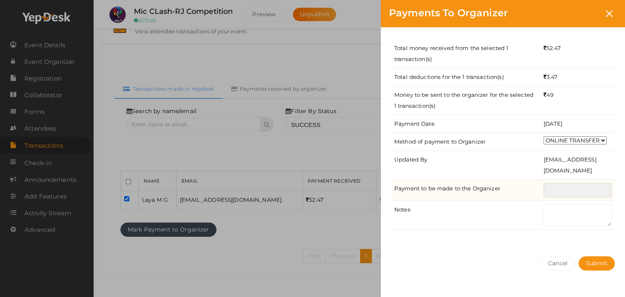
click at [566, 188] on input "text" at bounding box center [578, 190] width 68 height 14
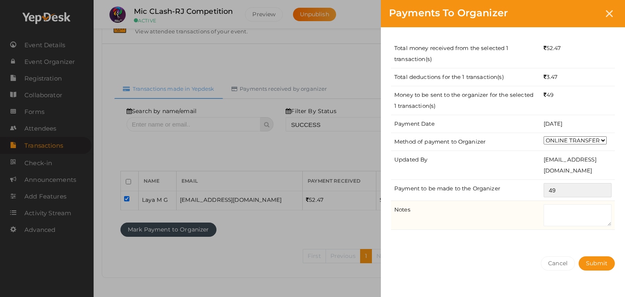
type input "49"
click at [559, 216] on textarea at bounding box center [578, 215] width 68 height 22
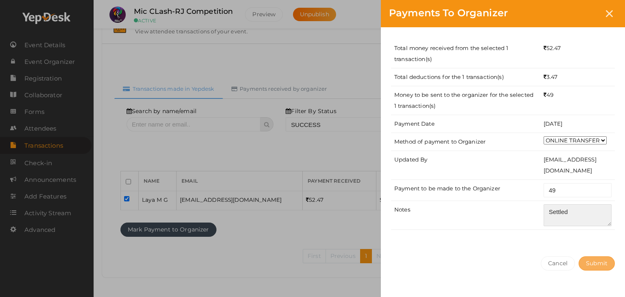
type textarea "Settled"
click at [596, 264] on span "Submit" at bounding box center [597, 263] width 22 height 7
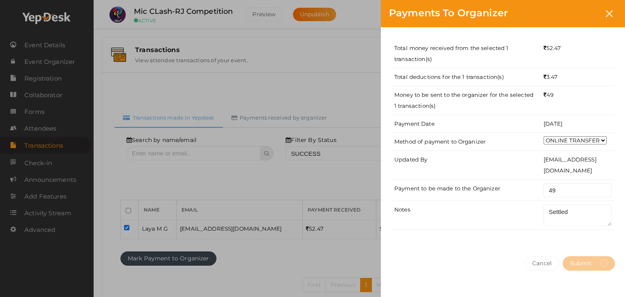
select select "? string:SUCCESS ?"
select select "? string:ALL ?"
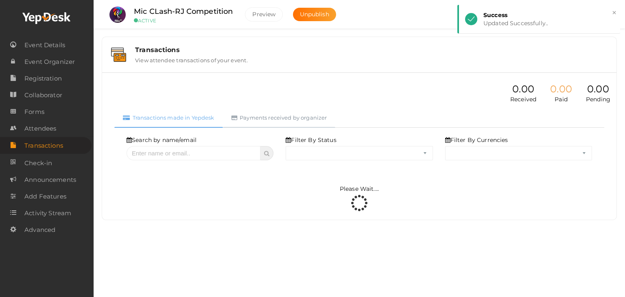
select select "SUCCESS"
select select "ALL"
click at [259, 112] on link "Payments received by organizer" at bounding box center [279, 118] width 113 height 20
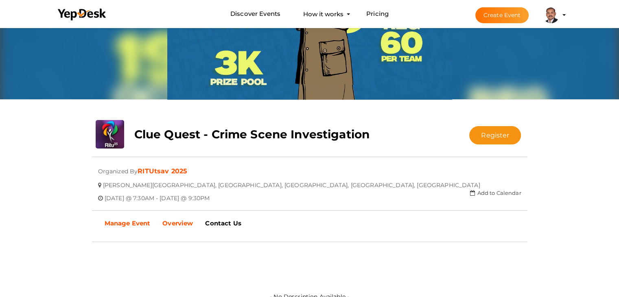
scroll to position [81, 0]
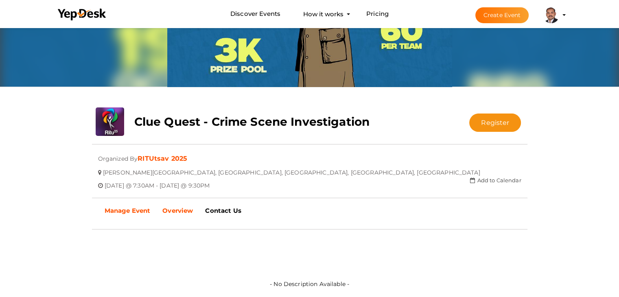
drag, startPoint x: 138, startPoint y: 209, endPoint x: 147, endPoint y: 209, distance: 8.5
click at [138, 209] on b "Manage Event" at bounding box center [128, 211] width 46 height 8
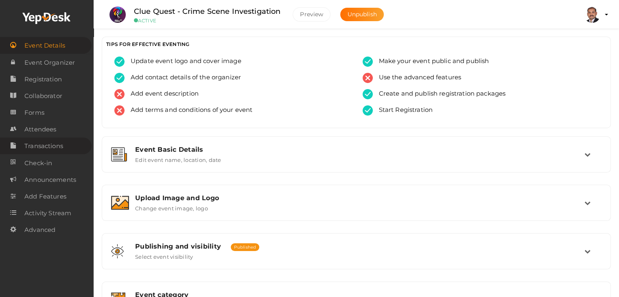
click at [70, 148] on link "Transactions" at bounding box center [46, 146] width 92 height 17
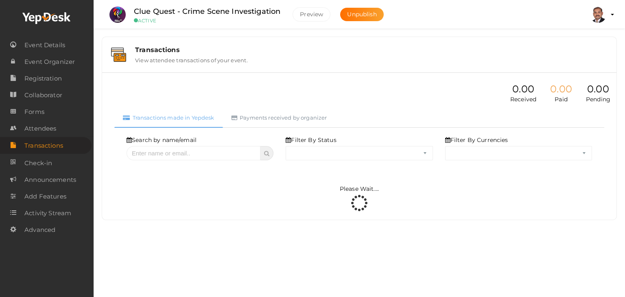
select select "ALL"
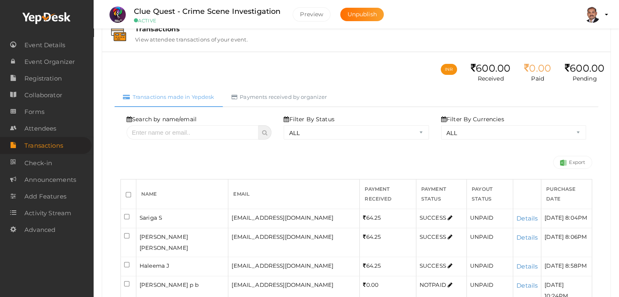
scroll to position [41, 0]
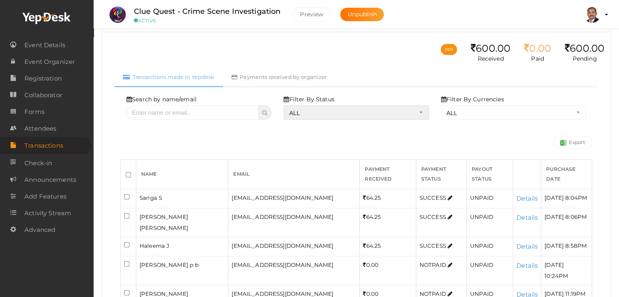
click at [307, 112] on select "ALL SUCCESS DECLINED UNAUTHORIZED FAILED NOTPAID FREE REFUNDED NA" at bounding box center [356, 112] width 145 height 14
click at [286, 120] on select "ALL SUCCESS DECLINED UNAUTHORIZED FAILED NOTPAID FREE REFUNDED NA" at bounding box center [356, 112] width 145 height 14
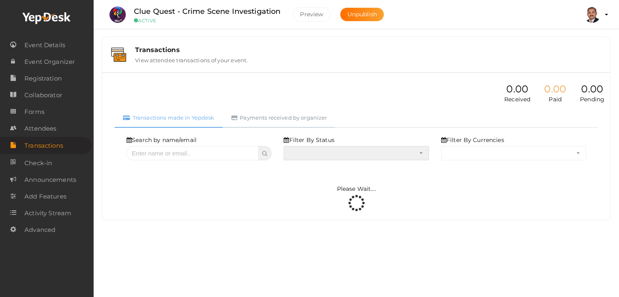
select select "? string:SUCCESS ?"
select select "? string:ALL ?"
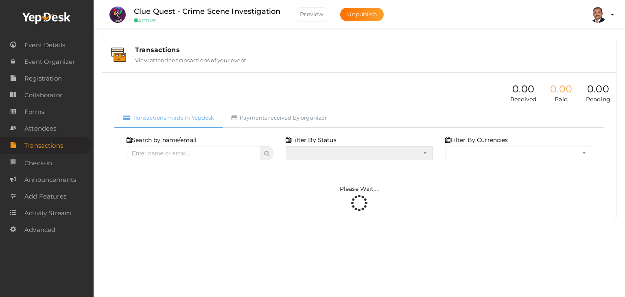
select select "SUCCESS"
select select "ALL"
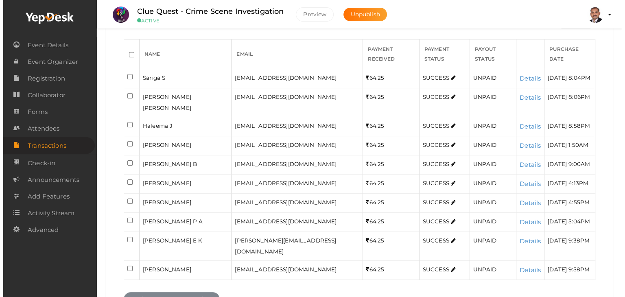
scroll to position [159, 0]
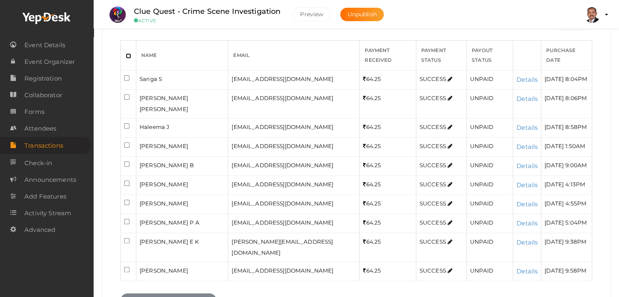
click at [129, 53] on input "checkbox" at bounding box center [128, 55] width 5 height 5
checkbox input "true"
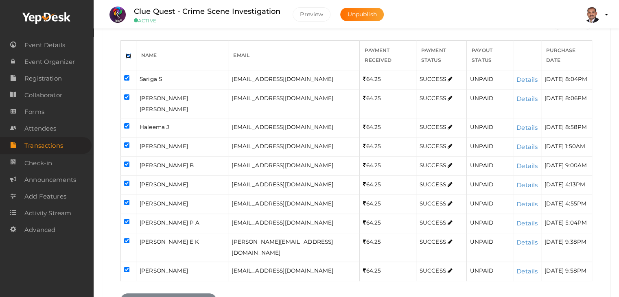
checkbox input "true"
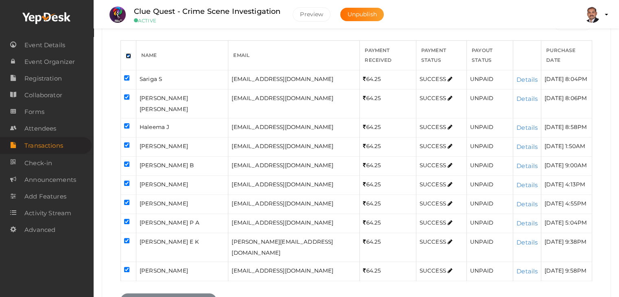
checkbox input "true"
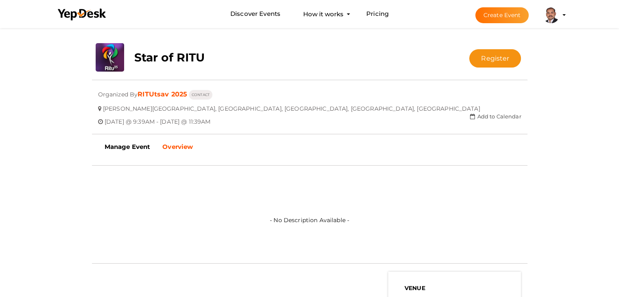
scroll to position [163, 0]
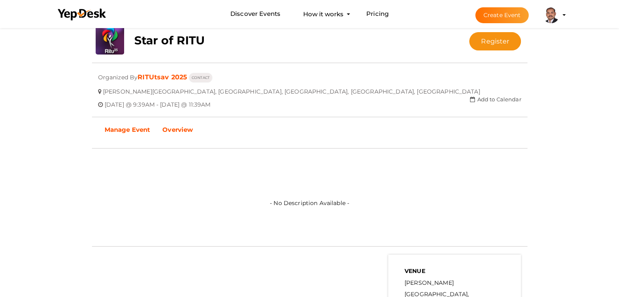
click at [138, 129] on b "Manage Event" at bounding box center [128, 130] width 46 height 8
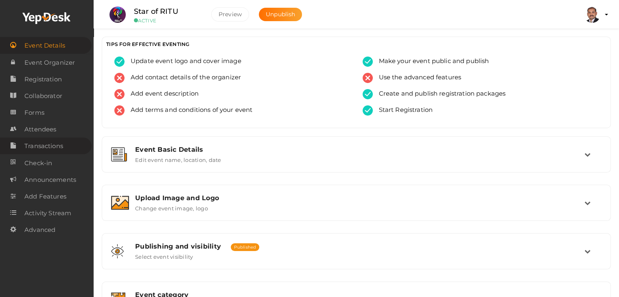
click at [32, 144] on span "Transactions" at bounding box center [43, 146] width 39 height 16
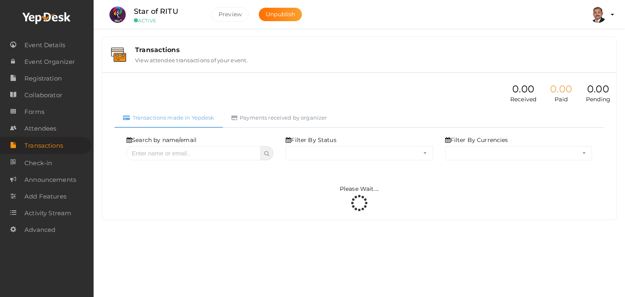
select select "ALL"
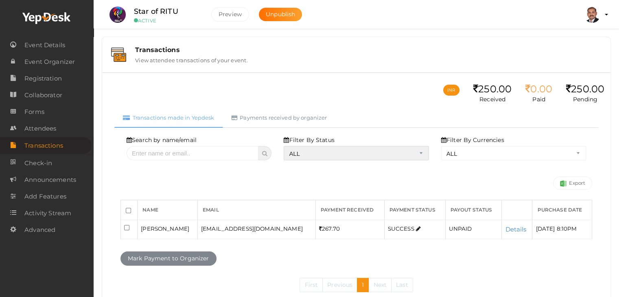
click at [310, 155] on select "ALL SUCCESS DECLINED UNAUTHORIZED FAILED NOTPAID FREE REFUNDED NA" at bounding box center [356, 153] width 145 height 14
click at [286, 146] on select "ALL SUCCESS DECLINED UNAUTHORIZED FAILED NOTPAID FREE REFUNDED NA" at bounding box center [356, 153] width 145 height 14
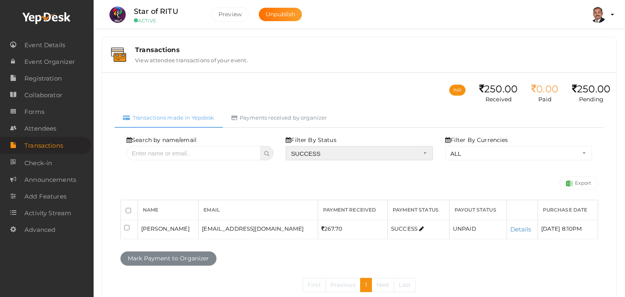
select select "? string:SUCCESS ?"
select select "? string:ALL ?"
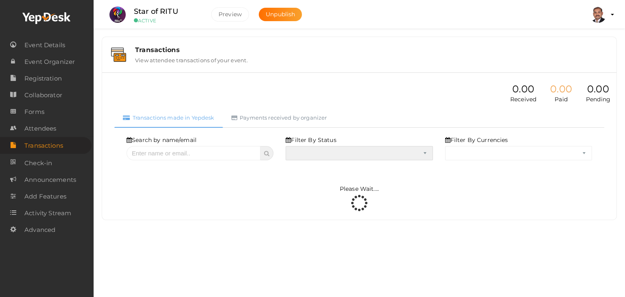
select select "SUCCESS"
select select "ALL"
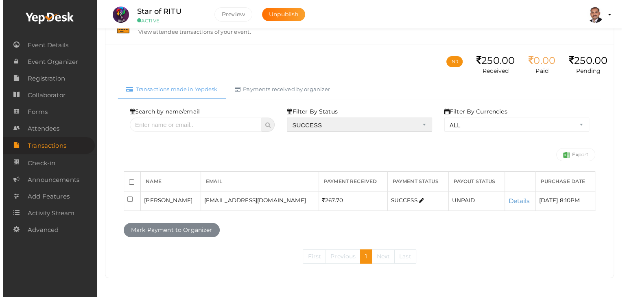
scroll to position [29, 0]
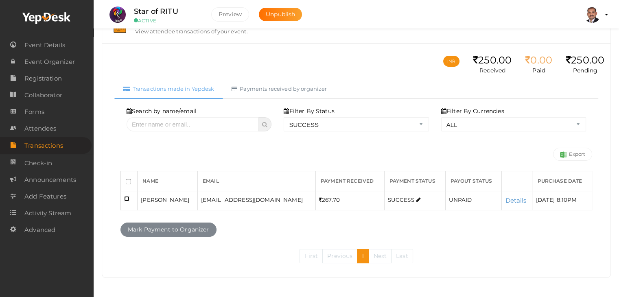
click at [126, 199] on input "checkbox" at bounding box center [126, 198] width 5 height 5
checkbox input "true"
click at [150, 230] on button "Mark Payment to Organizer" at bounding box center [168, 230] width 96 height 14
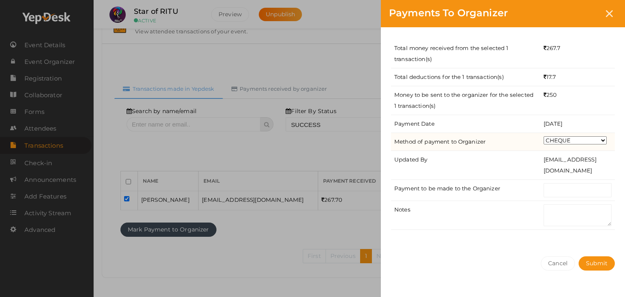
click at [576, 140] on select "CHEQUE ONLINE TRANSFER WIRE TRANSFER CASH BANK DRAFT OTHERS" at bounding box center [575, 140] width 63 height 8
select select "ONLINE TRANSFER"
click at [544, 136] on select "CHEQUE ONLINE TRANSFER WIRE TRANSFER CASH BANK DRAFT OTHERS" at bounding box center [575, 140] width 63 height 8
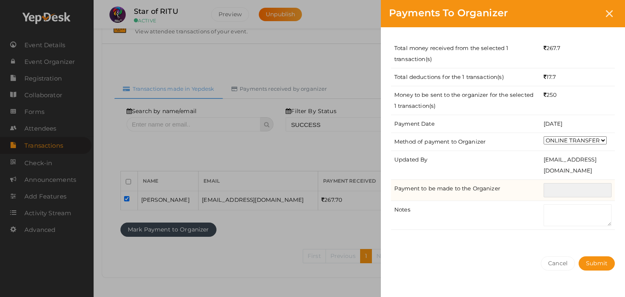
click at [576, 196] on input "text" at bounding box center [578, 190] width 68 height 14
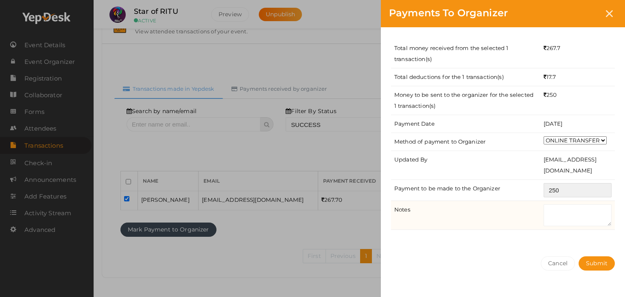
type input "250"
click at [573, 217] on textarea at bounding box center [578, 215] width 68 height 22
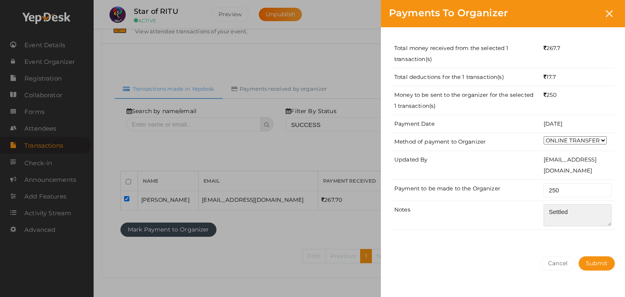
type textarea "Settled"
click at [564, 238] on div "Total money received from the selected 1 transaction(s) 267.7 Total deductions …" at bounding box center [503, 137] width 244 height 221
click at [596, 260] on span "Submit" at bounding box center [597, 263] width 22 height 7
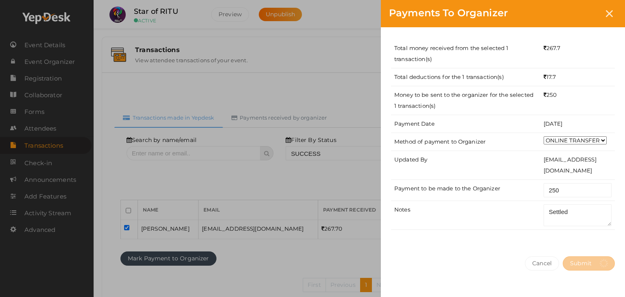
select select "? string:SUCCESS ?"
select select "? string:ALL ?"
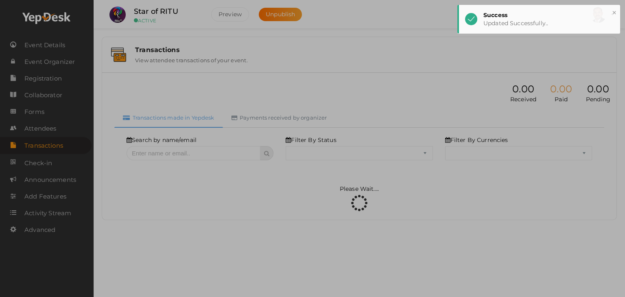
select select "SUCCESS"
select select "ALL"
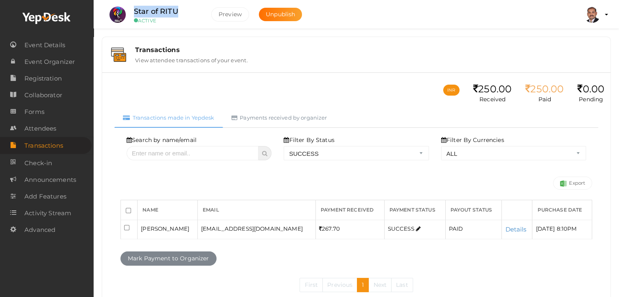
drag, startPoint x: 185, startPoint y: 15, endPoint x: 129, endPoint y: 11, distance: 55.5
click at [129, 11] on div "Star of RITU ACTIVE" at bounding box center [166, 15] width 81 height 18
copy label "Star of RITU"
click at [267, 116] on link "Payments received by organizer" at bounding box center [279, 118] width 113 height 20
